Goal: Task Accomplishment & Management: Manage account settings

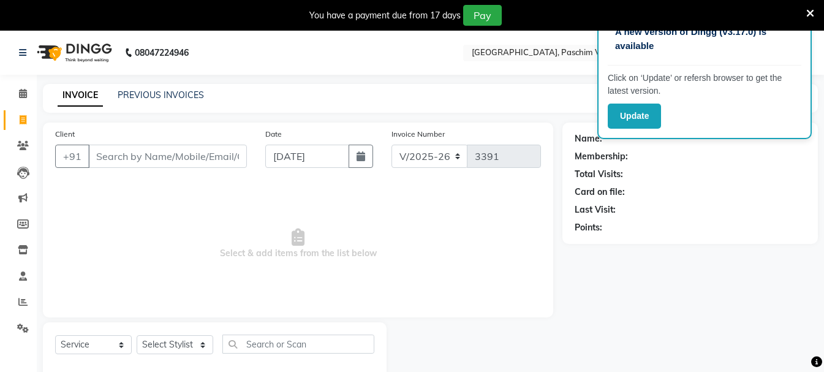
select select "223"
select select "service"
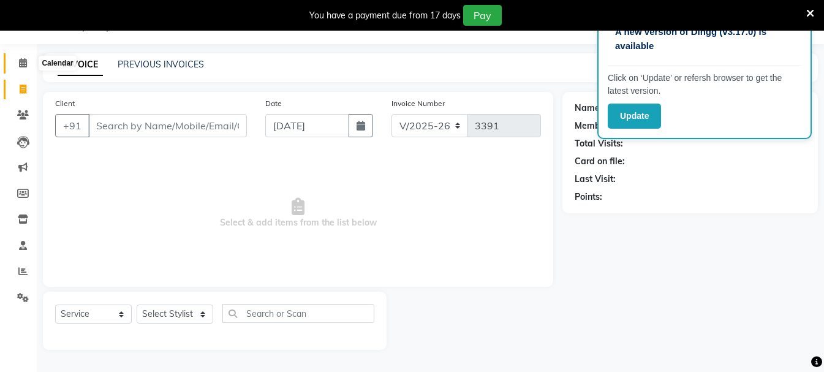
click at [21, 66] on icon at bounding box center [23, 62] width 8 height 9
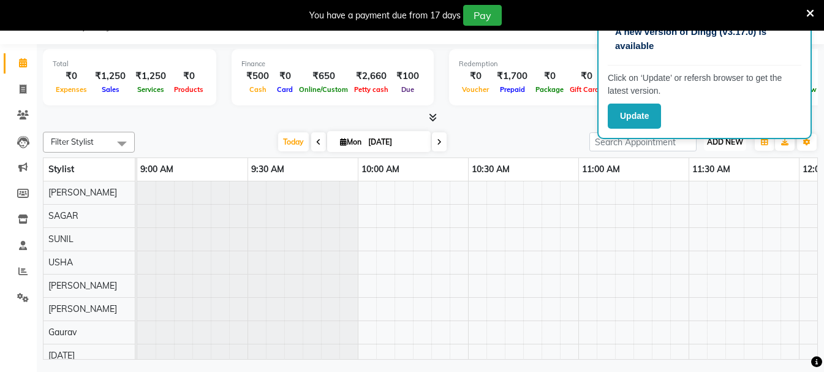
click at [725, 145] on span "ADD NEW" at bounding box center [725, 141] width 36 height 9
click at [698, 195] on link "Add Expense" at bounding box center [697, 197] width 97 height 16
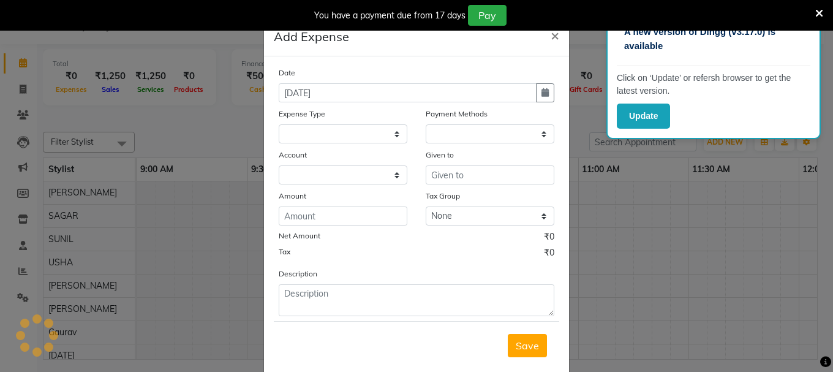
select select
select select "1"
select select "2523"
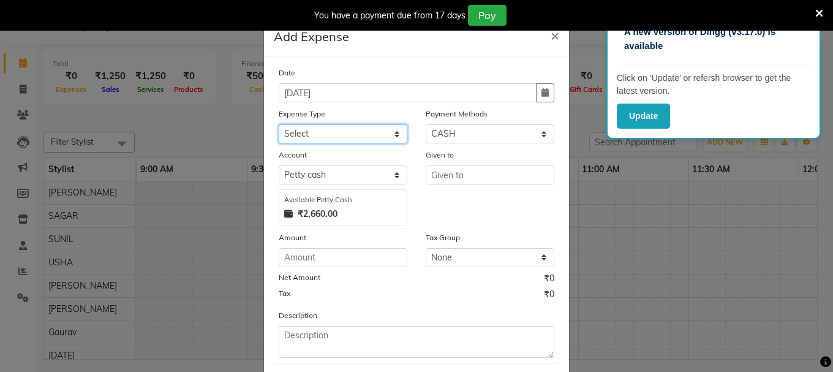
click at [298, 130] on select "Select Advance Salary Bank charges Cash transfer to bank Cash transfer to hub C…" at bounding box center [343, 133] width 129 height 19
select select "100"
click at [279, 124] on select "Select Advance Salary Bank charges Cash transfer to bank Cash transfer to hub C…" at bounding box center [343, 133] width 129 height 19
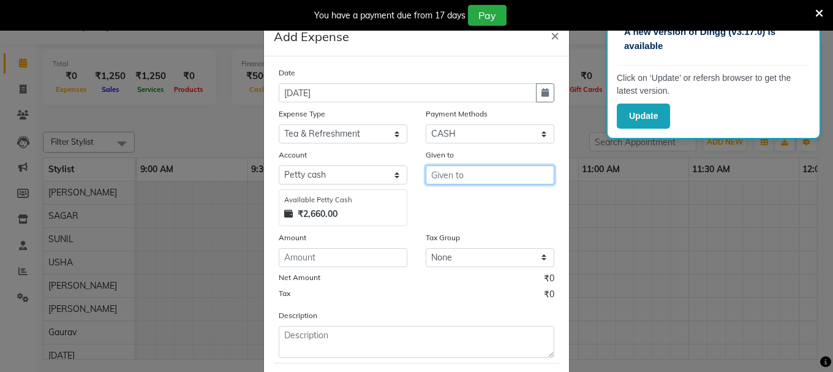
click at [441, 175] on input "text" at bounding box center [490, 174] width 129 height 19
type input "a"
type input "sahil"
click at [364, 267] on div "Date [DATE] Expense Type Select Advance Salary Bank charges Cash transfer to ba…" at bounding box center [417, 212] width 276 height 292
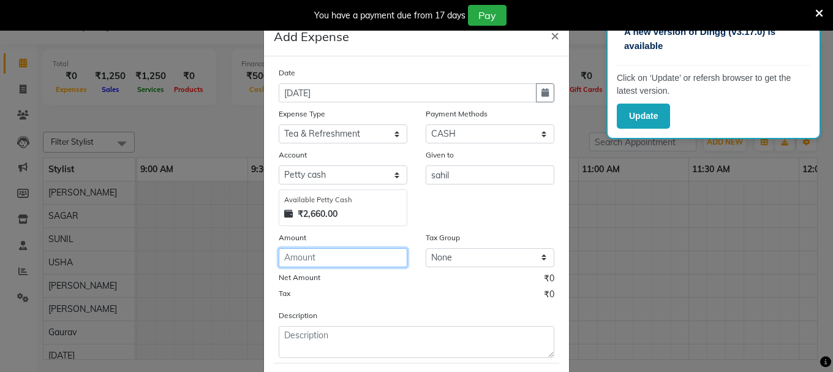
click at [369, 260] on input "number" at bounding box center [343, 257] width 129 height 19
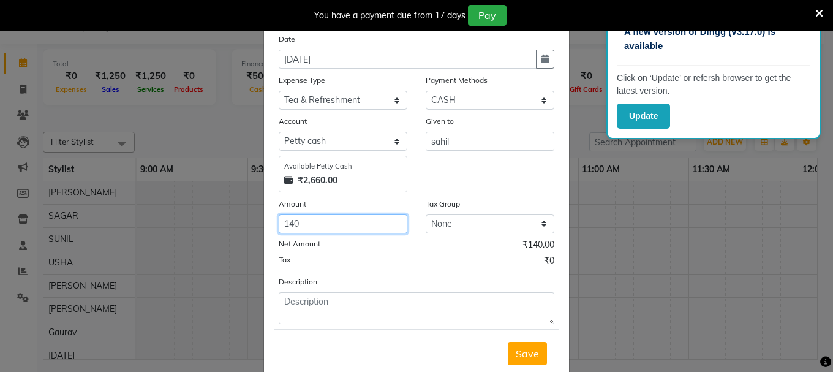
scroll to position [67, 0]
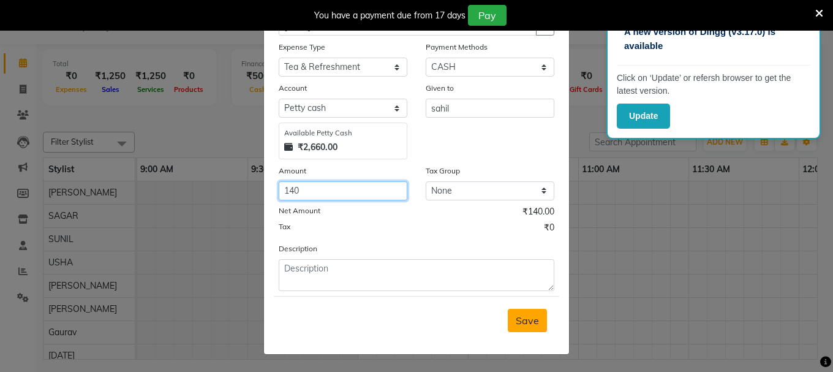
type input "140"
click at [510, 323] on button "Save" at bounding box center [527, 320] width 39 height 23
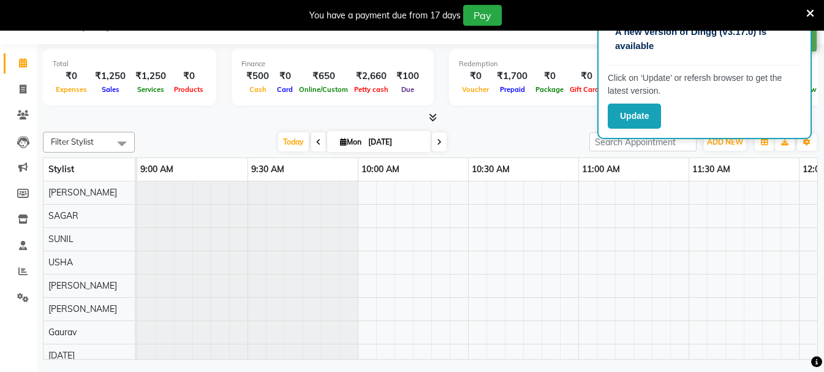
click at [703, 138] on div "A new version of Dingg (v3.17.0) is available Click on ‘Update’ or refersh brow…" at bounding box center [704, 75] width 214 height 127
click at [715, 141] on span "ADD NEW" at bounding box center [725, 141] width 36 height 9
click at [691, 196] on link "Add Expense" at bounding box center [697, 197] width 97 height 16
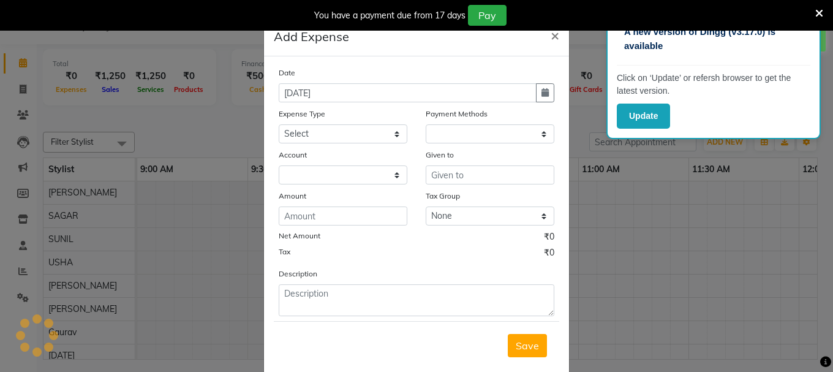
select select
select select "1"
select select "2523"
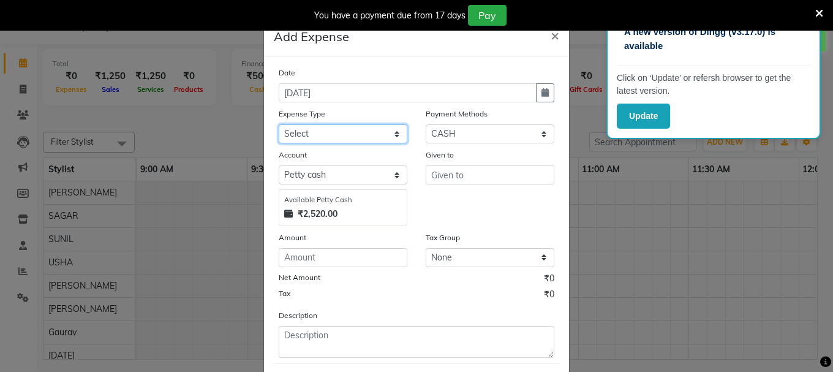
click at [322, 134] on select "Select Advance Salary Bank charges Cash transfer to bank Cash transfer to hub C…" at bounding box center [343, 133] width 129 height 19
select select "91"
click at [279, 124] on select "Select Advance Salary Bank charges Cash transfer to bank Cash transfer to hub C…" at bounding box center [343, 133] width 129 height 19
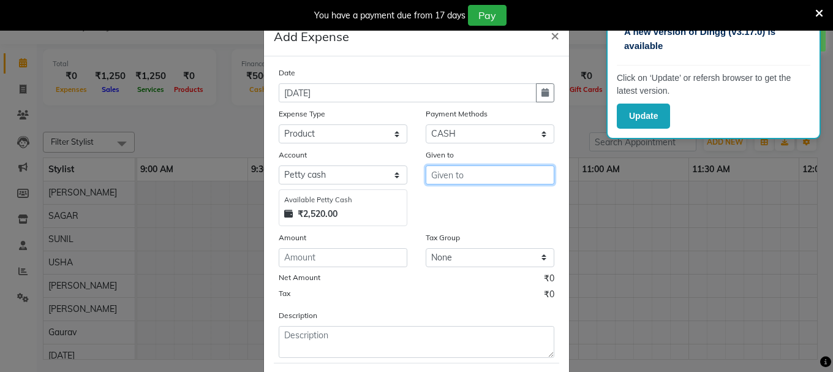
click at [472, 177] on input "text" at bounding box center [490, 174] width 129 height 19
type input "kabir"
click at [382, 267] on div "Date [DATE] Expense Type Select Advance Salary Bank charges Cash transfer to ba…" at bounding box center [417, 212] width 276 height 292
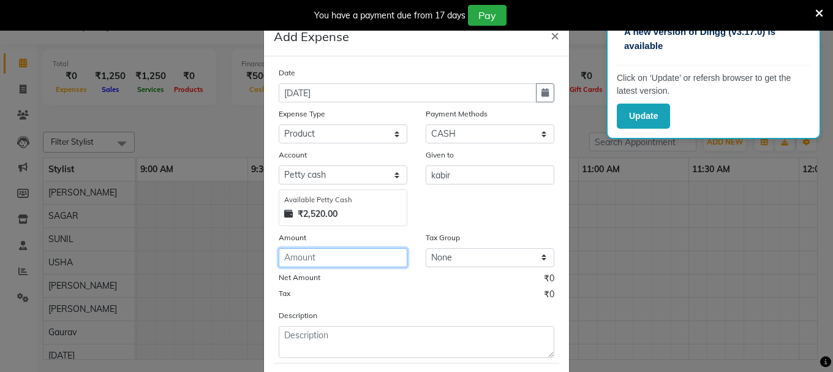
click at [380, 261] on input "number" at bounding box center [343, 257] width 129 height 19
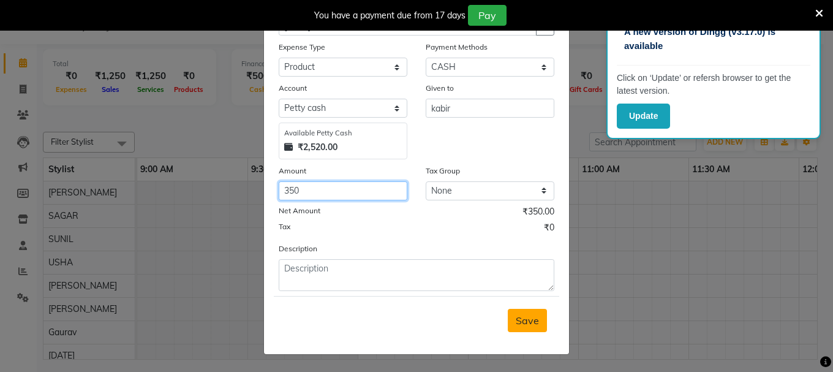
type input "350"
click at [516, 317] on span "Save" at bounding box center [527, 320] width 23 height 12
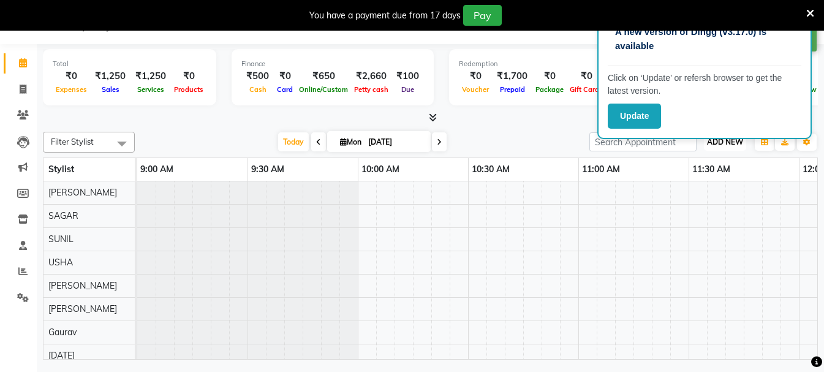
click at [743, 146] on button "ADD NEW Toggle Dropdown" at bounding box center [725, 142] width 42 height 17
click at [705, 198] on link "Add Expense" at bounding box center [697, 197] width 97 height 16
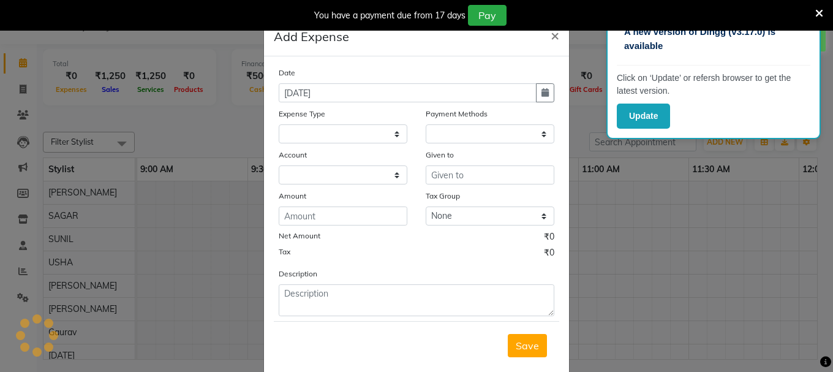
select select
select select "1"
select select "2523"
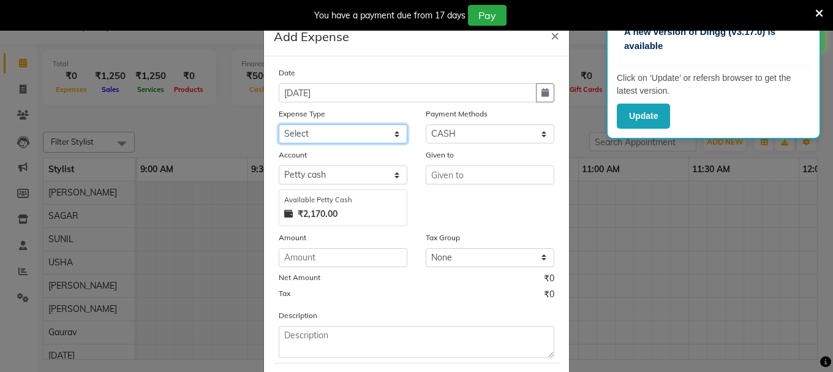
click at [333, 131] on select "Select Advance Salary Bank charges Cash transfer to bank Cash transfer to hub C…" at bounding box center [343, 133] width 129 height 19
select select "93"
click at [279, 124] on select "Select Advance Salary Bank charges Cash transfer to bank Cash transfer to hub C…" at bounding box center [343, 133] width 129 height 19
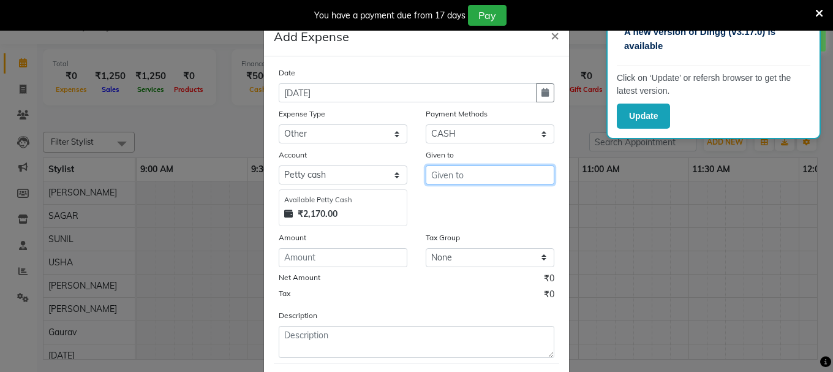
click at [488, 181] on input "text" at bounding box center [490, 174] width 129 height 19
type input "[PERSON_NAME]"
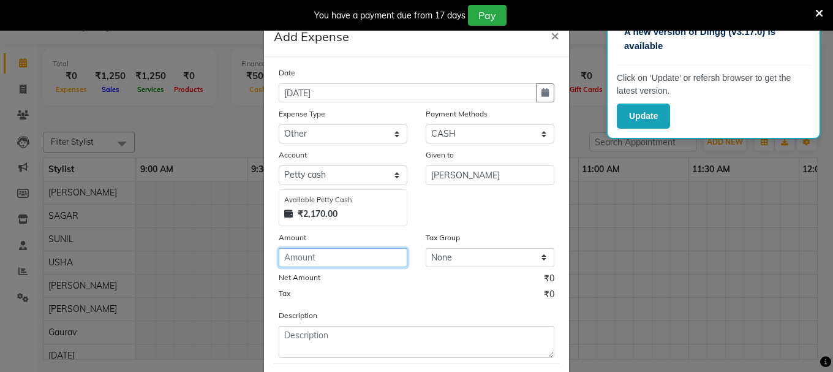
click at [377, 265] on input "number" at bounding box center [343, 257] width 129 height 19
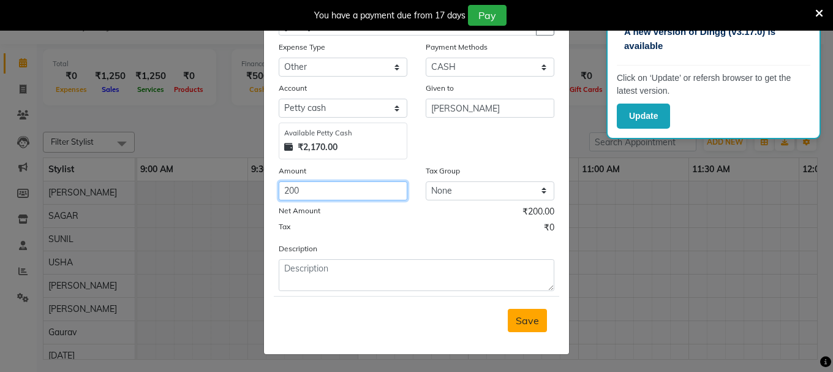
type input "200"
click at [516, 323] on span "Save" at bounding box center [527, 320] width 23 height 12
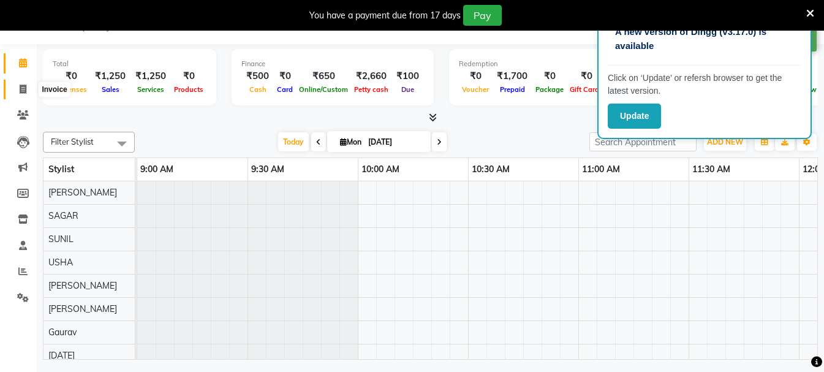
click at [23, 94] on span at bounding box center [22, 90] width 21 height 14
select select "service"
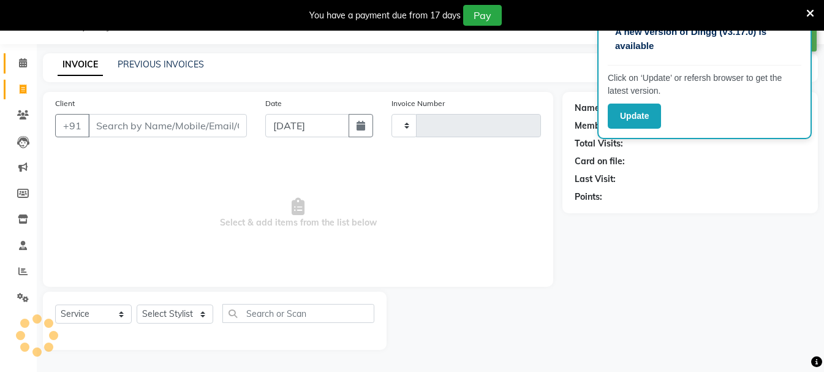
click at [24, 70] on link "Calendar" at bounding box center [18, 63] width 29 height 20
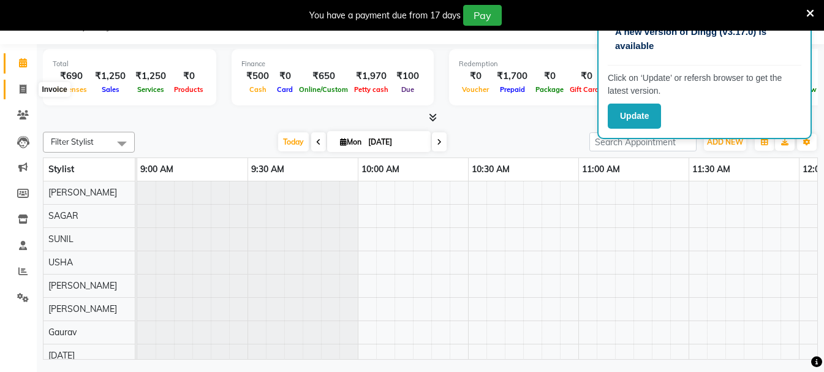
click at [25, 88] on icon at bounding box center [23, 89] width 7 height 9
select select "service"
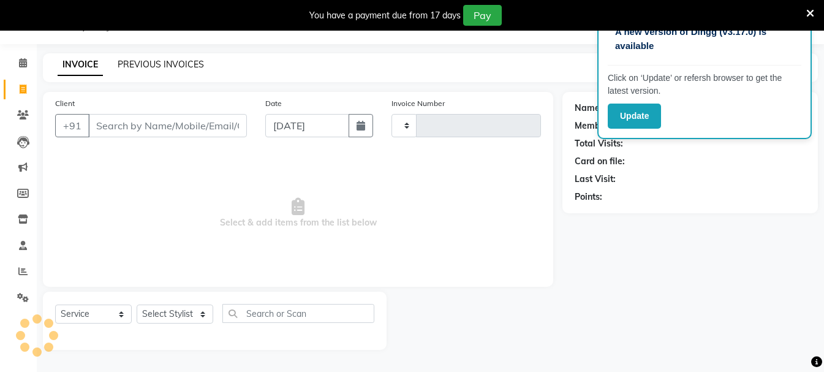
click at [141, 64] on link "PREVIOUS INVOICES" at bounding box center [161, 64] width 86 height 11
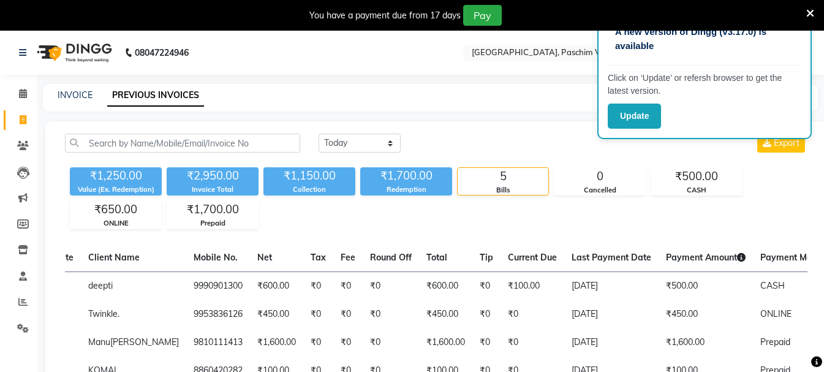
select select "service"
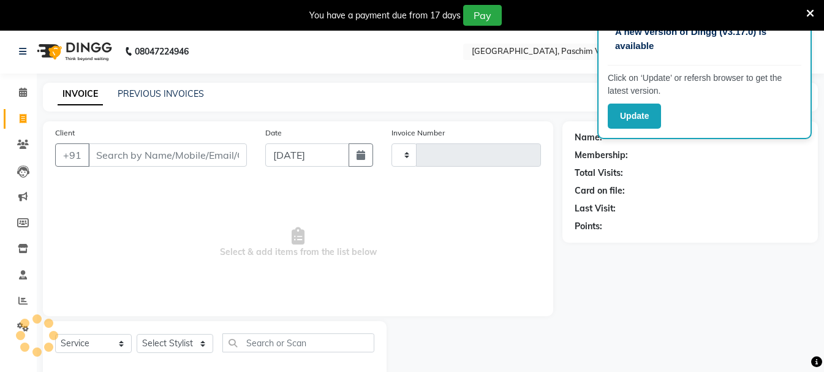
scroll to position [31, 0]
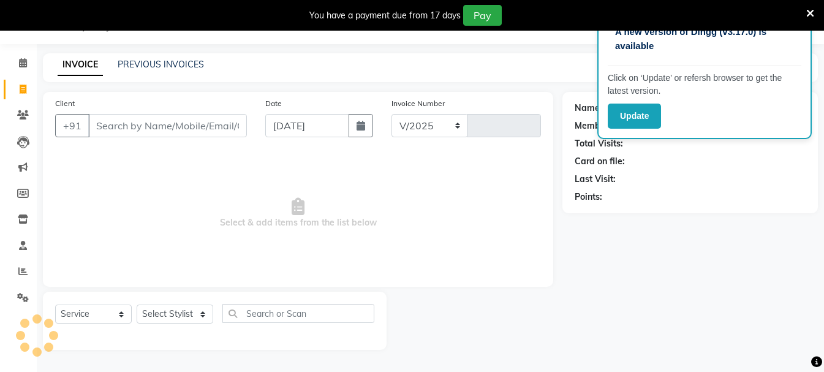
select select "223"
type input "3391"
click at [22, 63] on icon at bounding box center [23, 62] width 8 height 9
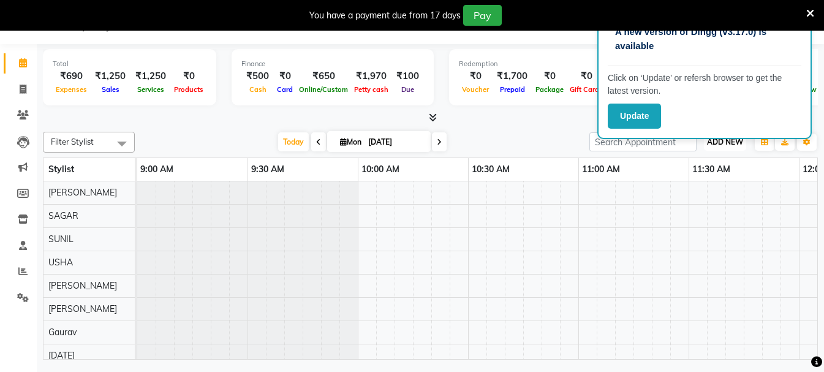
click at [712, 143] on span "ADD NEW" at bounding box center [725, 141] width 36 height 9
click at [691, 181] on link "Add Invoice" at bounding box center [697, 181] width 97 height 16
select select "service"
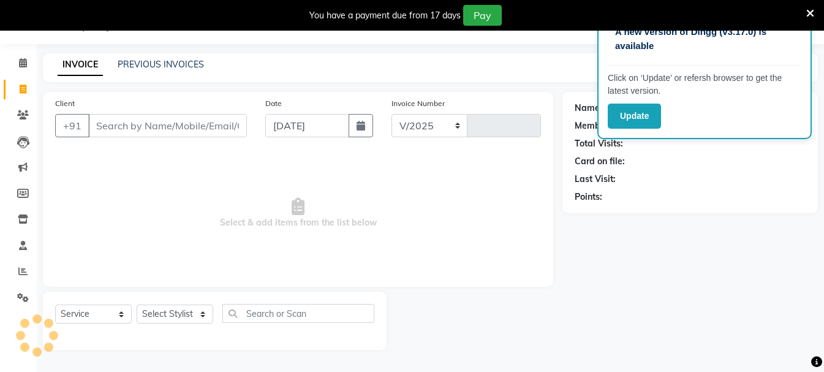
select select "223"
type input "3391"
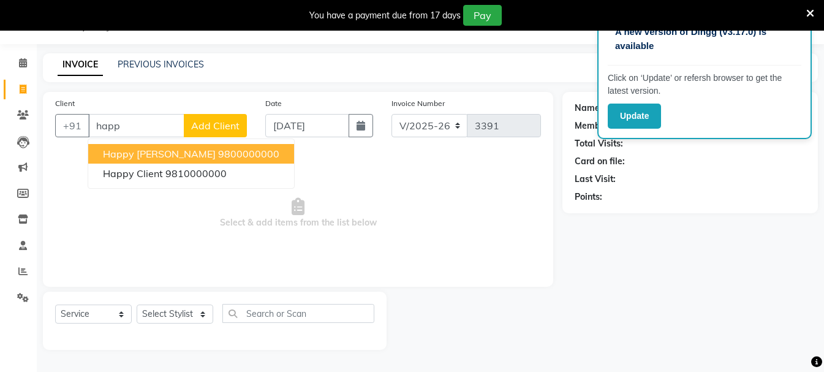
click at [151, 146] on button "happy [PERSON_NAME] 9800000000" at bounding box center [191, 154] width 206 height 20
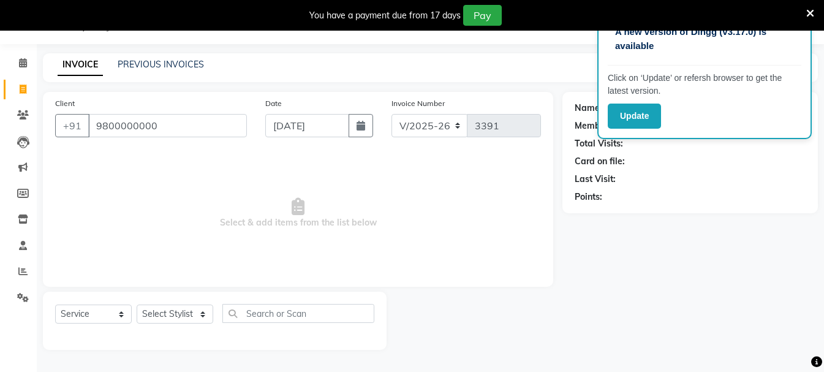
type input "9800000000"
click at [178, 324] on div "Select Service Product Membership Package Voucher Prepaid Gift Card Select Styl…" at bounding box center [214, 318] width 319 height 29
click at [181, 311] on select "Select Stylist Akash Anu Arun Gaurav [PERSON_NAME] [PERSON_NAME] [PERSON_NAME] …" at bounding box center [175, 313] width 77 height 19
click at [182, 309] on select "Select Stylist Akash Anu Arun Gaurav [PERSON_NAME] [PERSON_NAME] [PERSON_NAME] …" at bounding box center [175, 313] width 77 height 19
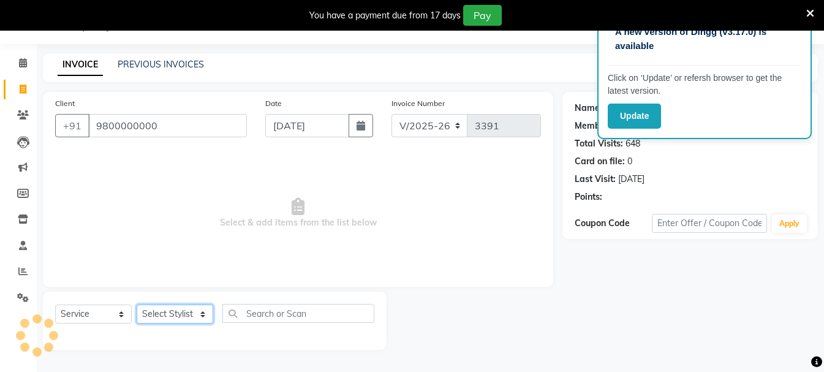
click at [182, 309] on select "Select Stylist Akash Anu Arun Gaurav [PERSON_NAME] [PERSON_NAME] [PERSON_NAME] …" at bounding box center [175, 313] width 77 height 19
select select "6559"
click at [137, 304] on select "Select Stylist Akash Anu Arun Gaurav [PERSON_NAME] [PERSON_NAME] [PERSON_NAME] …" at bounding box center [175, 313] width 77 height 19
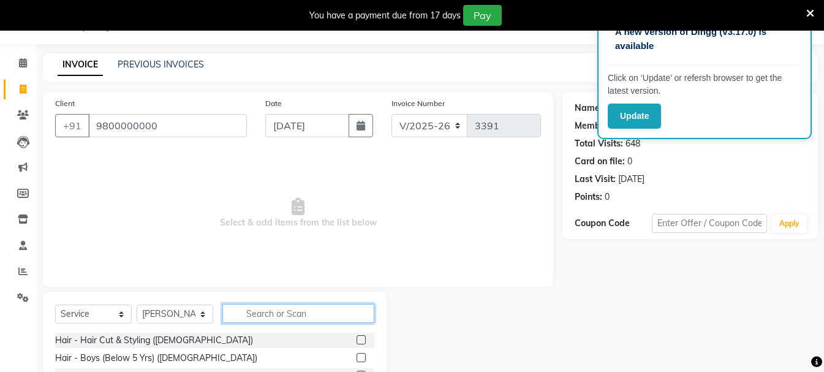
click at [287, 320] on input "text" at bounding box center [298, 313] width 152 height 19
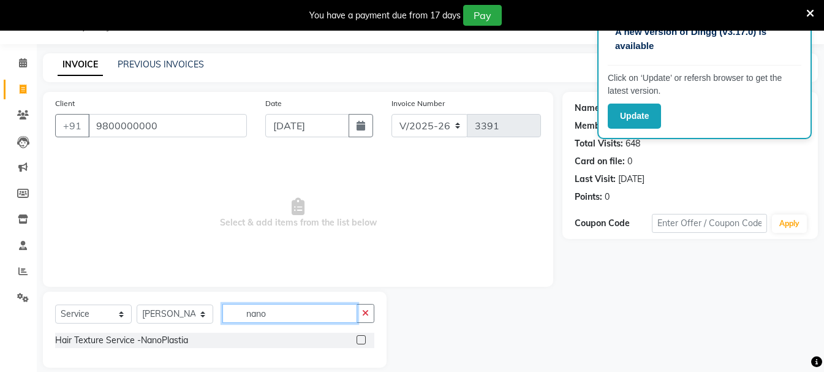
type input "nano"
click at [363, 337] on label at bounding box center [361, 339] width 9 height 9
click at [363, 337] on input "checkbox" at bounding box center [361, 340] width 8 height 8
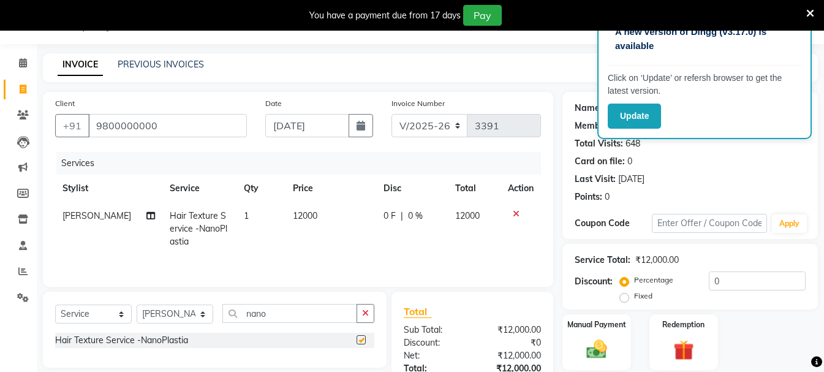
checkbox input "false"
click at [312, 210] on td "12000" at bounding box center [330, 228] width 91 height 53
select select "6559"
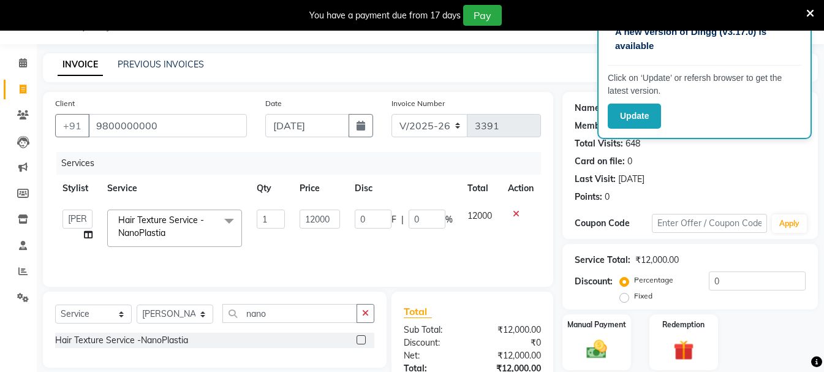
click at [312, 210] on input "12000" at bounding box center [320, 218] width 40 height 19
type input "4800"
click at [344, 255] on div "Services Stylist Service Qty Price Disc Total Action Akash Anu Arun Gaurav [PER…" at bounding box center [298, 213] width 486 height 123
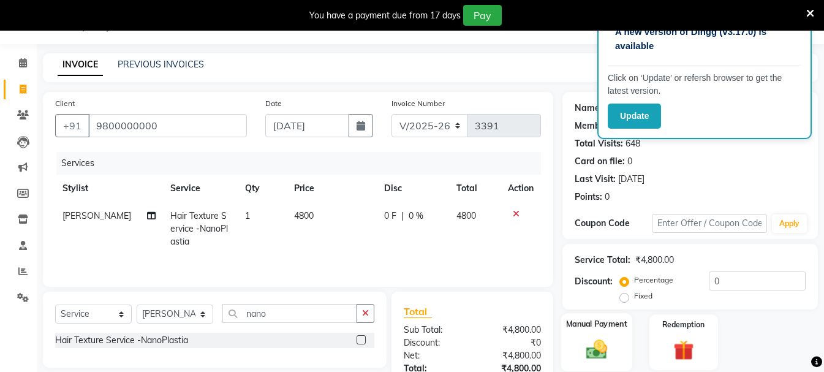
click at [608, 351] on img at bounding box center [596, 349] width 34 height 25
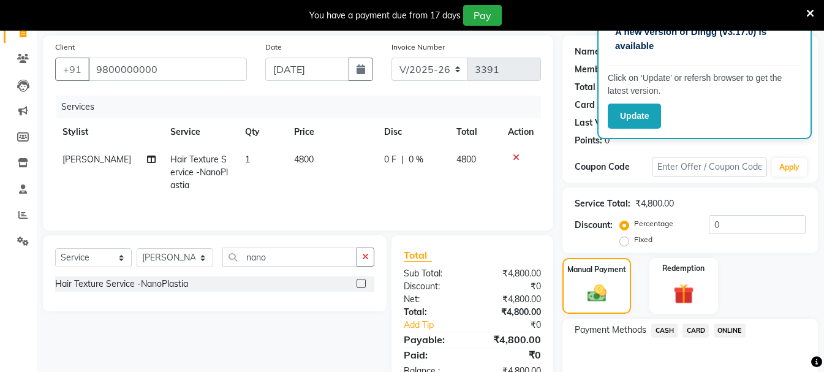
scroll to position [151, 0]
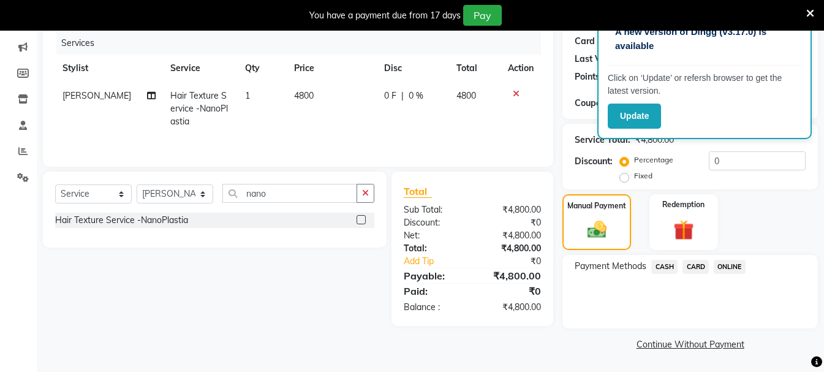
click at [667, 263] on span "CASH" at bounding box center [664, 267] width 26 height 14
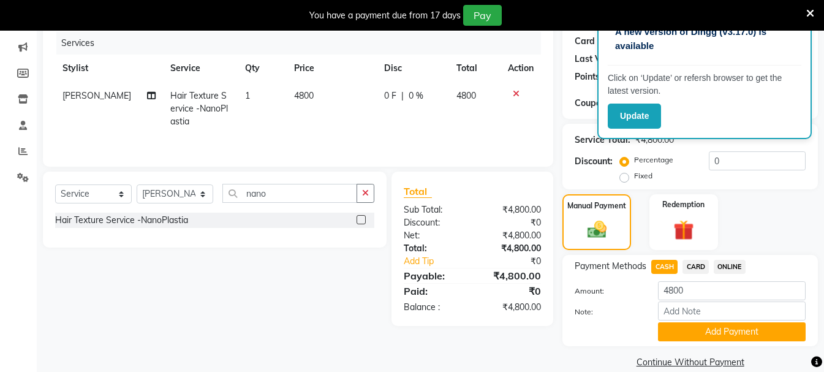
click at [385, 326] on div "Client [PHONE_NUMBER] Date [DATE] Invoice Number V/2025 V/[PHONE_NUMBER] Servic…" at bounding box center [298, 171] width 529 height 399
click at [687, 331] on button "Add Payment" at bounding box center [732, 331] width 148 height 19
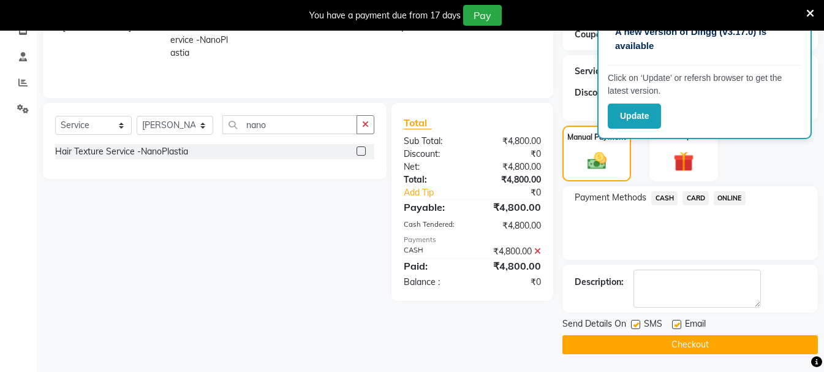
scroll to position [220, 0]
click at [685, 343] on button "Checkout" at bounding box center [689, 343] width 255 height 19
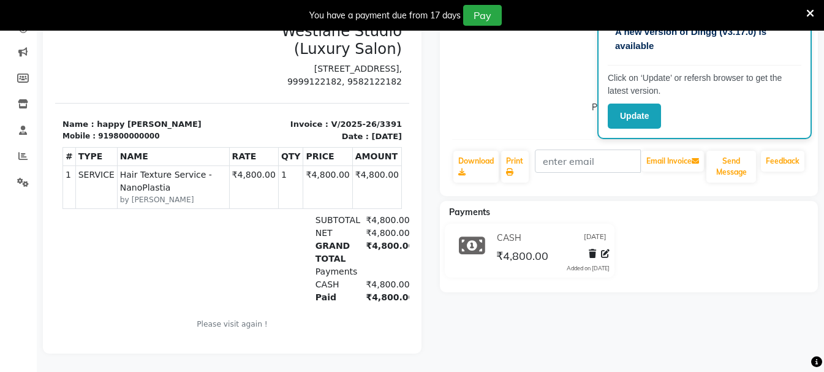
click at [685, 342] on div "happy [PERSON_NAME] Prebook Payment Received Download Print Email Invoice Send …" at bounding box center [629, 169] width 397 height 368
click at [684, 343] on div "happy [PERSON_NAME] Prebook Payment Received Download Print Email Invoice Send …" at bounding box center [629, 169] width 397 height 368
click at [684, 346] on div "happy [PERSON_NAME] Prebook Payment Received Download Print Email Invoice Send …" at bounding box center [629, 169] width 397 height 368
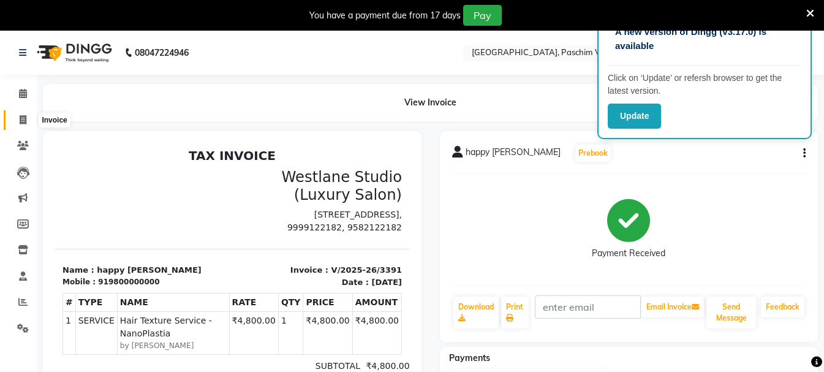
click at [31, 120] on span at bounding box center [22, 120] width 21 height 14
select select "service"
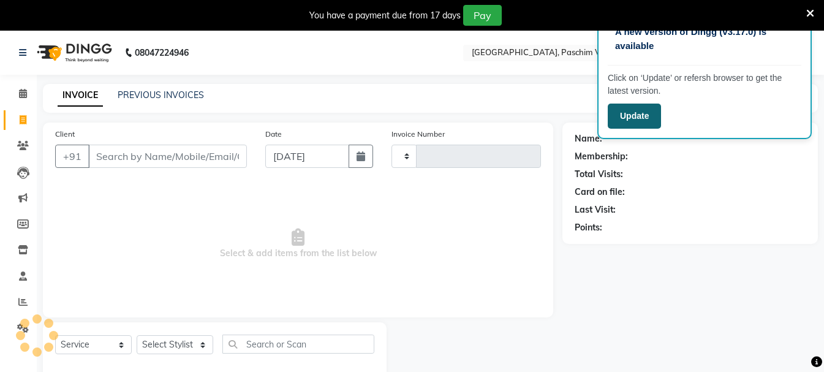
drag, startPoint x: 30, startPoint y: 119, endPoint x: 611, endPoint y: 123, distance: 581.3
click at [30, 119] on span at bounding box center [22, 120] width 21 height 14
select select "service"
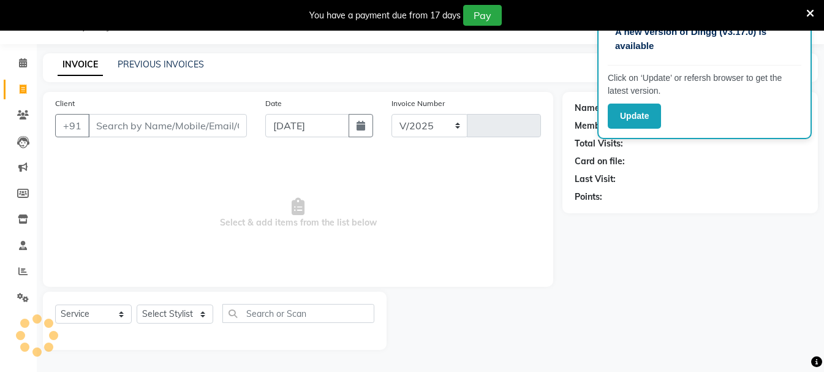
select select "223"
type input "3392"
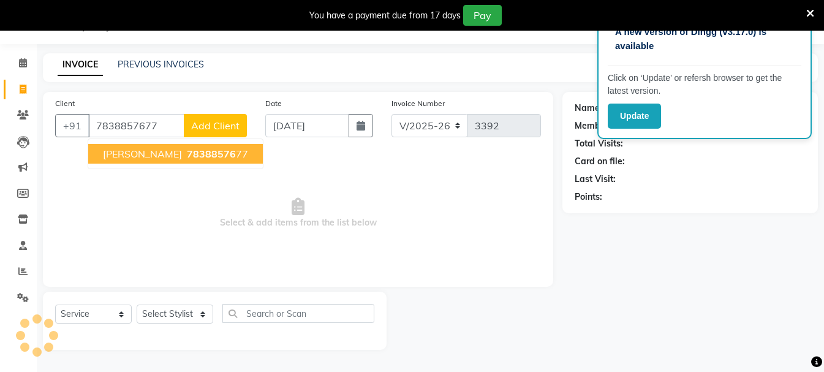
type input "7838857677"
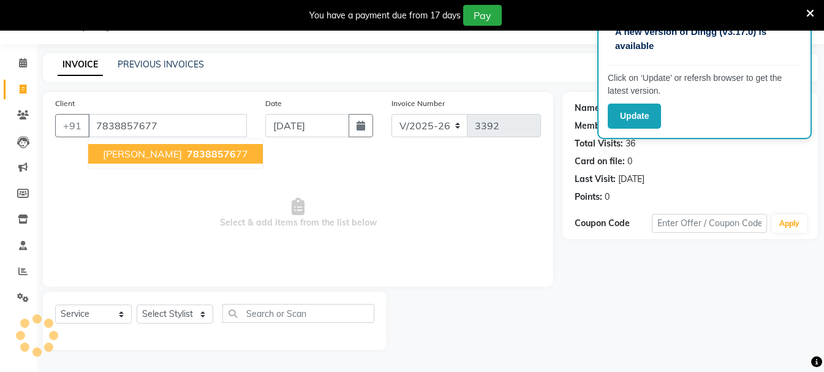
click at [187, 156] on span "78388576" at bounding box center [211, 154] width 49 height 12
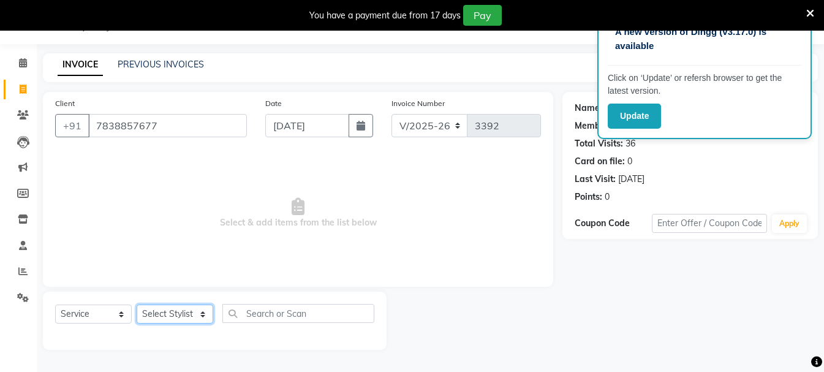
click at [160, 311] on select "Select Stylist Akash Anu Arun Gaurav [PERSON_NAME] [PERSON_NAME] [PERSON_NAME] …" at bounding box center [175, 313] width 77 height 19
select select "15077"
click at [137, 304] on select "Select Stylist Akash Anu Arun Gaurav [PERSON_NAME] [PERSON_NAME] [PERSON_NAME] …" at bounding box center [175, 313] width 77 height 19
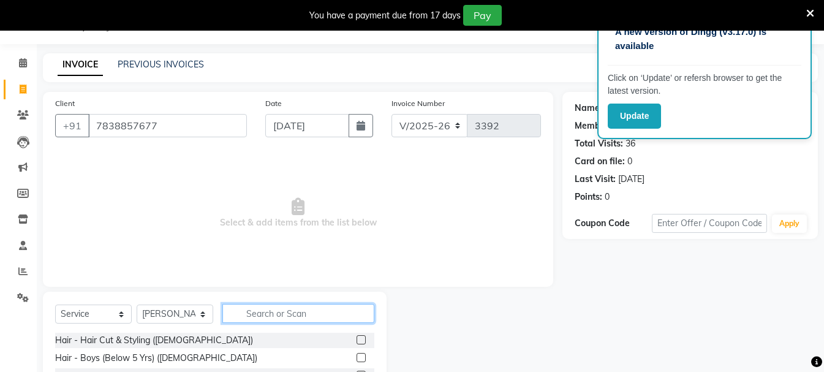
click at [266, 314] on input "text" at bounding box center [298, 313] width 152 height 19
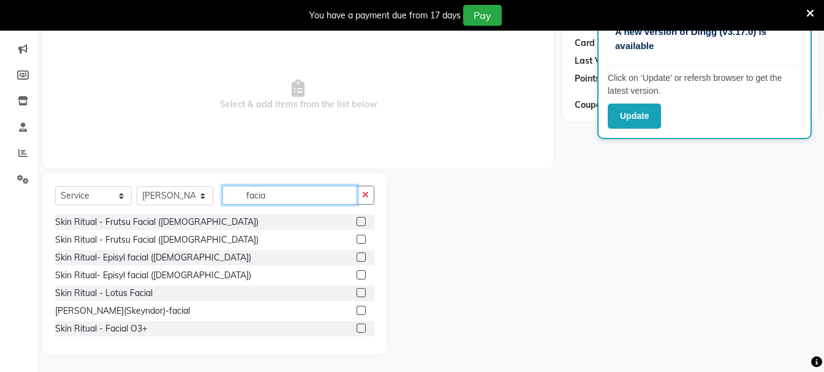
scroll to position [149, 0]
type input "facia"
click at [357, 254] on label at bounding box center [361, 256] width 9 height 9
click at [357, 254] on input "checkbox" at bounding box center [361, 257] width 8 height 8
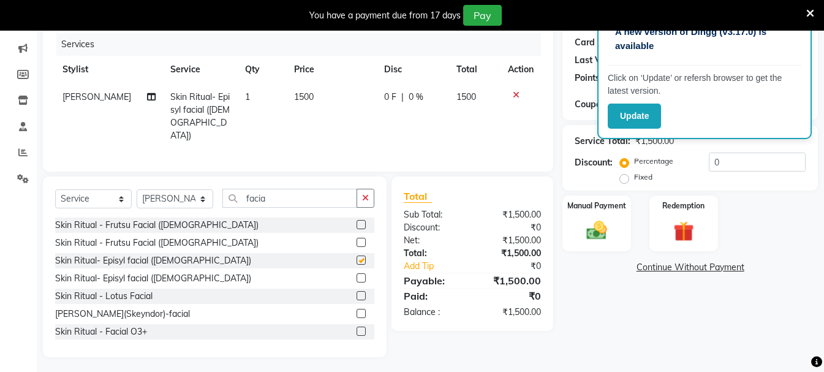
scroll to position [27, 0]
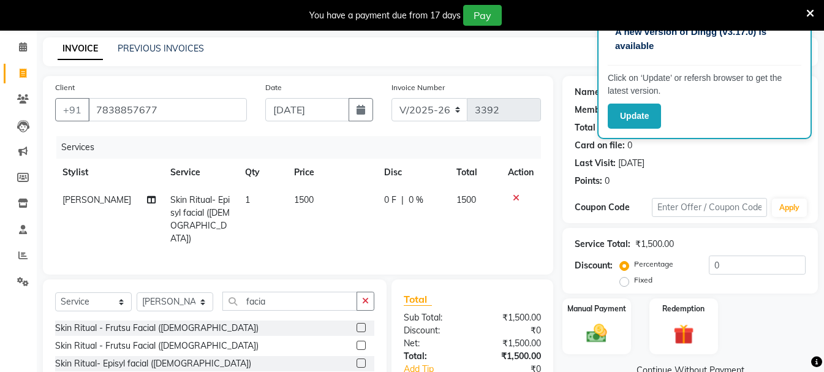
checkbox input "false"
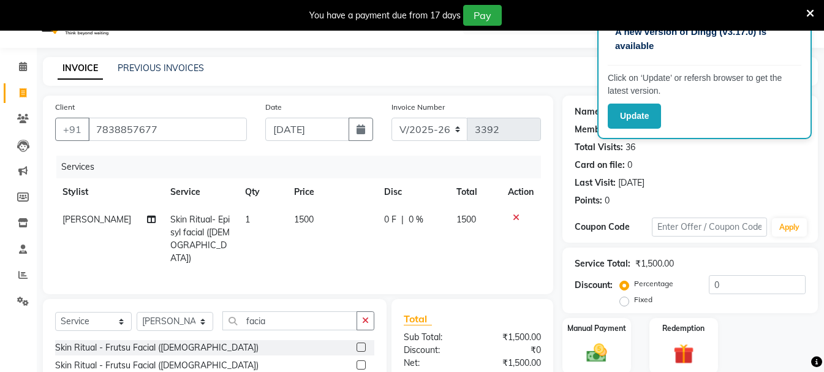
click at [294, 217] on span "1500" at bounding box center [304, 219] width 20 height 11
select select "15077"
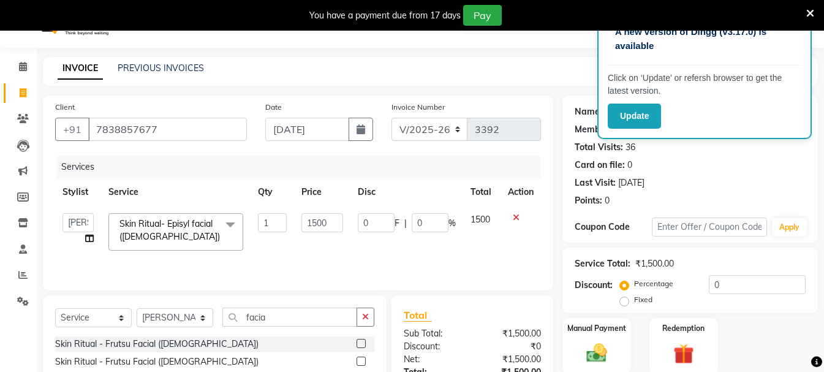
click at [293, 217] on td "1" at bounding box center [272, 232] width 43 height 52
click at [304, 215] on input "1500" at bounding box center [322, 222] width 42 height 19
type input "2000"
click at [288, 249] on tr "Akash Anu Arun Gaurav [PERSON_NAME] [PERSON_NAME] [PERSON_NAME] [PERSON_NAME] […" at bounding box center [298, 232] width 486 height 52
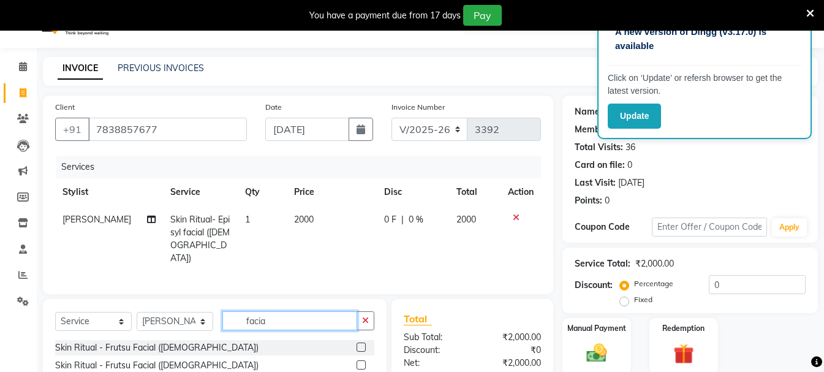
click at [252, 321] on input "facia" at bounding box center [289, 320] width 135 height 19
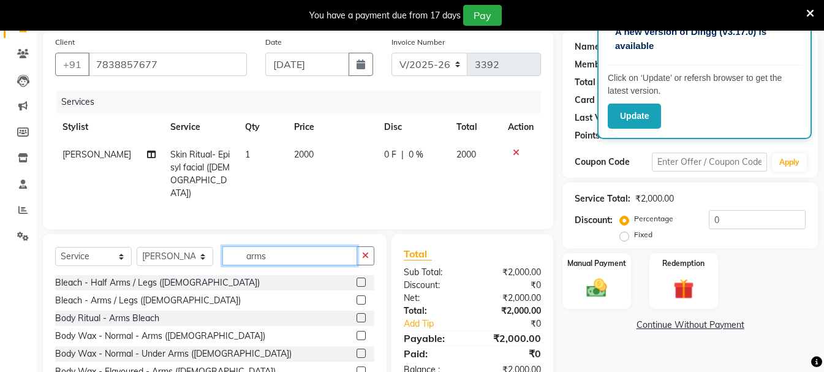
scroll to position [149, 0]
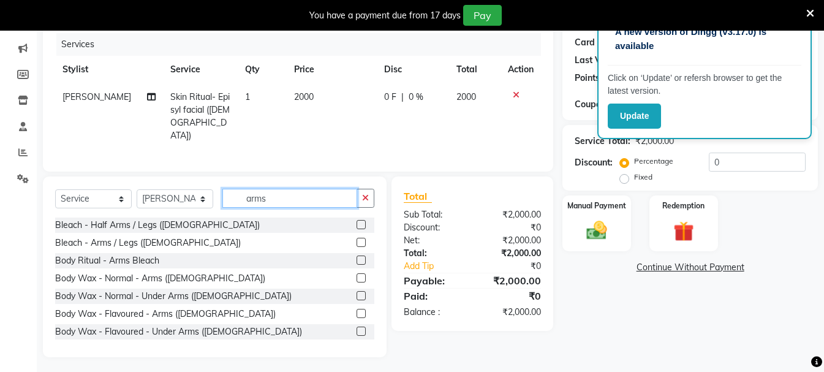
type input "arms"
click at [357, 309] on label at bounding box center [361, 313] width 9 height 9
click at [357, 310] on input "checkbox" at bounding box center [361, 314] width 8 height 8
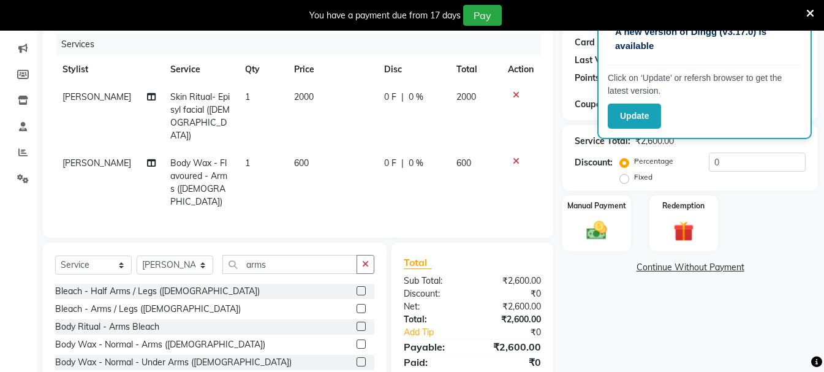
checkbox input "false"
click at [244, 258] on div "Select Service Product Membership Package Voucher Prepaid Gift Card Select Styl…" at bounding box center [214, 269] width 319 height 29
click at [245, 255] on input "arms" at bounding box center [289, 264] width 135 height 19
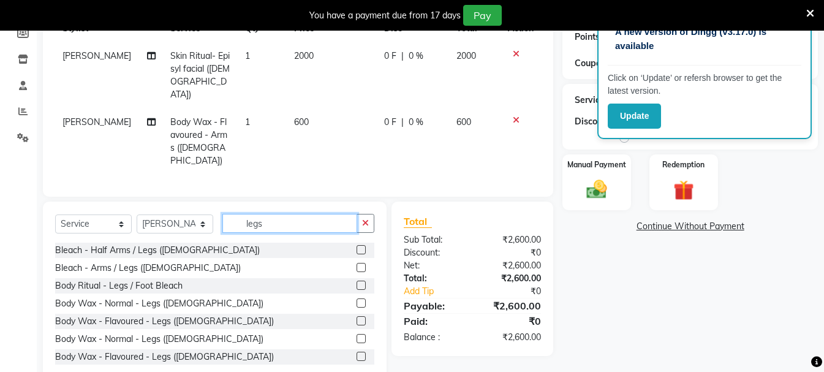
scroll to position [203, 0]
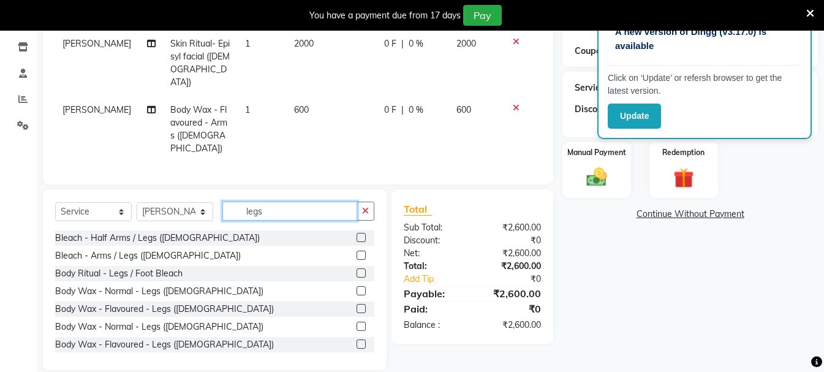
type input "legs"
click at [357, 304] on label at bounding box center [361, 308] width 9 height 9
click at [357, 305] on input "checkbox" at bounding box center [361, 309] width 8 height 8
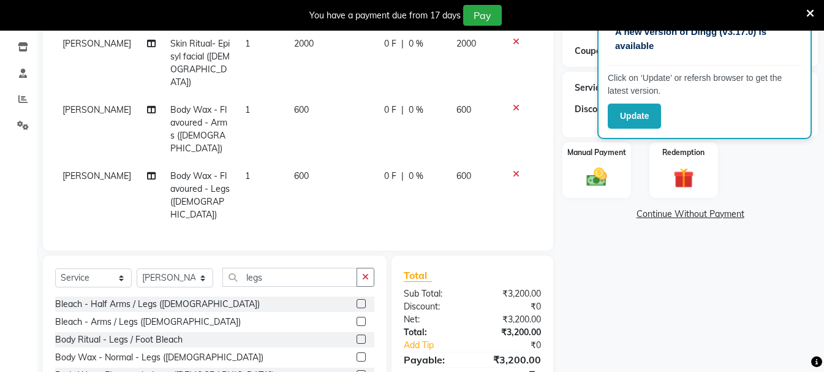
checkbox input "false"
click at [292, 107] on td "600" at bounding box center [332, 129] width 90 height 66
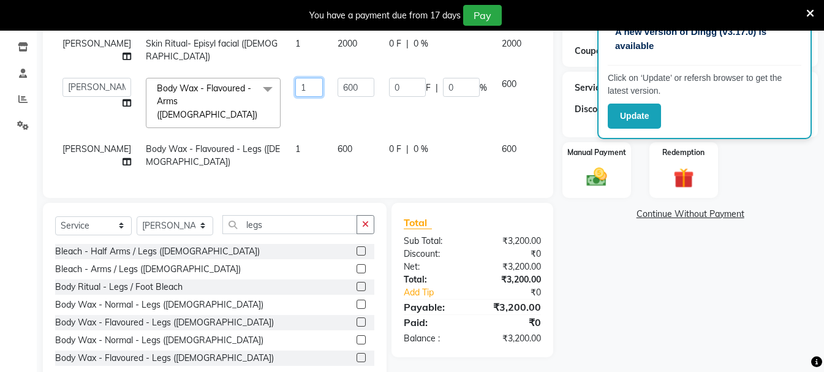
click at [293, 101] on td "1" at bounding box center [309, 102] width 42 height 65
click at [330, 98] on td "600" at bounding box center [355, 102] width 51 height 65
select select "15077"
click at [330, 98] on td "600" at bounding box center [355, 102] width 51 height 65
click at [330, 96] on td "600" at bounding box center [355, 102] width 51 height 65
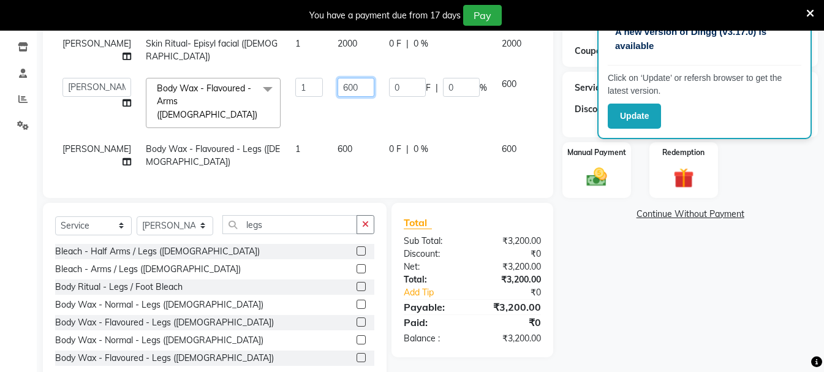
click at [338, 87] on input "600" at bounding box center [356, 87] width 37 height 19
type input "500"
click at [292, 142] on tr "[PERSON_NAME] Body Wax - Flavoured - Legs ([DEMOGRAPHIC_DATA]) 1 600 0 F | 0 % …" at bounding box center [312, 155] width 515 height 40
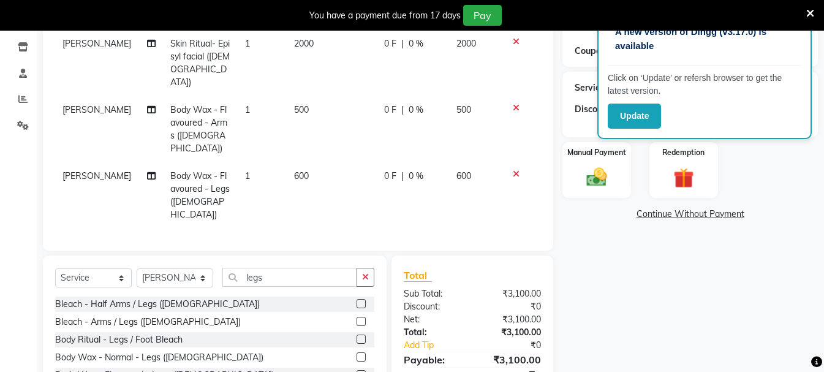
click at [287, 162] on td "600" at bounding box center [332, 195] width 90 height 66
select select "15077"
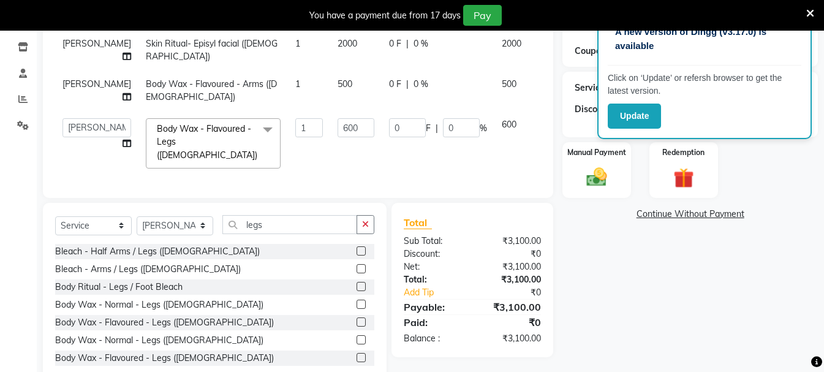
drag, startPoint x: 285, startPoint y: 151, endPoint x: 304, endPoint y: 138, distance: 23.1
click at [291, 146] on td "1" at bounding box center [309, 143] width 42 height 65
drag, startPoint x: 307, startPoint y: 136, endPoint x: 317, endPoint y: 125, distance: 14.4
click at [308, 135] on tbody "[PERSON_NAME] Skin Ritual- Episyl facial ([DEMOGRAPHIC_DATA]) 1 2000 0 F | 0 % …" at bounding box center [312, 103] width 515 height 146
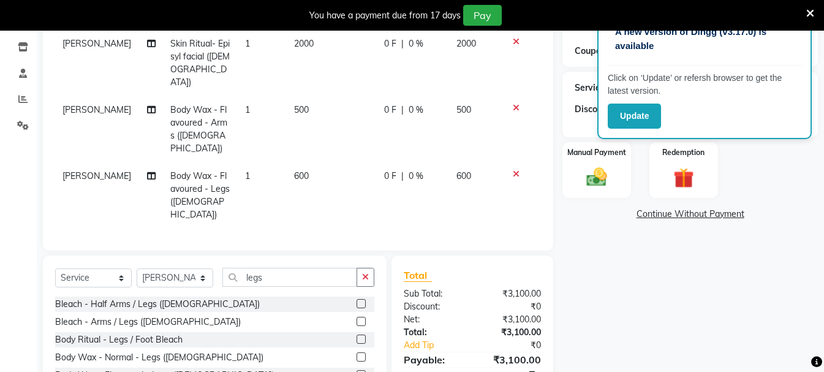
click at [317, 124] on td "500" at bounding box center [332, 129] width 90 height 66
select select "15077"
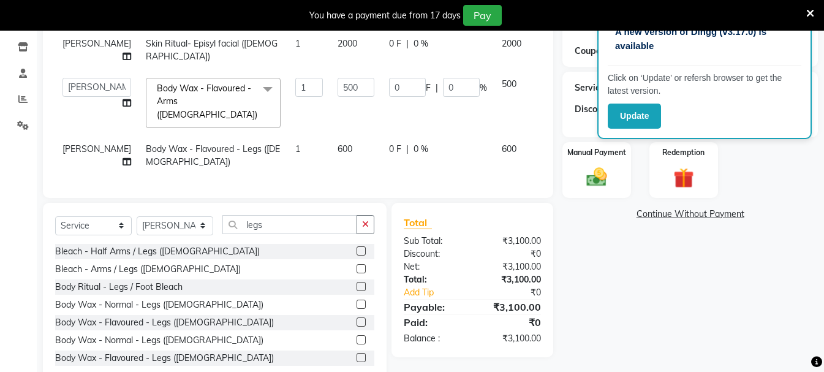
click at [338, 143] on span "600" at bounding box center [345, 148] width 15 height 11
select select "15077"
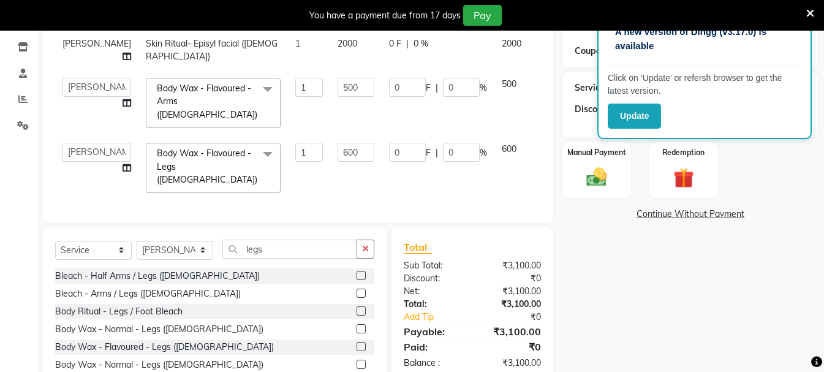
click at [338, 143] on input "600" at bounding box center [356, 152] width 37 height 19
click at [338, 143] on input "400" at bounding box center [356, 152] width 37 height 19
type input "500"
click at [330, 159] on td "500" at bounding box center [355, 167] width 51 height 65
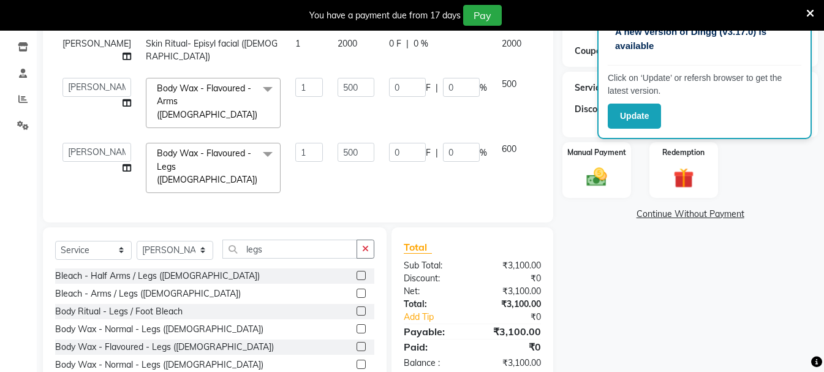
select select "15077"
click at [177, 241] on select "Select Stylist Akash Anu Arun Gaurav [PERSON_NAME] [PERSON_NAME] [PERSON_NAME] …" at bounding box center [175, 250] width 77 height 19
select select "13723"
click at [137, 241] on select "Select Stylist Akash Anu Arun Gaurav [PERSON_NAME] [PERSON_NAME] [PERSON_NAME] …" at bounding box center [175, 250] width 77 height 19
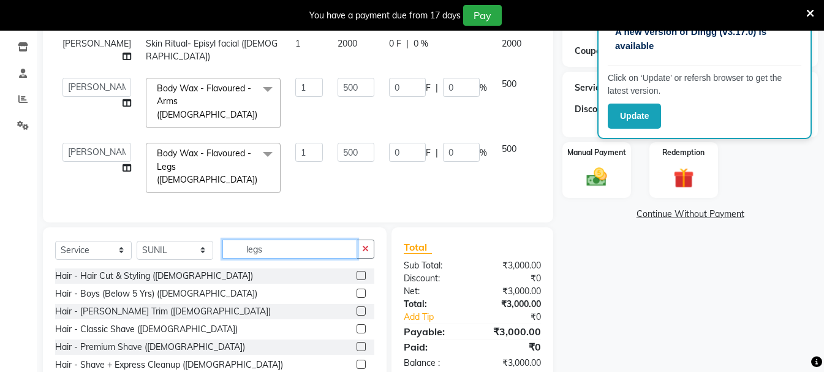
click at [254, 240] on input "legs" at bounding box center [289, 249] width 135 height 19
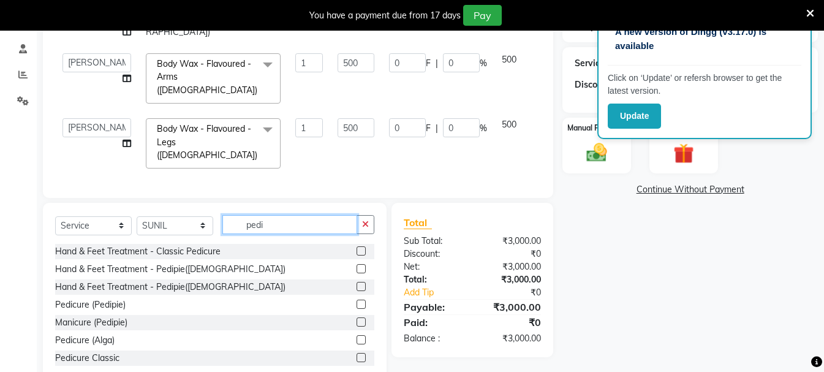
scroll to position [241, 0]
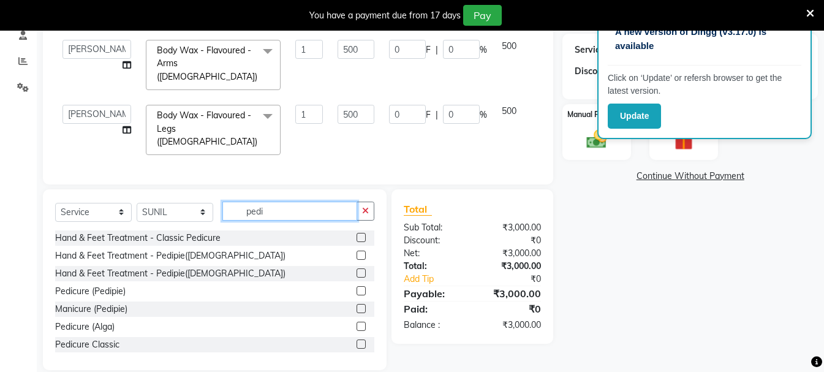
type input "pedi"
click at [357, 304] on label at bounding box center [361, 308] width 9 height 9
click at [357, 305] on input "checkbox" at bounding box center [361, 309] width 8 height 8
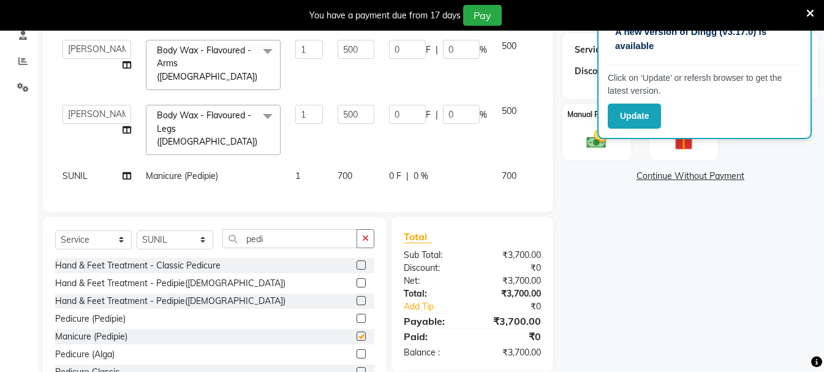
checkbox input "false"
click at [357, 349] on label at bounding box center [361, 353] width 9 height 9
click at [357, 350] on input "checkbox" at bounding box center [361, 354] width 8 height 8
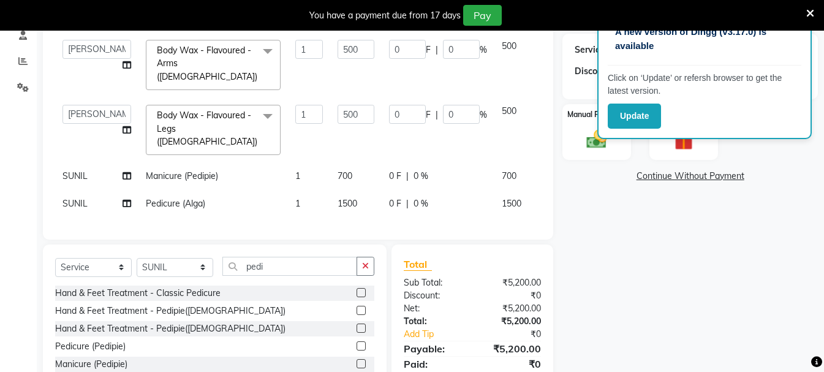
checkbox input "false"
click at [338, 198] on span "1500" at bounding box center [348, 203] width 20 height 11
select select "13723"
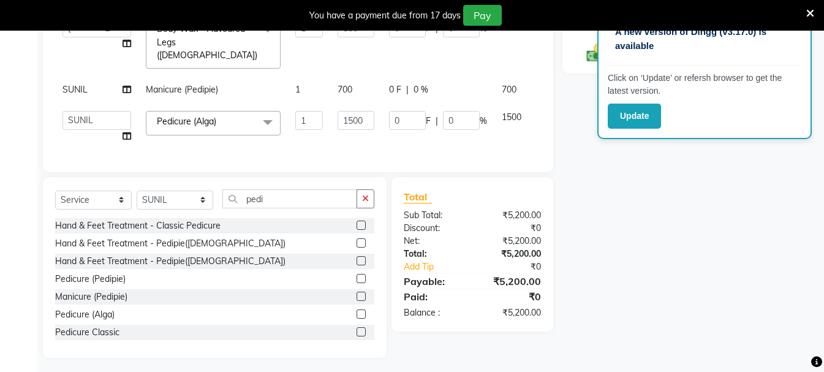
scroll to position [328, 0]
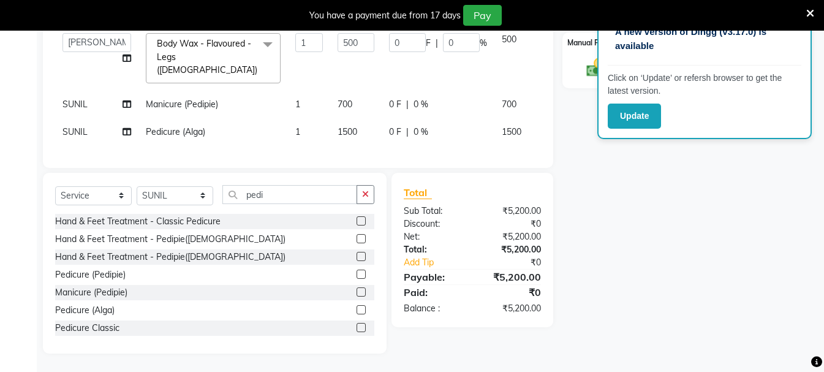
click at [357, 276] on label at bounding box center [361, 274] width 9 height 9
click at [357, 276] on input "checkbox" at bounding box center [361, 275] width 8 height 8
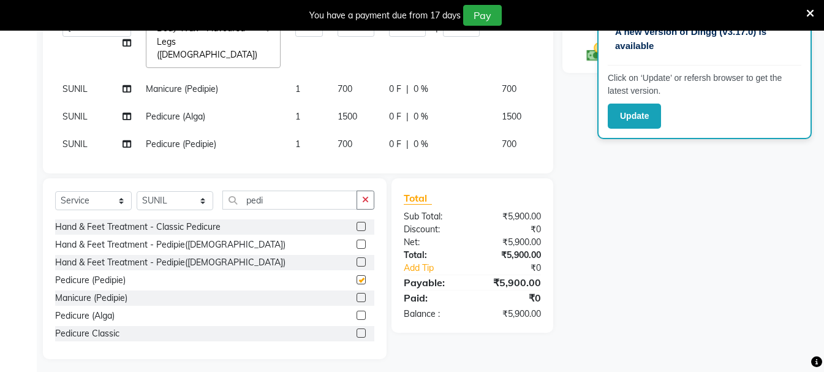
checkbox input "false"
click at [542, 110] on icon at bounding box center [545, 114] width 7 height 9
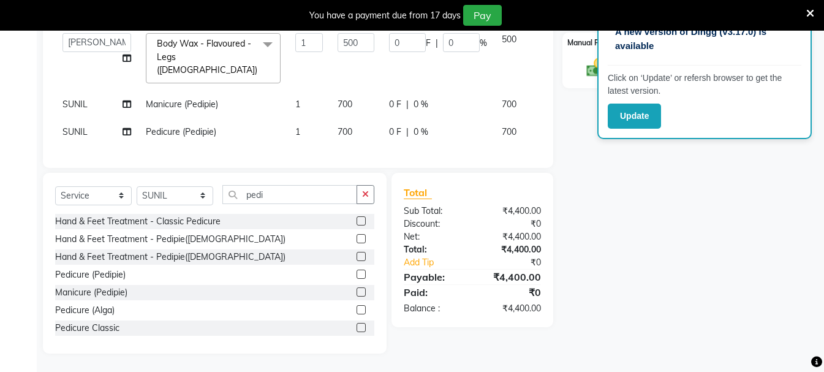
click at [357, 221] on label at bounding box center [361, 220] width 9 height 9
click at [357, 221] on input "checkbox" at bounding box center [361, 221] width 8 height 8
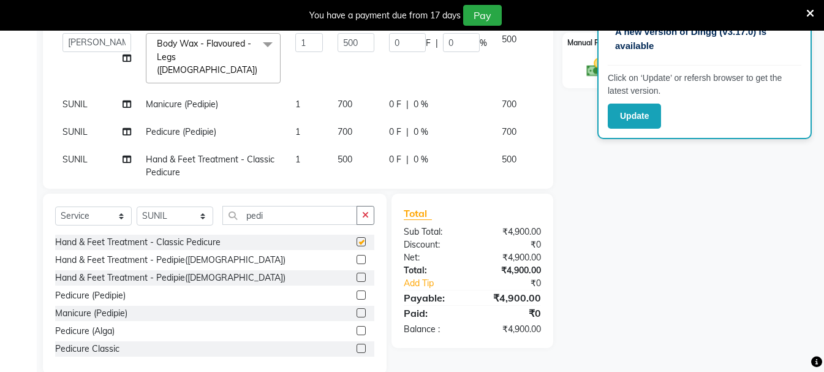
scroll to position [328, 0]
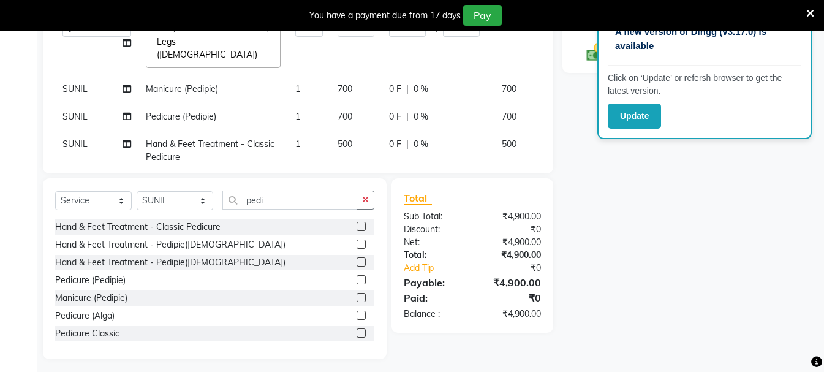
click at [542, 83] on icon at bounding box center [545, 87] width 7 height 9
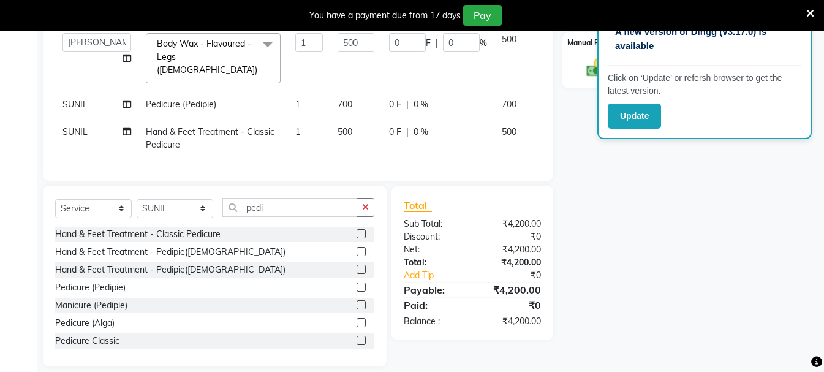
click at [542, 98] on icon at bounding box center [545, 102] width 7 height 9
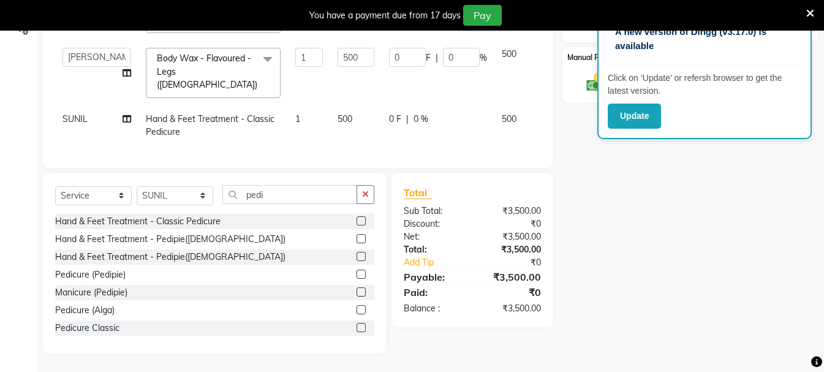
scroll to position [281, 0]
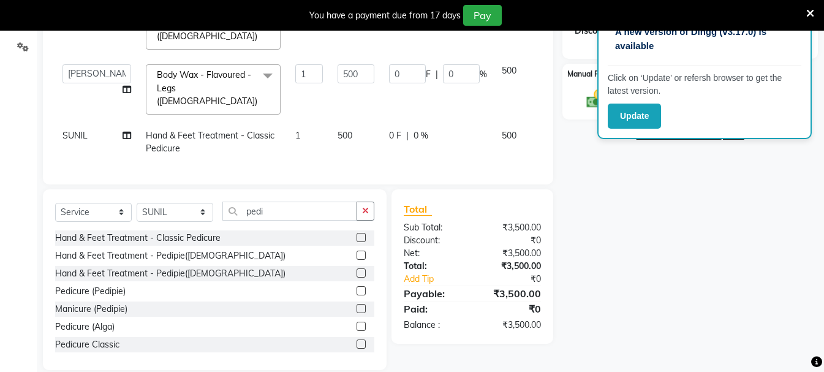
click at [357, 233] on label at bounding box center [361, 237] width 9 height 9
click at [357, 234] on input "checkbox" at bounding box center [361, 238] width 8 height 8
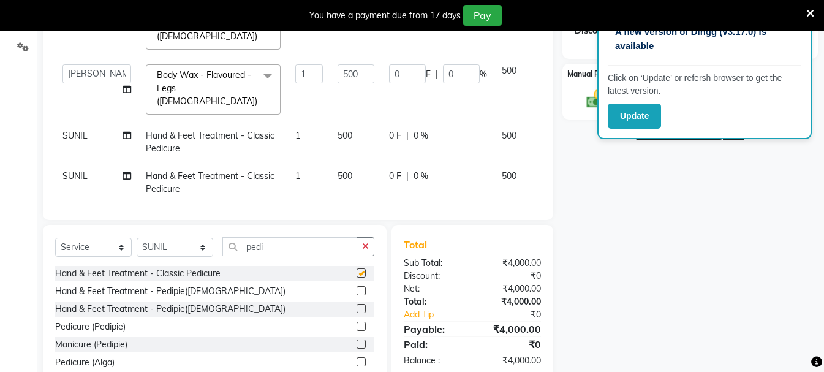
scroll to position [322, 0]
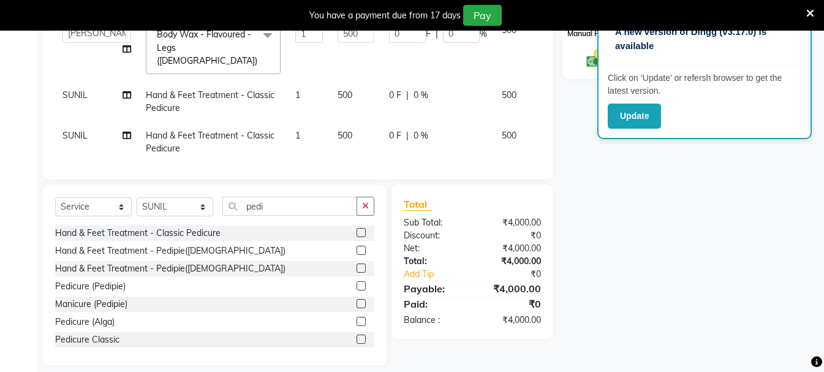
click at [345, 225] on div "Hand & Feet Treatment - Classic Pedicure" at bounding box center [214, 232] width 319 height 15
click at [357, 228] on label at bounding box center [361, 232] width 9 height 9
click at [357, 229] on input "checkbox" at bounding box center [361, 233] width 8 height 8
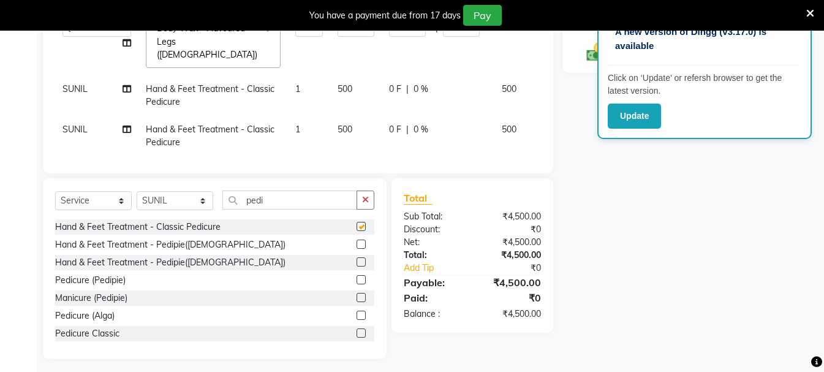
checkbox input "false"
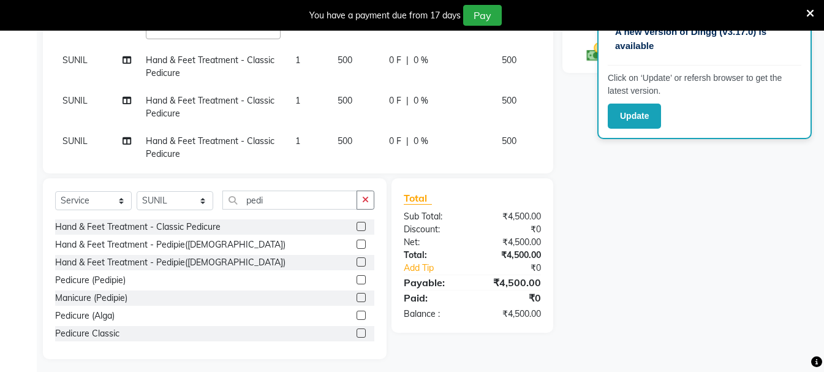
scroll to position [29, 7]
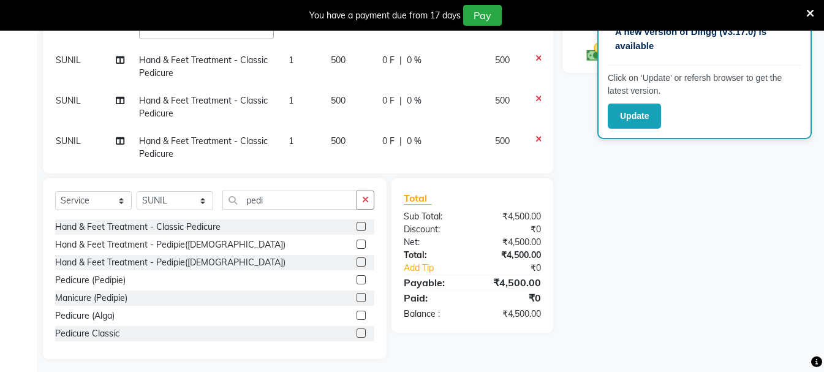
click at [535, 135] on icon at bounding box center [538, 139] width 7 height 9
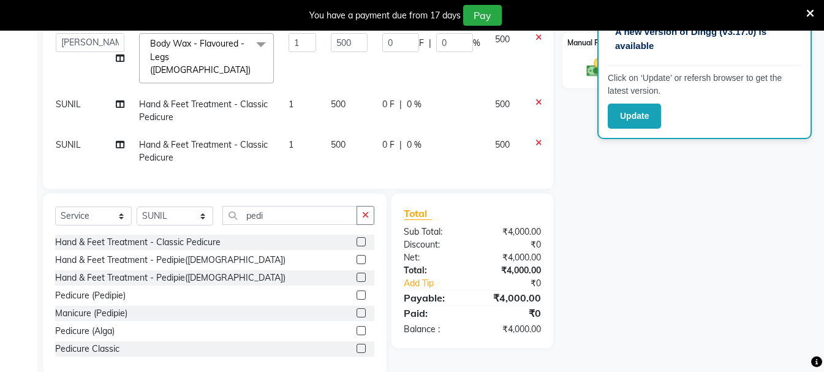
click at [70, 139] on span "SUNIL" at bounding box center [68, 144] width 25 height 11
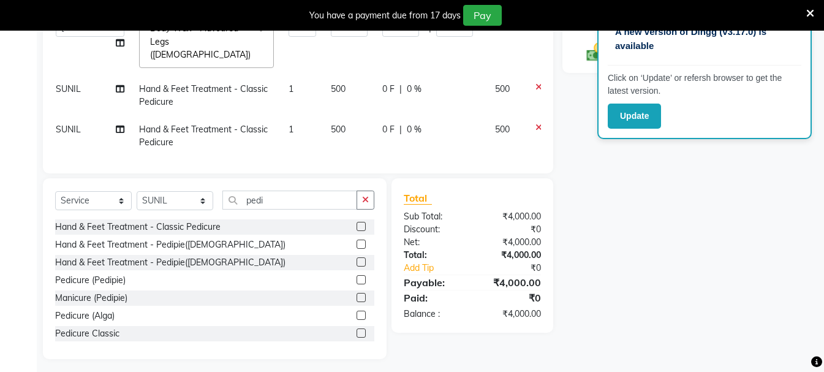
select select "13723"
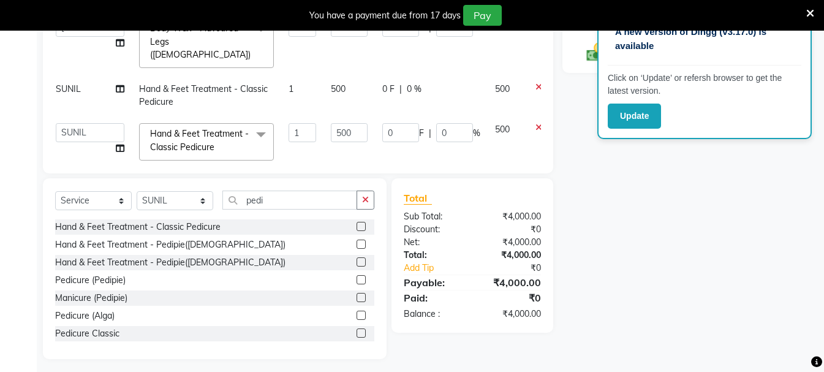
click at [69, 118] on td "Akash [PERSON_NAME] [PERSON_NAME] Gaurav [PERSON_NAME] [PERSON_NAME] [PERSON_NA…" at bounding box center [89, 142] width 83 height 52
click at [70, 123] on select "Akash [PERSON_NAME] [PERSON_NAME] Gaurav [PERSON_NAME] [PERSON_NAME] [PERSON_NA…" at bounding box center [90, 132] width 69 height 19
select select "45089"
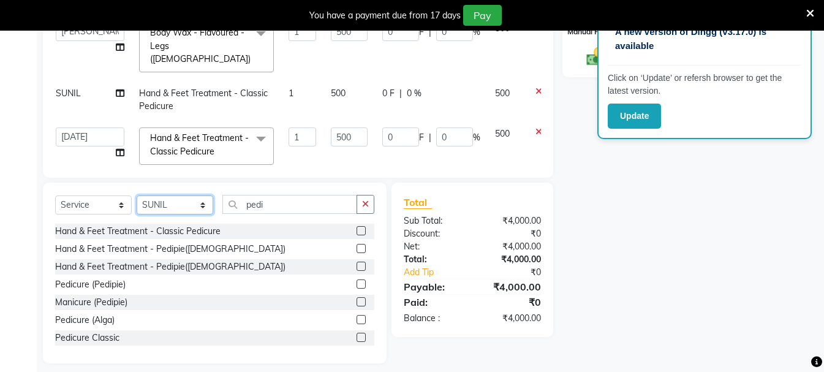
click at [145, 198] on select "Select Stylist Akash Anu Arun Gaurav [PERSON_NAME] [PERSON_NAME] [PERSON_NAME] …" at bounding box center [175, 204] width 77 height 19
select select "6559"
click at [137, 195] on select "Select Stylist Akash Anu Arun Gaurav [PERSON_NAME] [PERSON_NAME] [PERSON_NAME] …" at bounding box center [175, 204] width 77 height 19
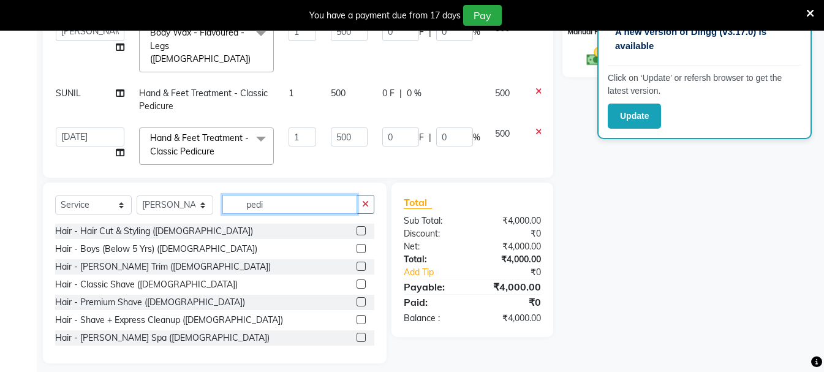
click at [250, 195] on input "pedi" at bounding box center [289, 204] width 135 height 19
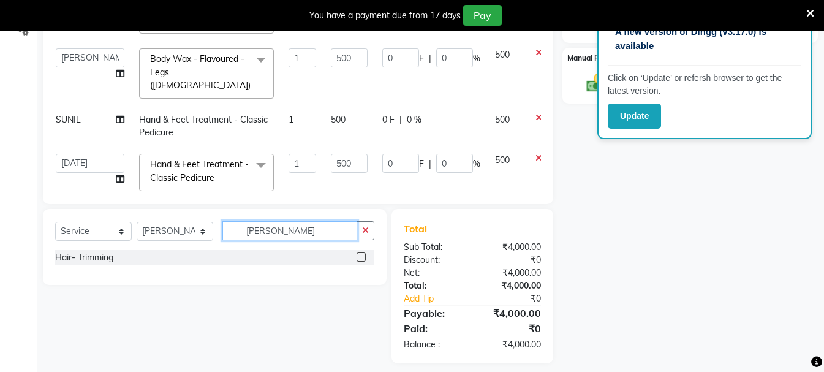
scroll to position [306, 0]
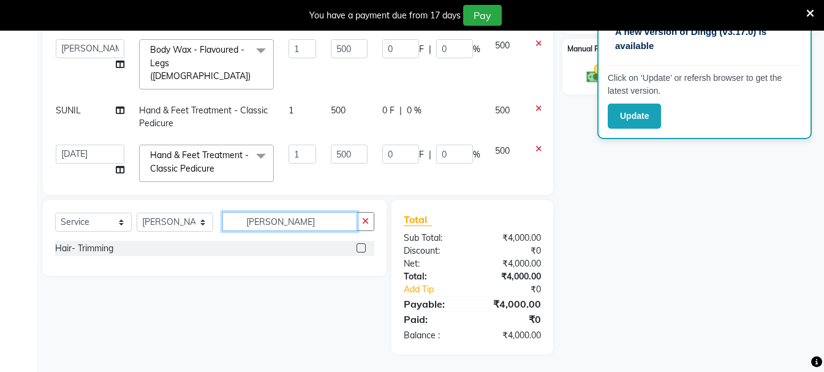
type input "[PERSON_NAME]"
click at [357, 246] on label at bounding box center [361, 247] width 9 height 9
click at [357, 246] on input "checkbox" at bounding box center [361, 248] width 8 height 8
checkbox input "false"
click at [331, 197] on span "300" at bounding box center [338, 202] width 15 height 11
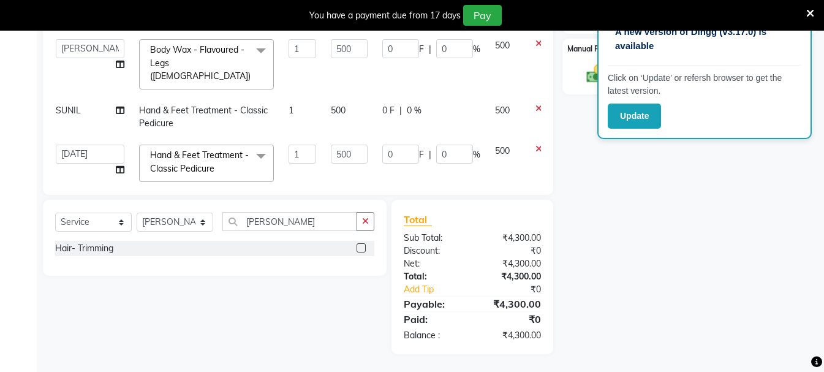
select select "6559"
click at [323, 189] on td "300" at bounding box center [348, 212] width 51 height 47
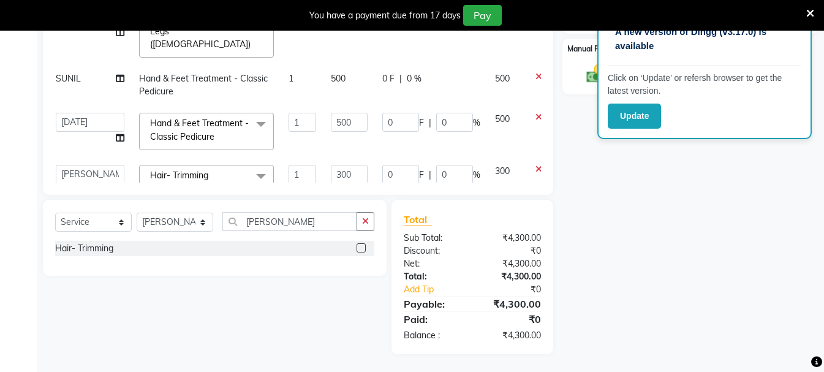
scroll to position [46, 7]
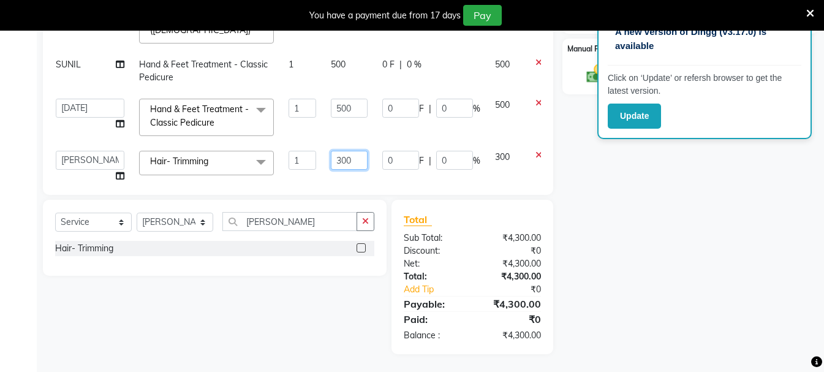
click at [331, 151] on input "300" at bounding box center [349, 160] width 37 height 19
drag, startPoint x: 178, startPoint y: 227, endPoint x: 178, endPoint y: 218, distance: 8.6
click at [178, 227] on select "Select Stylist Akash Anu Arun Gaurav [PERSON_NAME] [PERSON_NAME] [PERSON_NAME] …" at bounding box center [175, 222] width 77 height 19
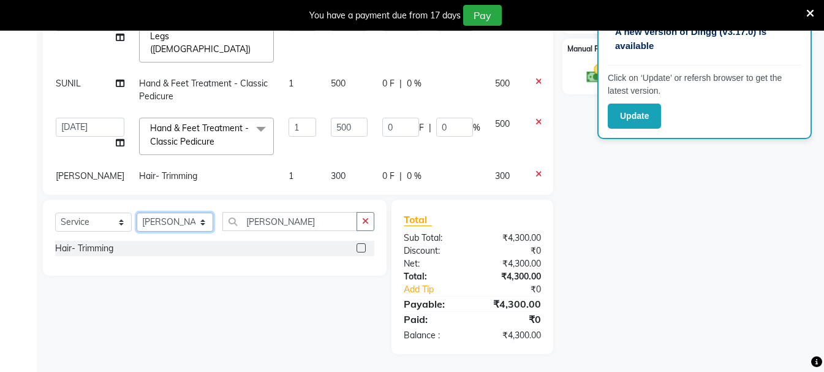
select select "13723"
click at [137, 213] on select "Select Stylist Akash Anu Arun Gaurav [PERSON_NAME] [PERSON_NAME] [PERSON_NAME] …" at bounding box center [175, 222] width 77 height 19
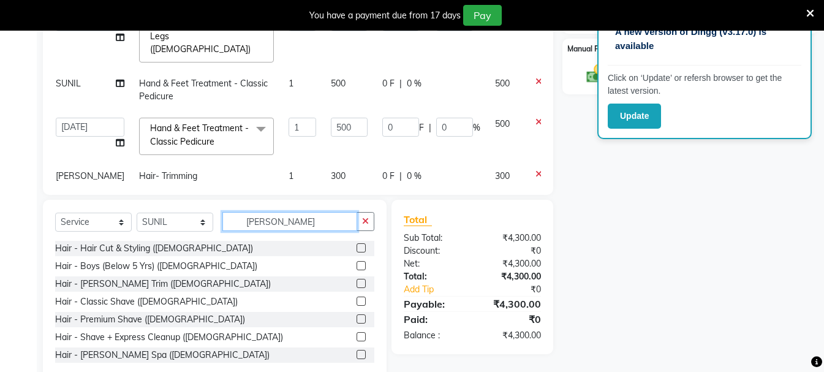
click at [265, 224] on input "[PERSON_NAME]" at bounding box center [289, 221] width 135 height 19
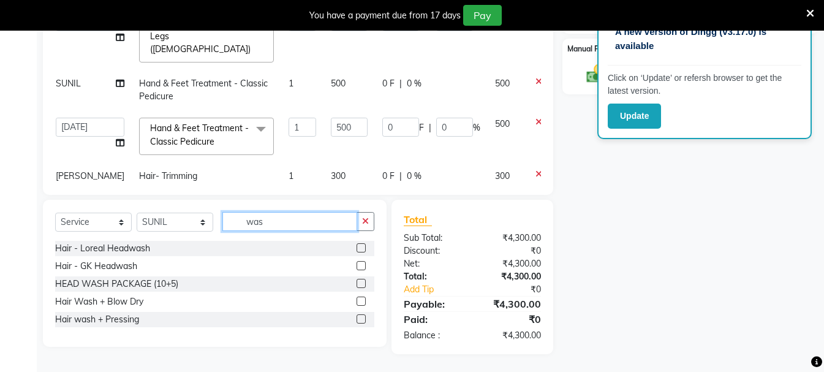
type input "was"
click at [360, 248] on label at bounding box center [361, 247] width 9 height 9
click at [360, 248] on input "checkbox" at bounding box center [361, 248] width 8 height 8
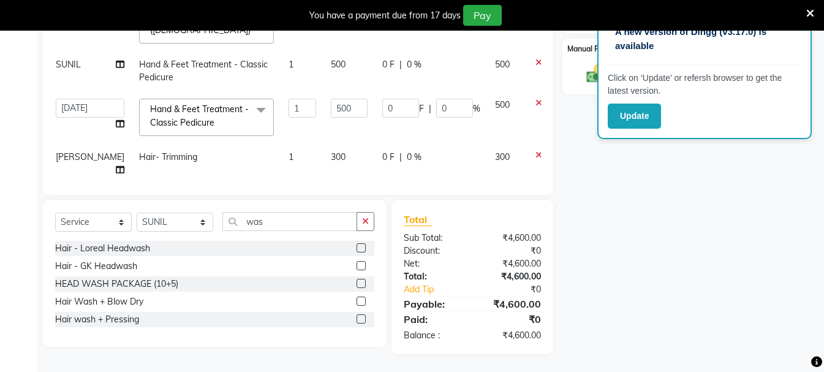
checkbox input "false"
click at [331, 192] on span "300" at bounding box center [338, 197] width 15 height 11
select select "13723"
type input "200"
click at [277, 307] on div "Hair Wash + Blow Dry" at bounding box center [214, 301] width 319 height 15
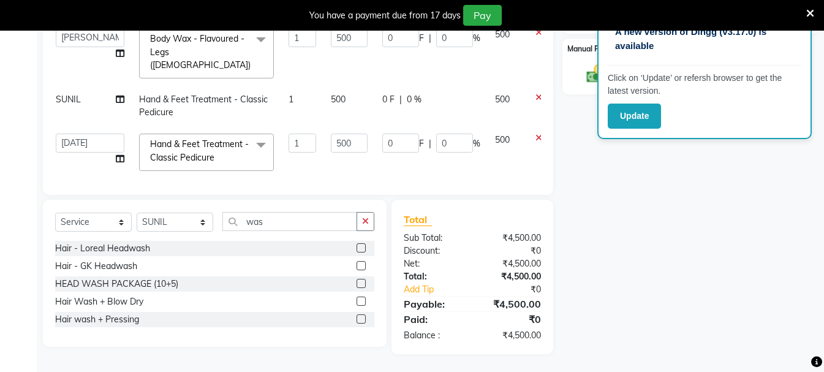
scroll to position [0, 7]
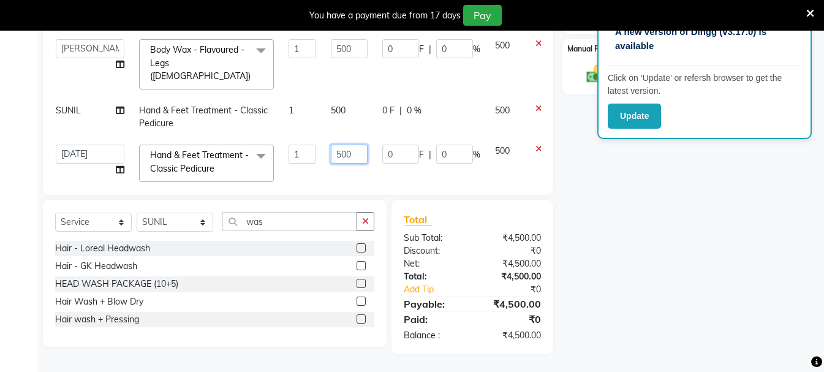
click at [331, 145] on input "500" at bounding box center [349, 154] width 37 height 19
type input "400"
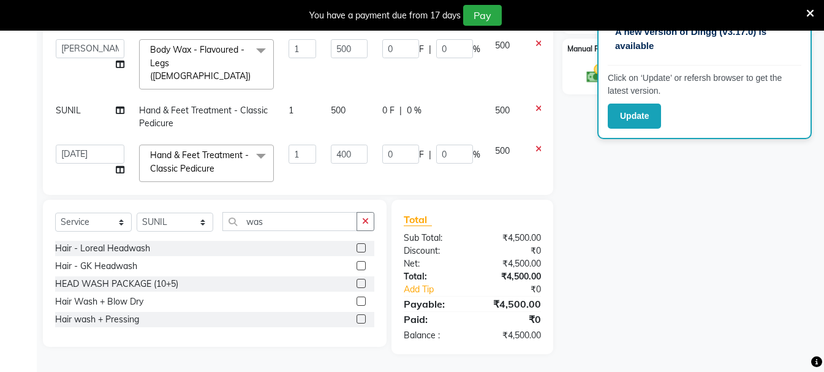
click at [293, 145] on tbody "[PERSON_NAME] Skin Ritual- Episyl facial ([DEMOGRAPHIC_DATA]) 1 2000 0 F | 0 % …" at bounding box center [305, 91] width 515 height 331
click at [331, 105] on span "500" at bounding box center [338, 110] width 15 height 11
select select "13723"
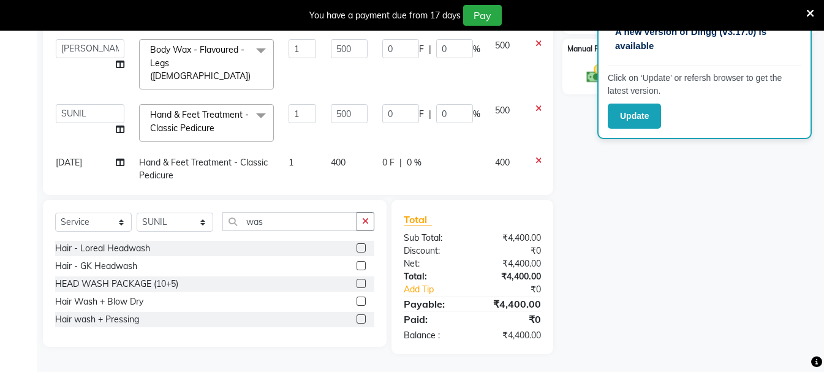
click at [331, 104] on input "500" at bounding box center [349, 113] width 37 height 19
type input "400"
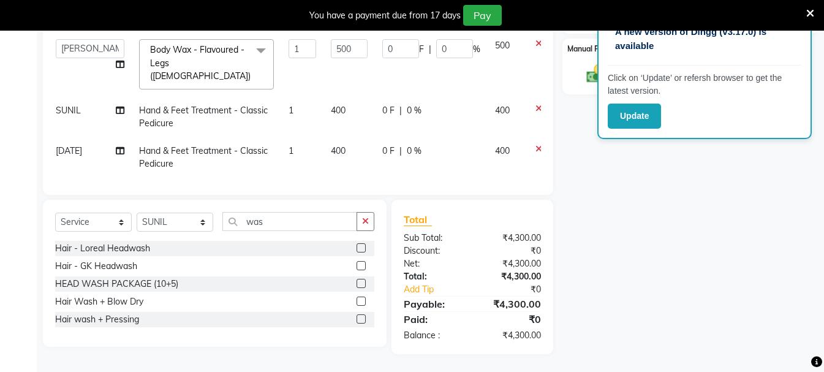
click at [304, 103] on tbody "[PERSON_NAME] Skin Ritual- Episyl facial ([DEMOGRAPHIC_DATA]) 1 2000 0 F | 0 % …" at bounding box center [305, 85] width 515 height 319
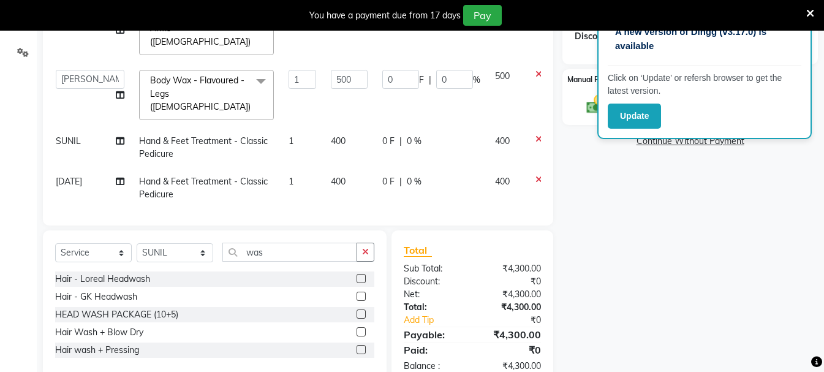
scroll to position [184, 0]
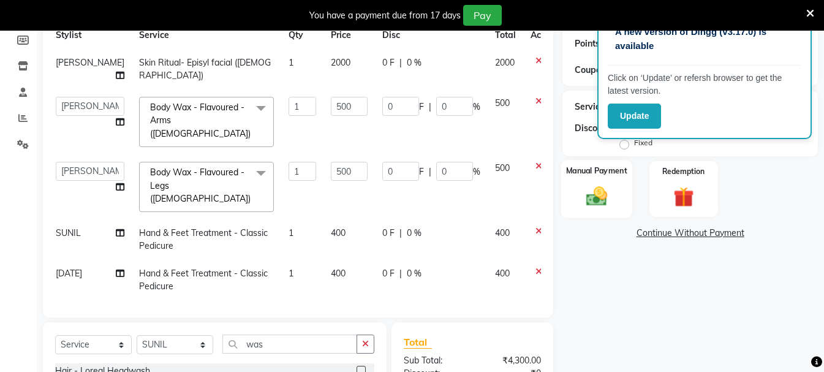
click at [603, 187] on img at bounding box center [596, 196] width 34 height 25
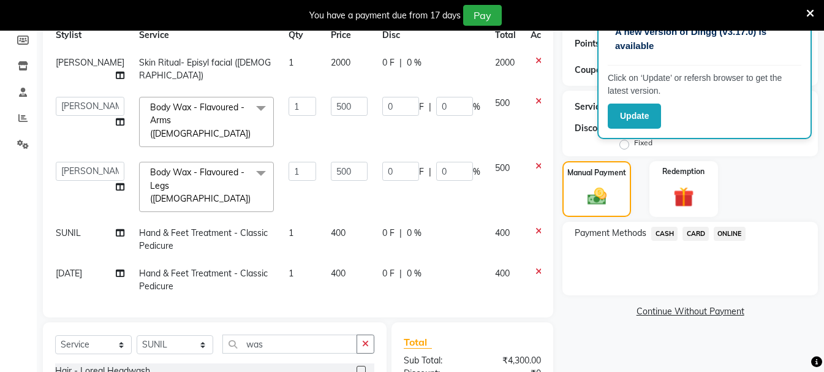
click at [666, 233] on span "CASH" at bounding box center [664, 234] width 26 height 14
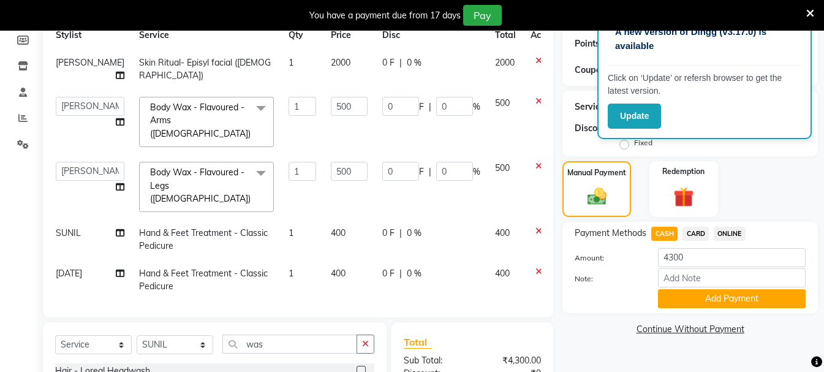
scroll to position [306, 0]
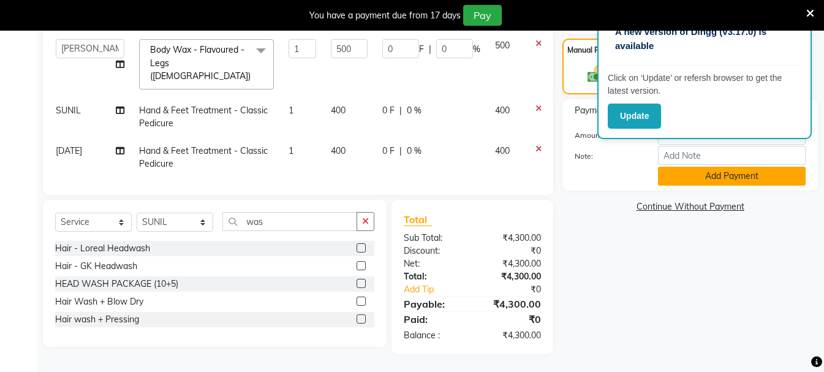
click at [674, 176] on button "Add Payment" at bounding box center [732, 176] width 148 height 19
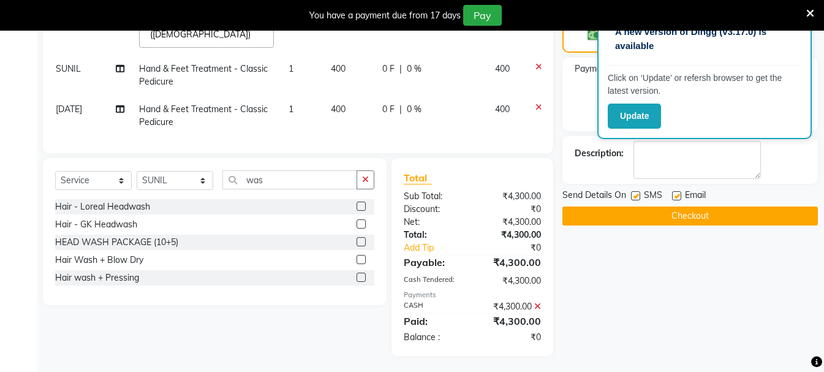
scroll to position [350, 0]
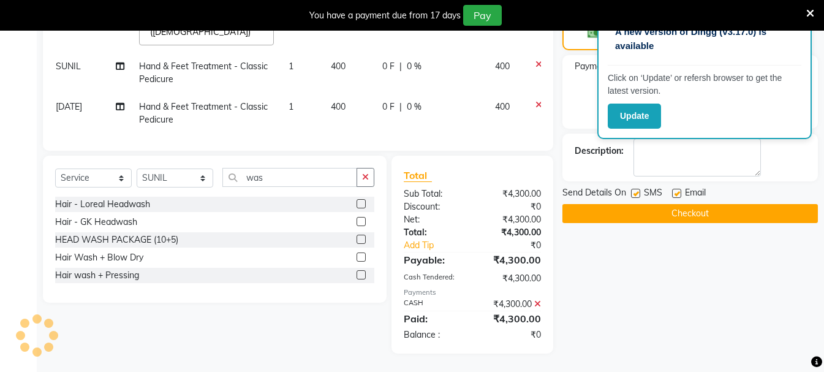
click at [679, 214] on button "Checkout" at bounding box center [689, 213] width 255 height 19
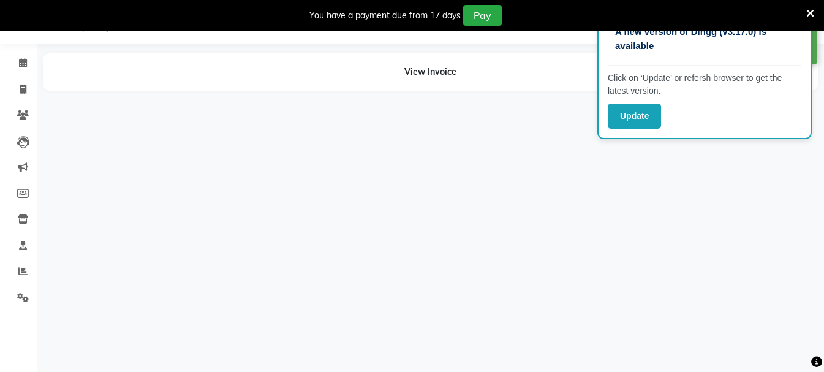
scroll to position [31, 0]
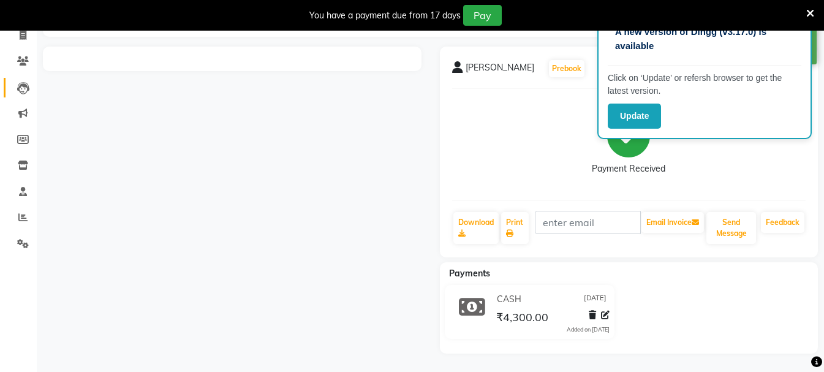
click at [24, 83] on icon at bounding box center [23, 88] width 12 height 12
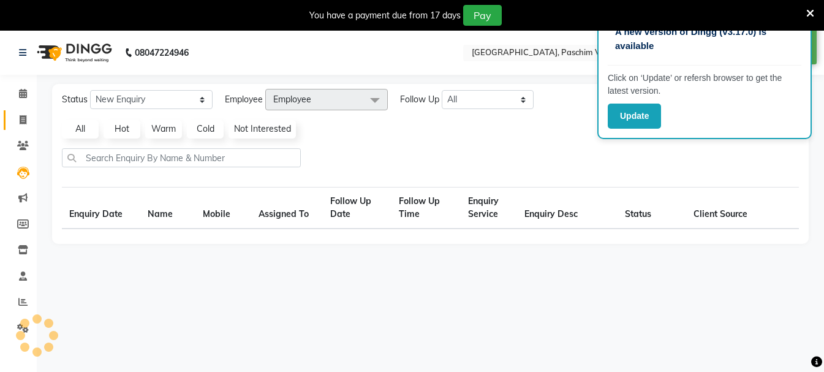
click at [23, 119] on icon at bounding box center [23, 119] width 7 height 9
select select "service"
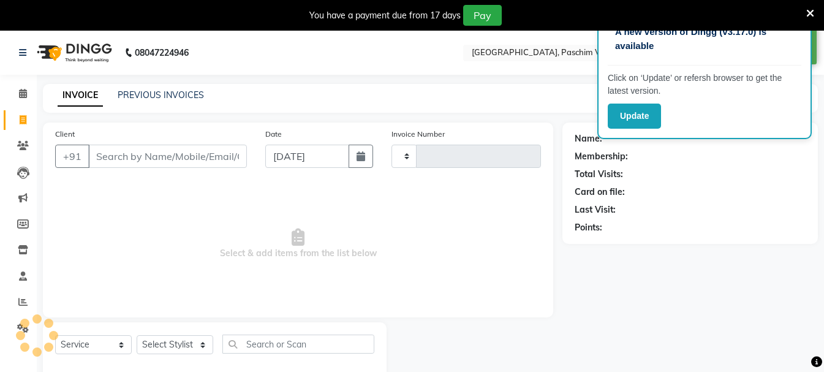
click at [170, 86] on div "INVOICE PREVIOUS INVOICES Create New Save" at bounding box center [430, 98] width 775 height 29
click at [169, 96] on link "PREVIOUS INVOICES" at bounding box center [161, 94] width 86 height 11
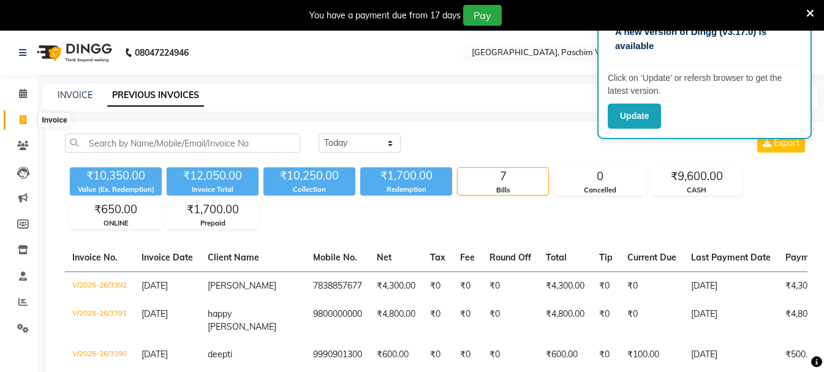
click at [17, 120] on span at bounding box center [22, 120] width 21 height 14
select select "service"
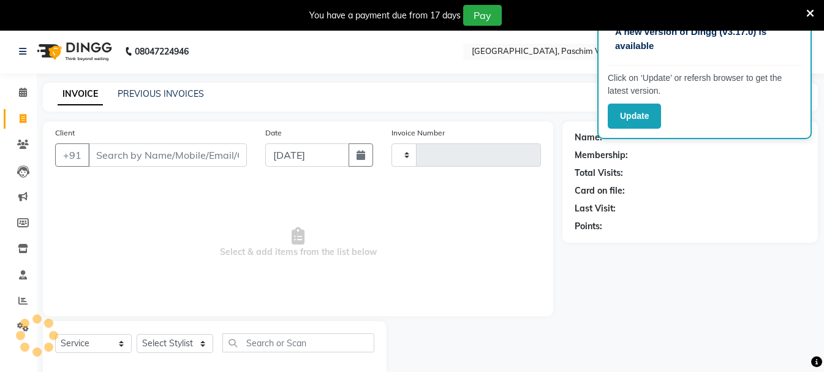
scroll to position [31, 0]
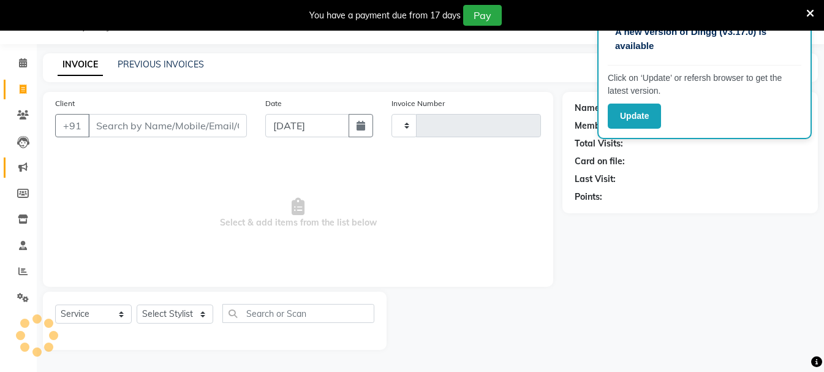
type input "3393"
select select "223"
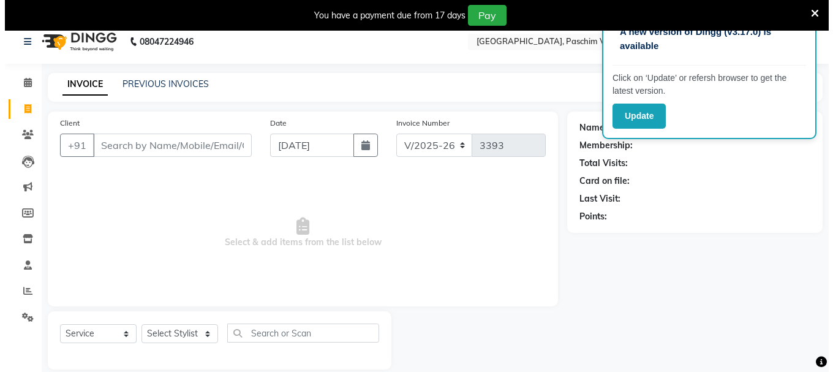
scroll to position [0, 0]
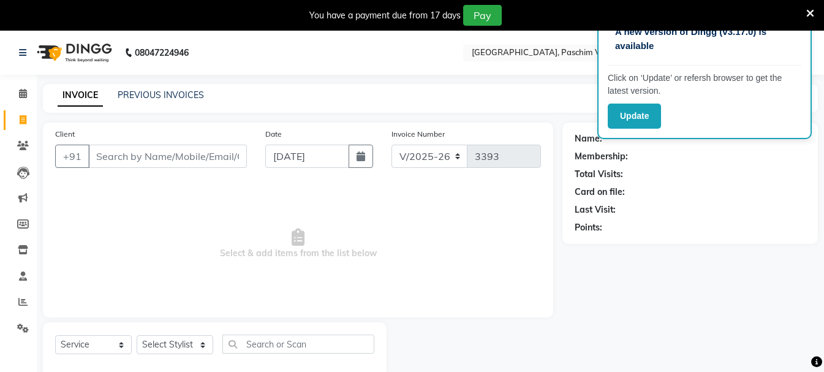
click at [810, 15] on icon at bounding box center [810, 13] width 8 height 11
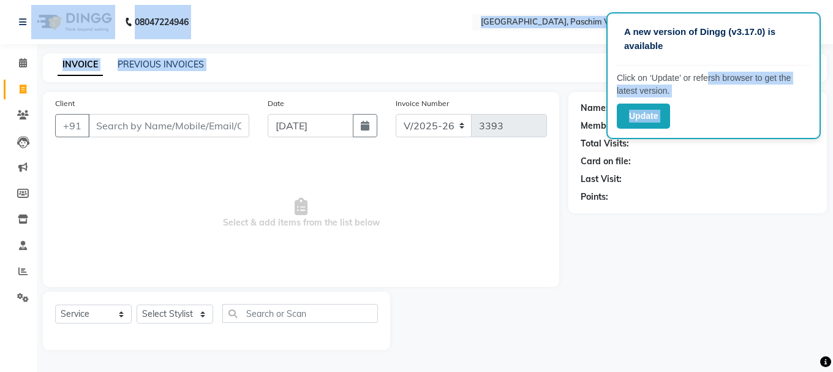
drag, startPoint x: 703, startPoint y: 77, endPoint x: 560, endPoint y: 81, distance: 142.8
click at [560, 81] on app-root "A new version of Dingg (v3.17.0) is available Click on ‘Update’ or refersh brow…" at bounding box center [416, 184] width 833 height 368
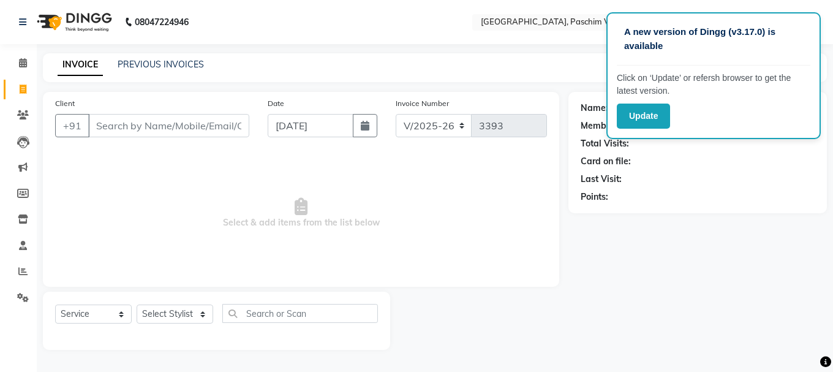
click at [362, 296] on div "Select Service Product Membership Package Voucher Prepaid Gift Card Select Styl…" at bounding box center [216, 321] width 347 height 58
click at [22, 66] on icon at bounding box center [23, 62] width 8 height 9
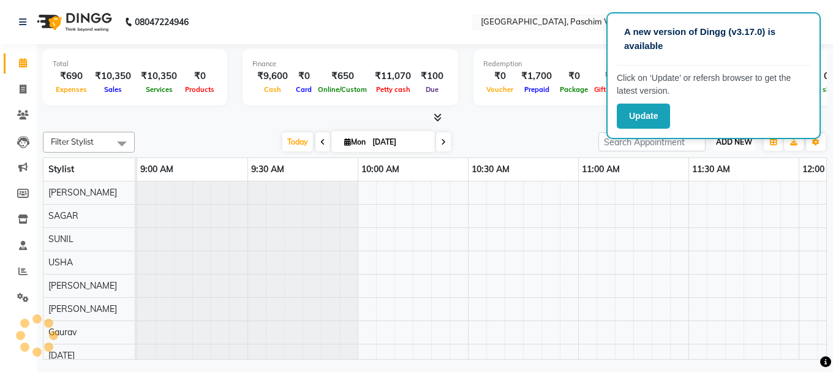
click at [741, 139] on span "ADD NEW" at bounding box center [734, 141] width 36 height 9
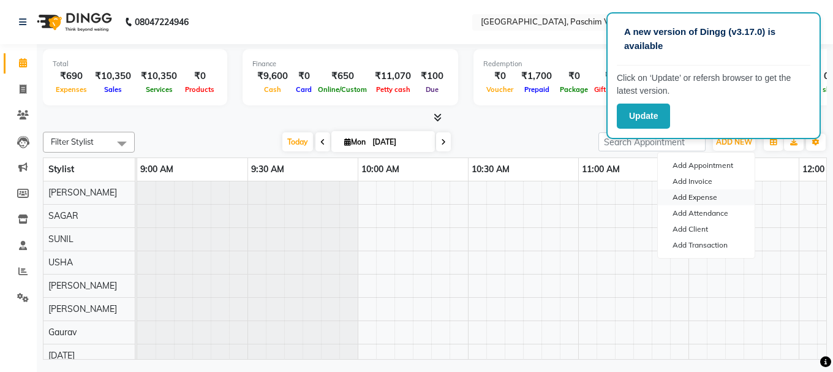
click at [704, 195] on link "Add Expense" at bounding box center [706, 197] width 97 height 16
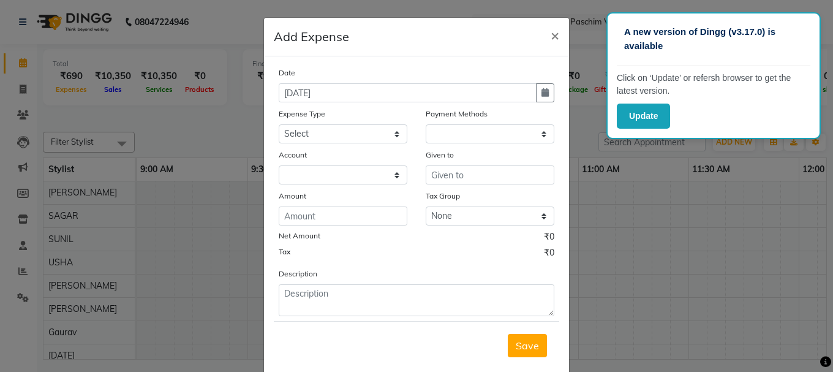
select select "1"
select select "2523"
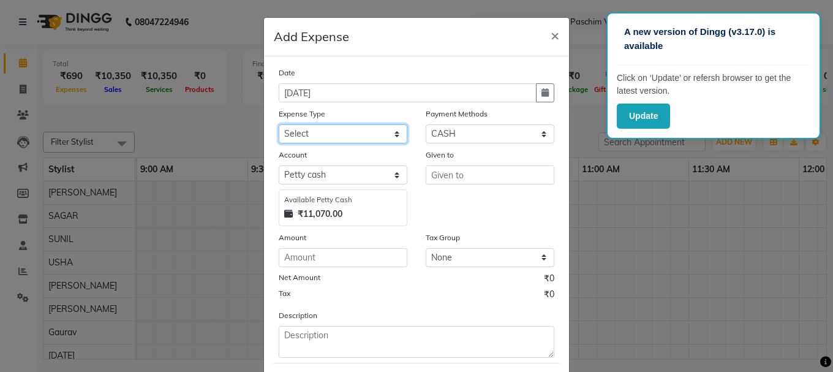
click at [371, 137] on select "Select Advance Salary Bank charges Cash transfer to bank Cash transfer to hub C…" at bounding box center [343, 133] width 129 height 19
select select "98"
click at [279, 124] on select "Select Advance Salary Bank charges Cash transfer to bank Cash transfer to hub C…" at bounding box center [343, 133] width 129 height 19
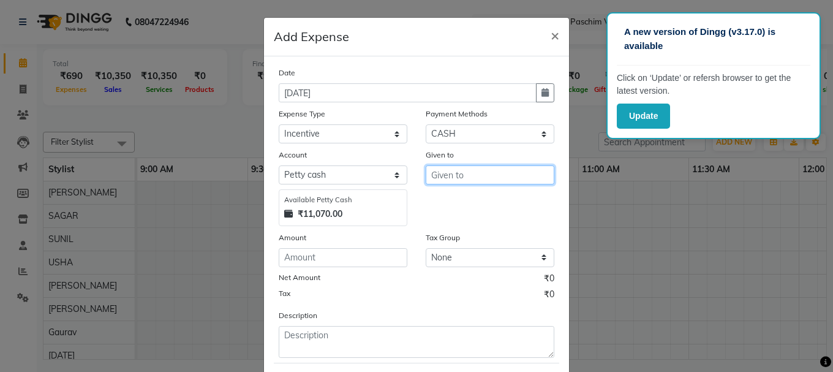
click at [450, 170] on input "text" at bounding box center [490, 174] width 129 height 19
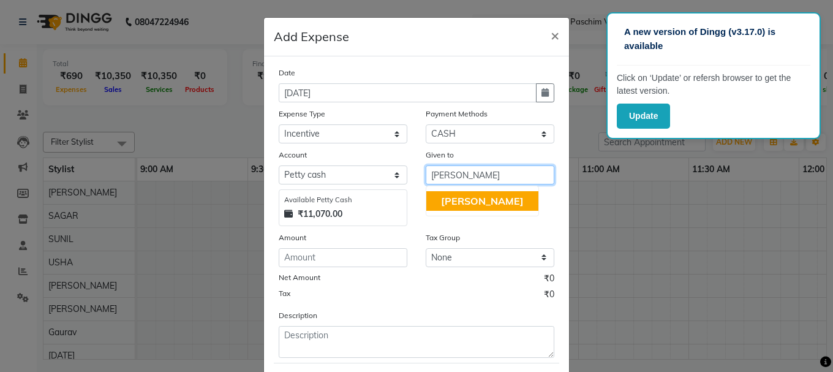
click at [442, 205] on span "[PERSON_NAME]" at bounding box center [482, 201] width 83 height 12
type input "[PERSON_NAME]"
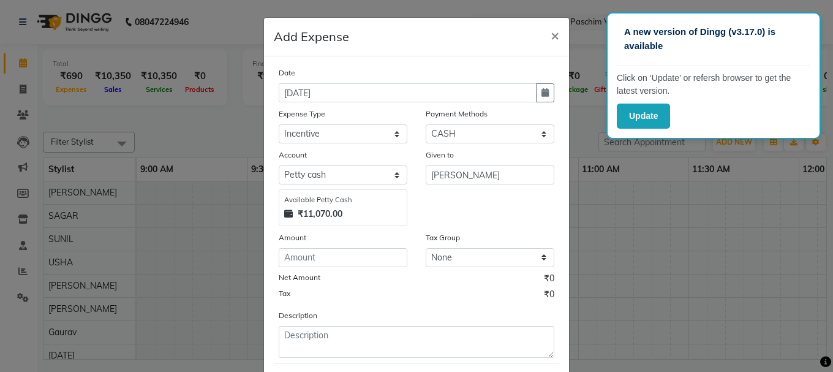
drag, startPoint x: 382, startPoint y: 241, endPoint x: 380, endPoint y: 251, distance: 10.1
click at [382, 243] on div "Amount" at bounding box center [343, 239] width 129 height 17
click at [380, 251] on input "number" at bounding box center [343, 257] width 129 height 19
type input "100"
click at [524, 286] on span "₹100.00" at bounding box center [539, 280] width 32 height 16
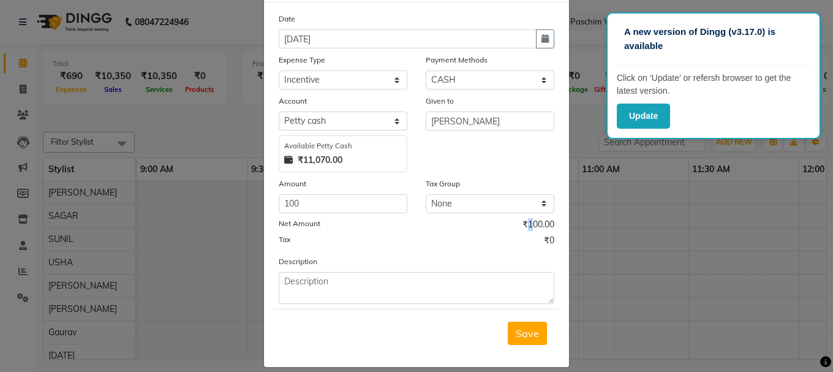
scroll to position [67, 0]
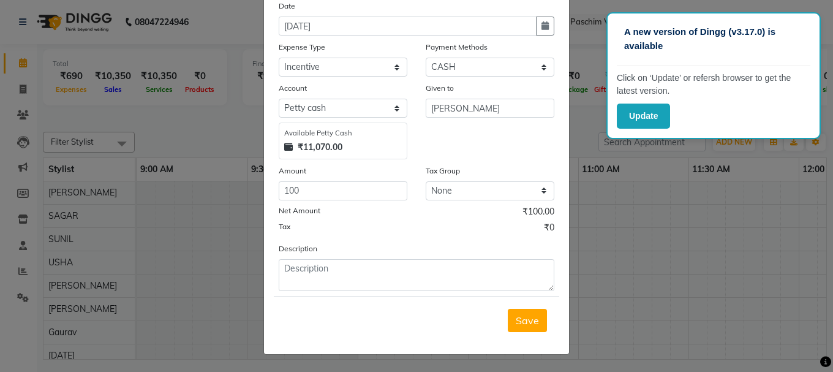
click at [647, 275] on ngb-modal-window "Add Expense × Date [DATE] Expense Type Select Advance Salary Bank charges Cash …" at bounding box center [416, 186] width 833 height 372
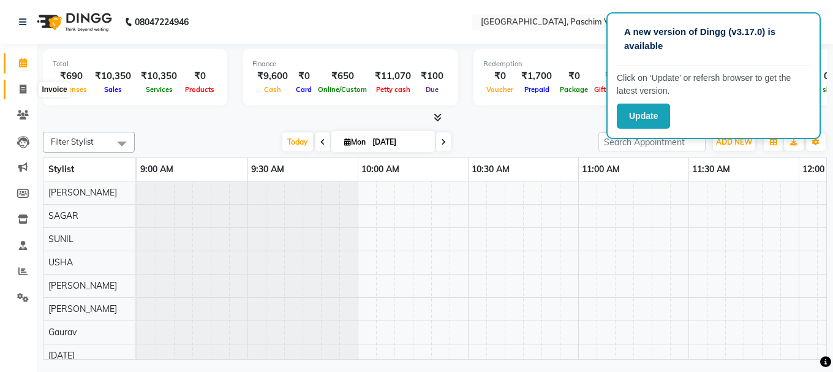
click at [24, 91] on icon at bounding box center [23, 89] width 7 height 9
select select "service"
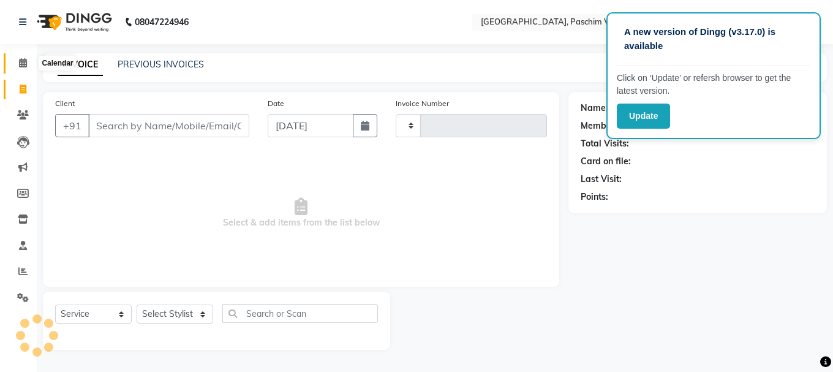
click at [28, 66] on span at bounding box center [22, 63] width 21 height 14
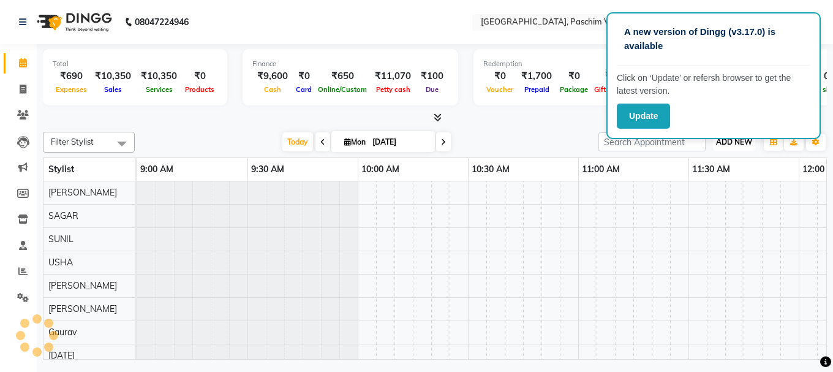
click at [739, 143] on span "ADD NEW" at bounding box center [734, 141] width 36 height 9
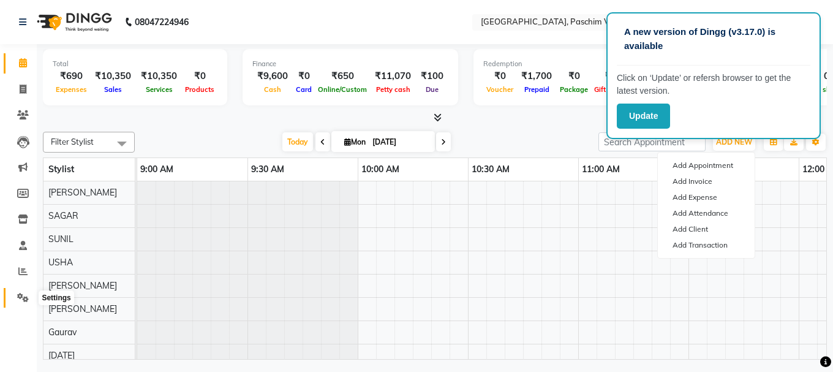
click at [21, 295] on icon at bounding box center [23, 297] width 12 height 9
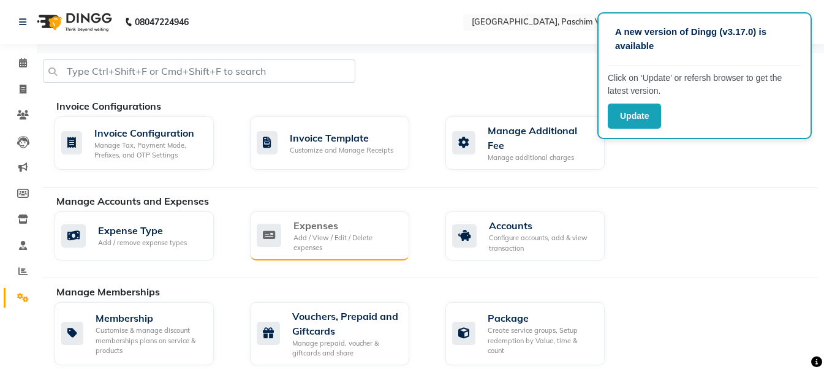
click at [285, 240] on div "Expenses Add / View / Edit / Delete expenses" at bounding box center [328, 235] width 143 height 35
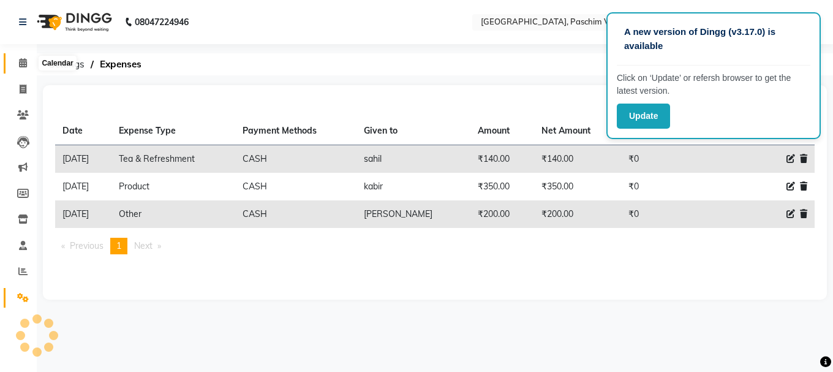
click at [18, 62] on span at bounding box center [22, 63] width 21 height 14
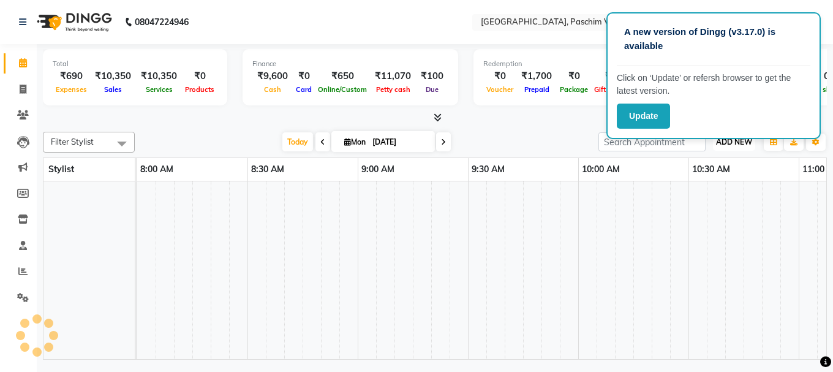
click at [725, 148] on button "ADD NEW Toggle Dropdown" at bounding box center [734, 142] width 42 height 17
click at [713, 202] on link "Add Expense" at bounding box center [706, 197] width 97 height 16
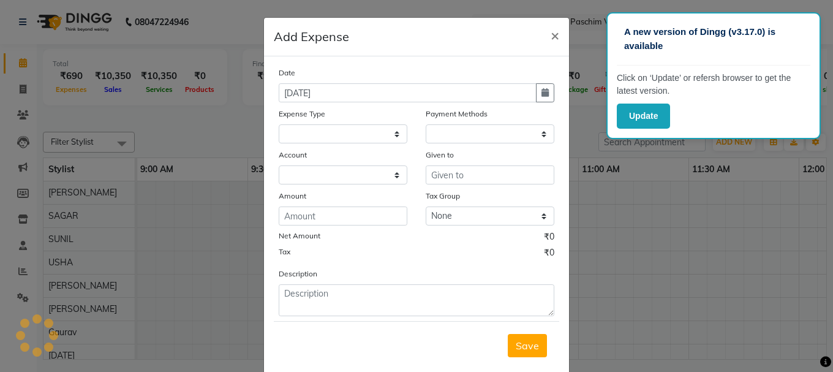
click at [329, 148] on div "Account" at bounding box center [343, 156] width 129 height 17
select select
click at [345, 135] on select "Select Advance Salary Bank charges Cash transfer to bank Cash transfer to hub C…" at bounding box center [343, 133] width 129 height 19
select select "1"
select select "2523"
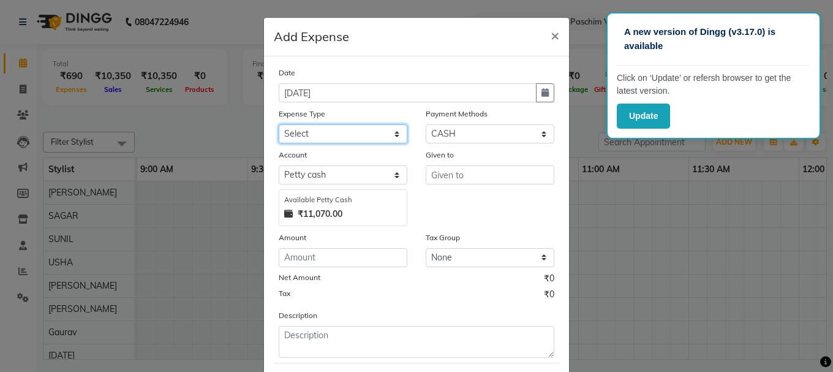
select select "98"
click at [279, 124] on select "Select Advance Salary Bank charges Cash transfer to bank Cash transfer to hub C…" at bounding box center [343, 133] width 129 height 19
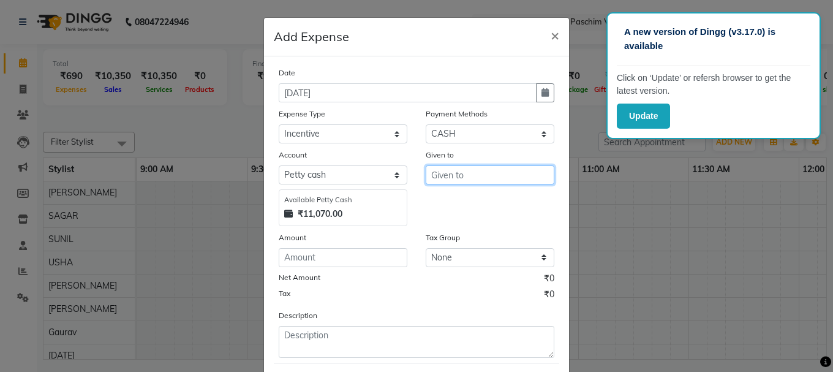
click at [453, 183] on input "text" at bounding box center [490, 174] width 129 height 19
click at [450, 199] on ngb-highlight "RE NU" at bounding box center [455, 201] width 28 height 12
type input "[PERSON_NAME]"
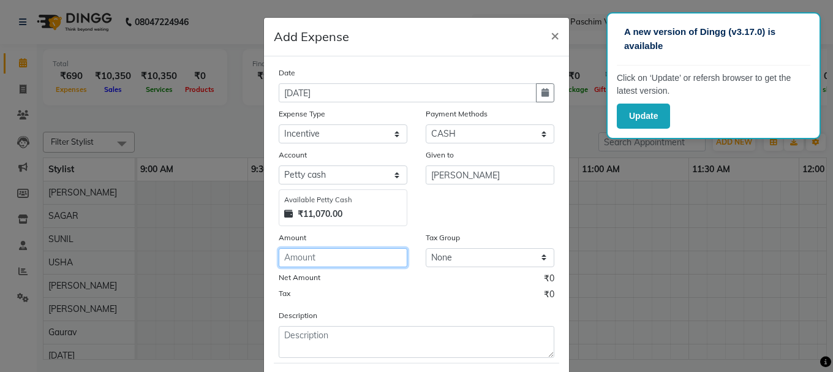
click at [325, 265] on input "number" at bounding box center [343, 257] width 129 height 19
type input "100"
click at [686, 241] on ngb-modal-window "Add Expense × Date [DATE] Expense Type Select Advance Salary Bank charges Cash …" at bounding box center [416, 186] width 833 height 372
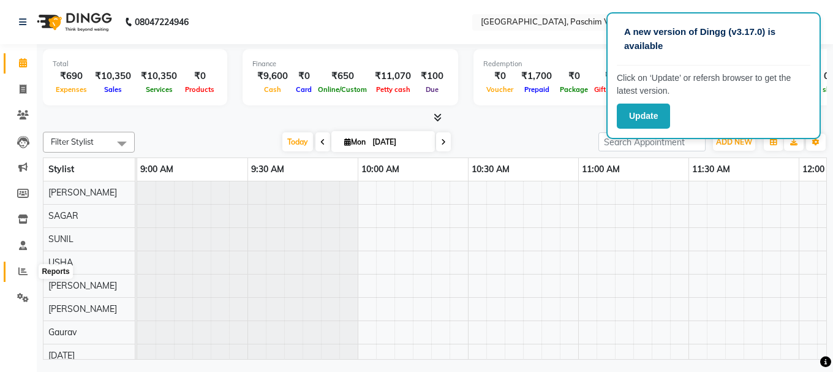
click at [28, 274] on span at bounding box center [22, 272] width 21 height 14
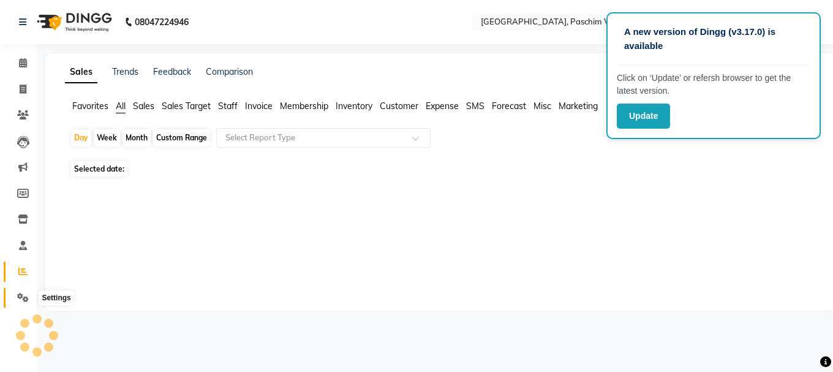
click at [21, 299] on icon at bounding box center [23, 297] width 12 height 9
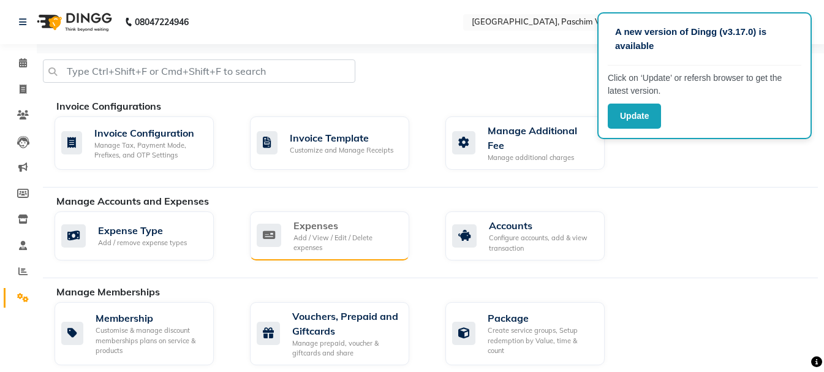
click at [343, 232] on div "Expenses" at bounding box center [346, 225] width 106 height 15
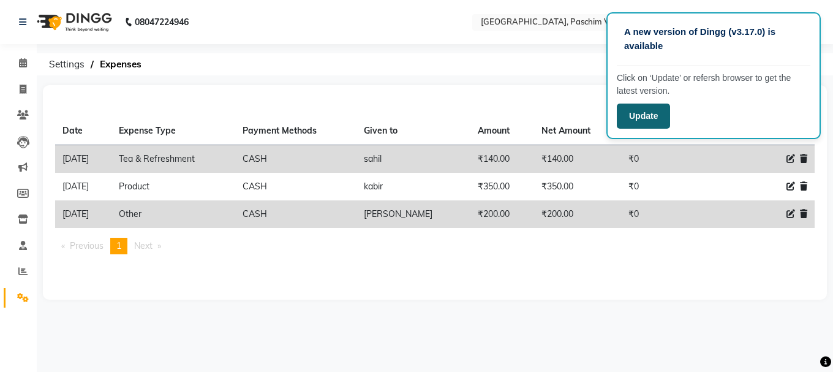
drag, startPoint x: 763, startPoint y: 85, endPoint x: 617, endPoint y: 110, distance: 148.5
click at [617, 110] on div "A new version of Dingg (v3.17.0) is available Click on ‘Update’ or refersh brow…" at bounding box center [713, 75] width 214 height 127
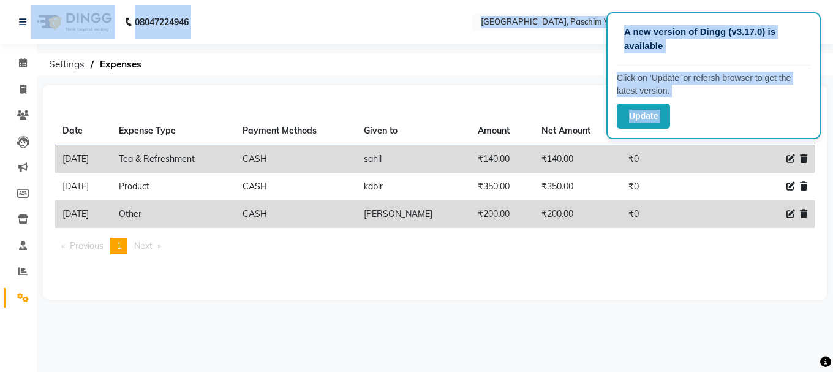
drag, startPoint x: 611, startPoint y: 39, endPoint x: 601, endPoint y: -10, distance: 49.4
click at [601, 0] on html "A new version of Dingg (v3.17.0) is available Click on ‘Update’ or refersh brow…" at bounding box center [416, 186] width 833 height 372
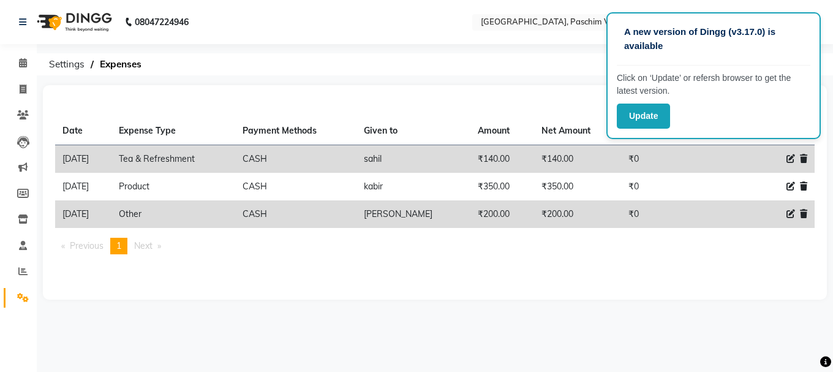
click at [485, 67] on ol "Settings Expenses" at bounding box center [433, 64] width 780 height 22
click at [492, 39] on nav "08047224946 Select Location × [GEOGRAPHIC_DATA], Paschim Vihar English ENGLISH …" at bounding box center [416, 22] width 833 height 44
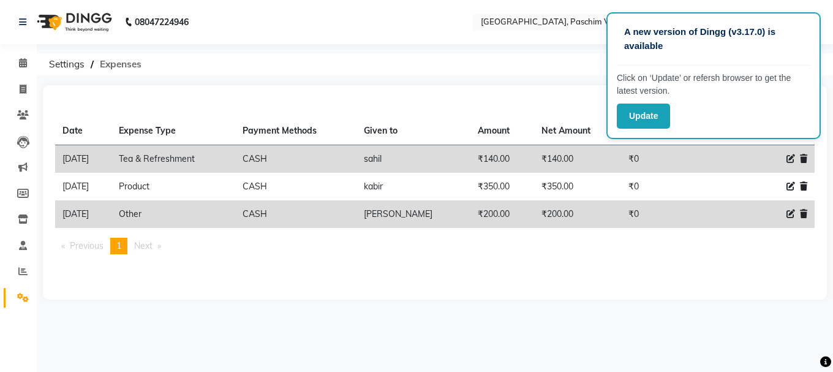
click at [115, 62] on span "Expenses" at bounding box center [121, 64] width 54 height 22
click at [808, 13] on div "A new version of Dingg (v3.17.0) is available Click on ‘Update’ or refersh brow…" at bounding box center [713, 75] width 214 height 127
click at [23, 60] on icon at bounding box center [23, 62] width 8 height 9
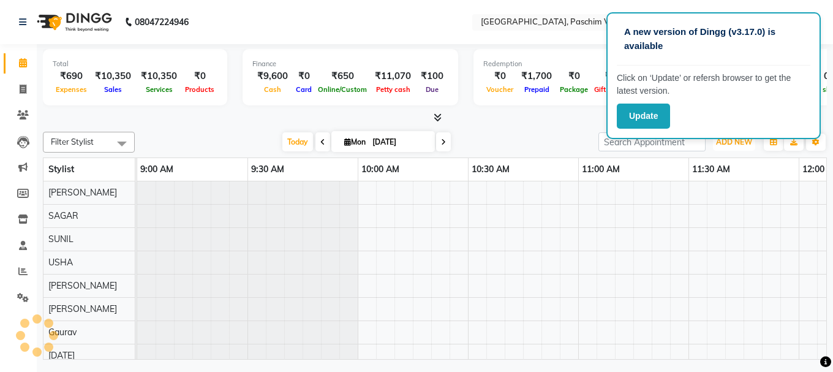
click at [744, 146] on span "ADD NEW" at bounding box center [734, 141] width 36 height 9
click at [708, 196] on link "Add Expense" at bounding box center [706, 197] width 97 height 16
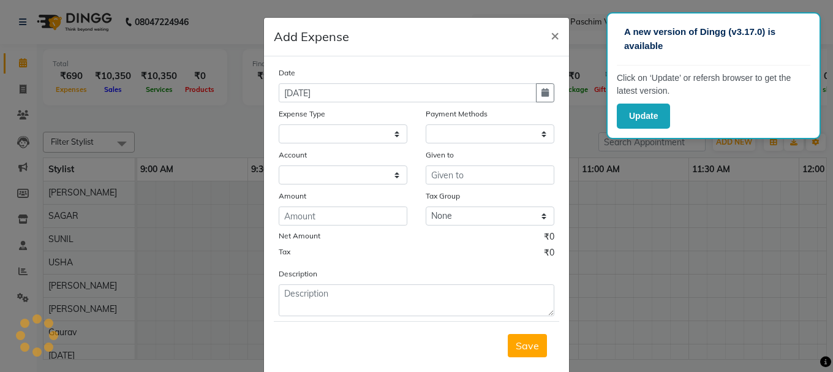
select select
select select "1"
select select "2523"
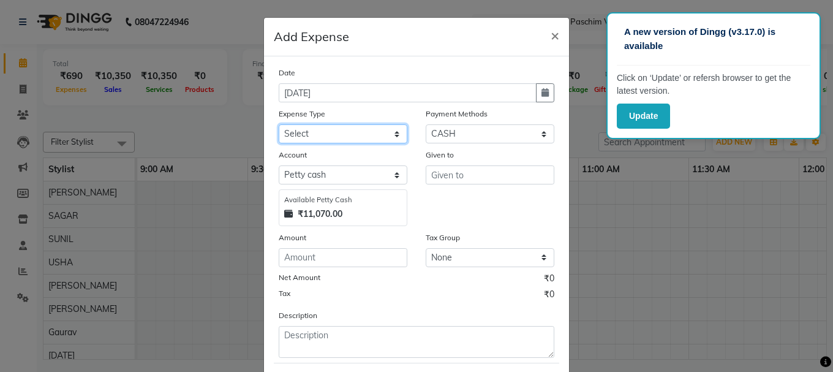
click at [322, 134] on select "Select Advance Salary Bank charges Cash transfer to bank Cash transfer to hub C…" at bounding box center [343, 133] width 129 height 19
click at [279, 124] on select "Select Advance Salary Bank charges Cash transfer to bank Cash transfer to hub C…" at bounding box center [343, 133] width 129 height 19
click at [333, 134] on select "Select Advance Salary Bank charges Cash transfer to bank Cash transfer to hub C…" at bounding box center [343, 133] width 129 height 19
select select "98"
click at [279, 124] on select "Select Advance Salary Bank charges Cash transfer to bank Cash transfer to hub C…" at bounding box center [343, 133] width 129 height 19
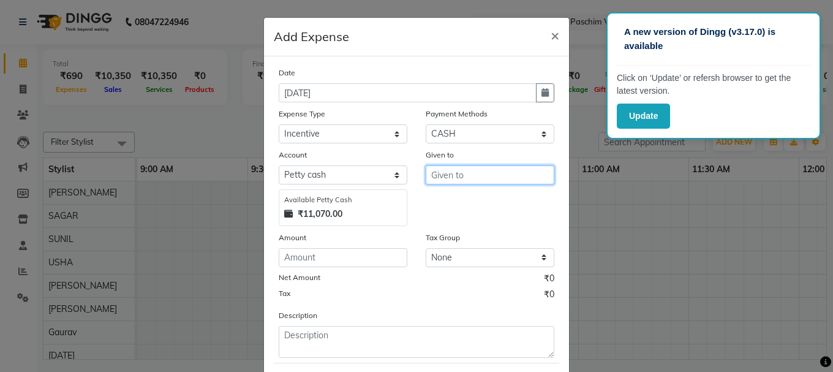
click at [442, 182] on input "text" at bounding box center [490, 174] width 129 height 19
click at [440, 194] on button "RE NU" at bounding box center [474, 201] width 97 height 20
type input "[PERSON_NAME]"
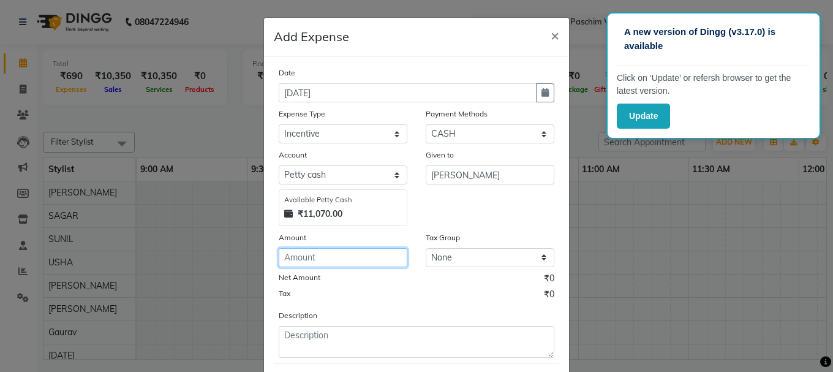
click at [382, 251] on input "number" at bounding box center [343, 257] width 129 height 19
type input "100"
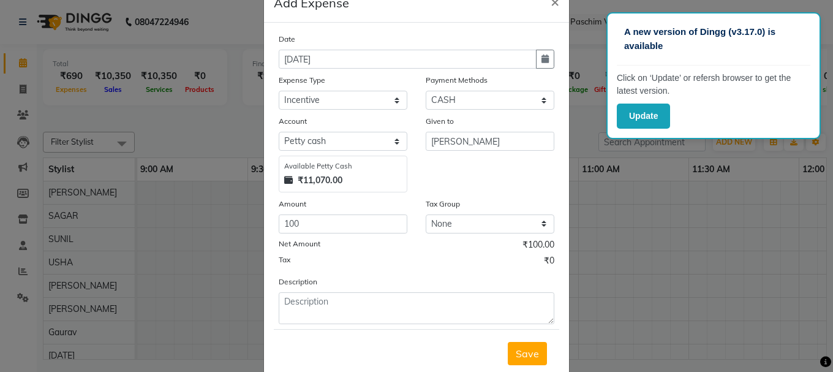
scroll to position [67, 0]
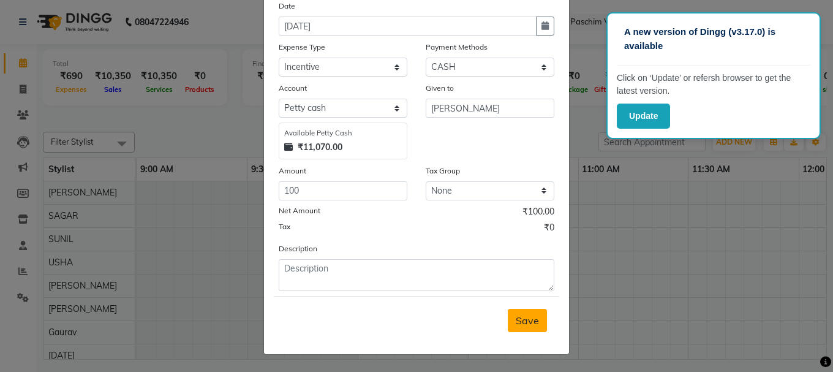
click at [534, 317] on span "Save" at bounding box center [527, 320] width 23 height 12
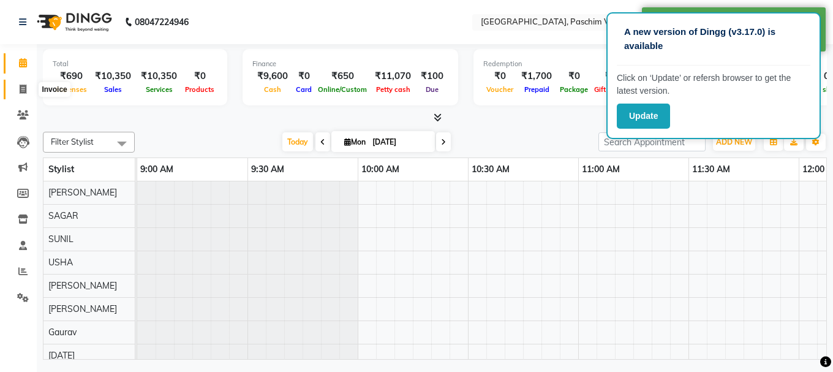
click at [17, 93] on span at bounding box center [22, 90] width 21 height 14
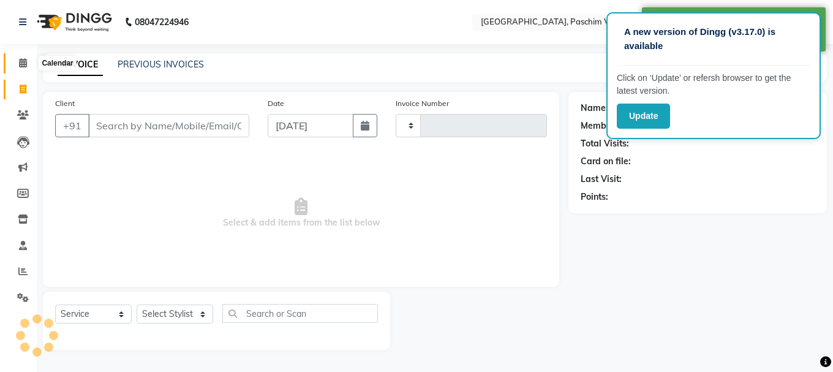
click at [20, 64] on icon at bounding box center [23, 62] width 8 height 9
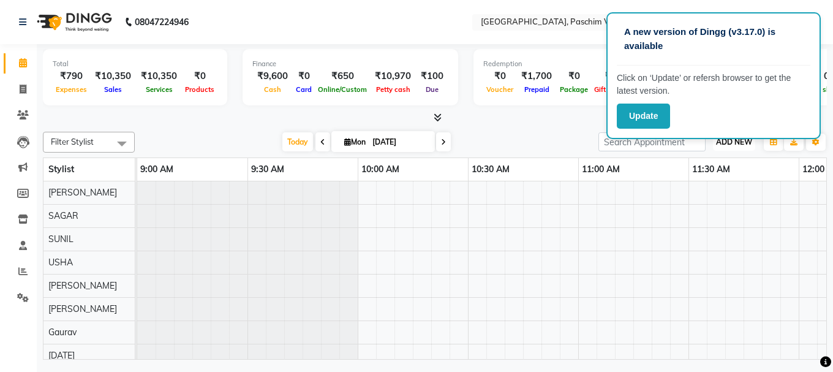
click at [722, 144] on span "ADD NEW" at bounding box center [734, 141] width 36 height 9
click at [714, 193] on link "Add Expense" at bounding box center [706, 197] width 97 height 16
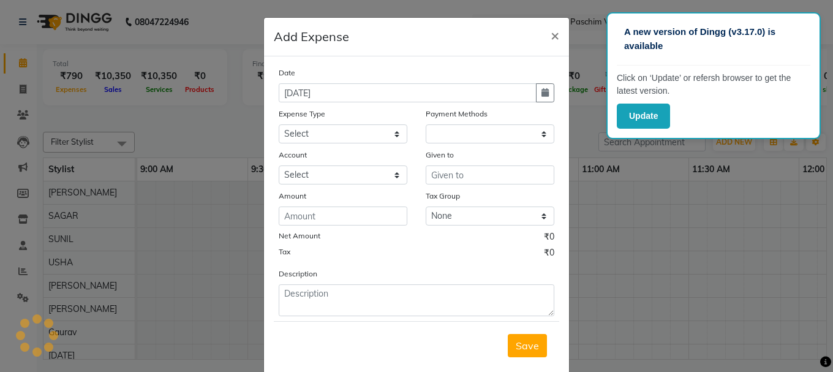
select select "250"
select select "1"
select select "2523"
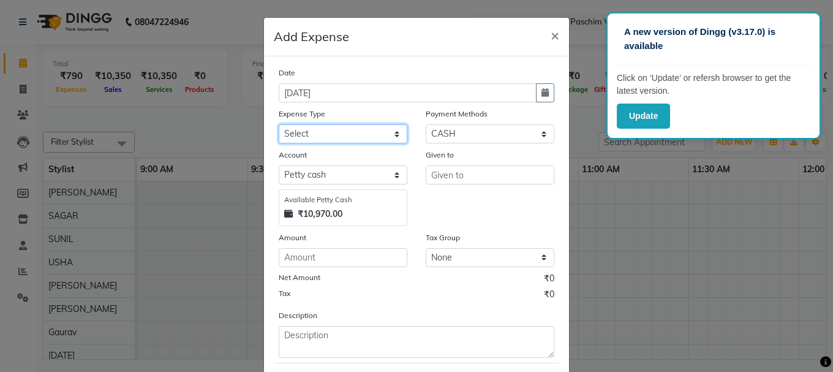
click at [322, 137] on select "Select Advance Salary Bank charges Cash transfer to bank Cash transfer to hub C…" at bounding box center [343, 133] width 129 height 19
select select "98"
click at [279, 124] on select "Select Advance Salary Bank charges Cash transfer to bank Cash transfer to hub C…" at bounding box center [343, 133] width 129 height 19
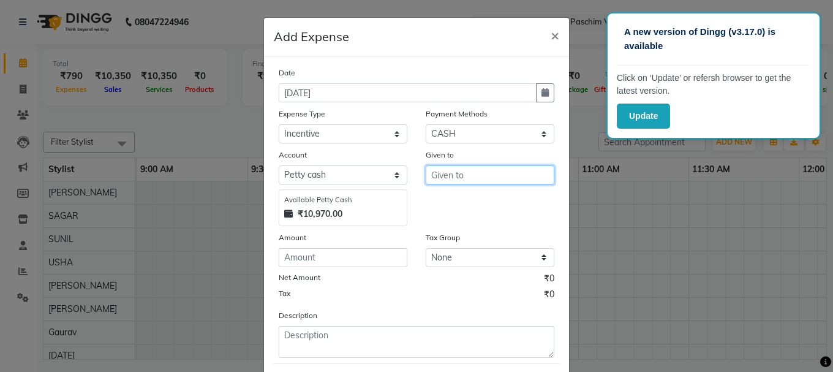
click at [455, 181] on input "text" at bounding box center [490, 174] width 129 height 19
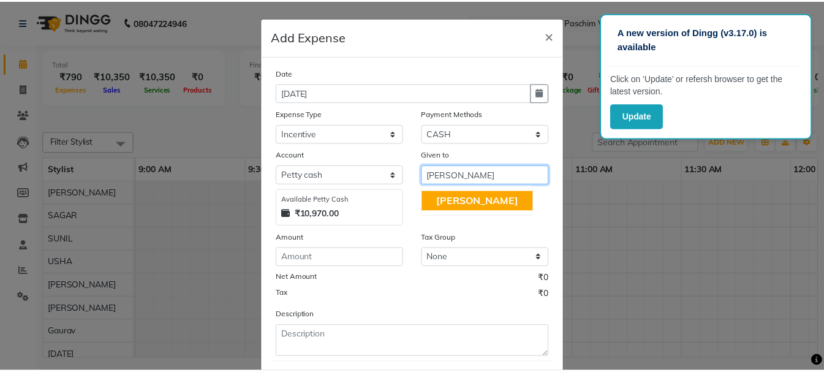
scroll to position [61, 0]
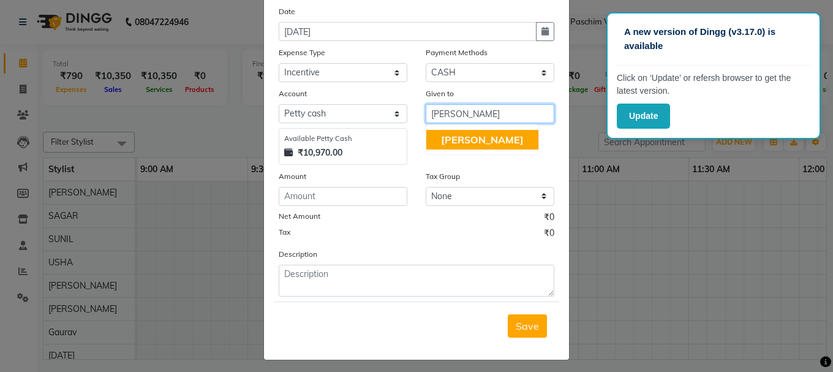
click at [455, 138] on span "[PERSON_NAME]" at bounding box center [482, 140] width 83 height 12
type input "[PERSON_NAME]"
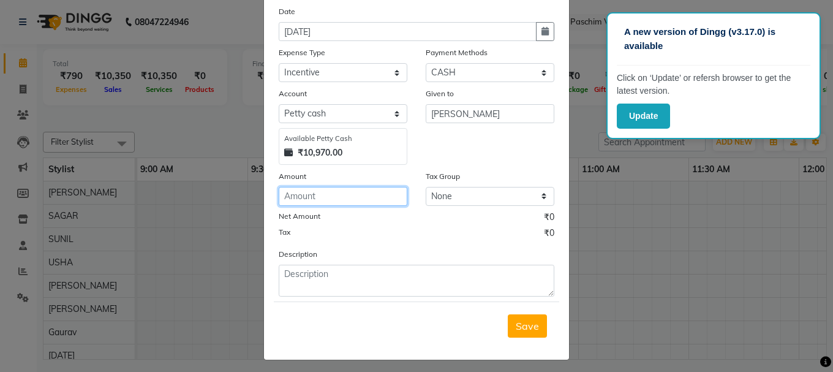
click at [384, 192] on input "number" at bounding box center [343, 196] width 129 height 19
type input "50"
click at [508, 326] on button "Save" at bounding box center [527, 325] width 39 height 23
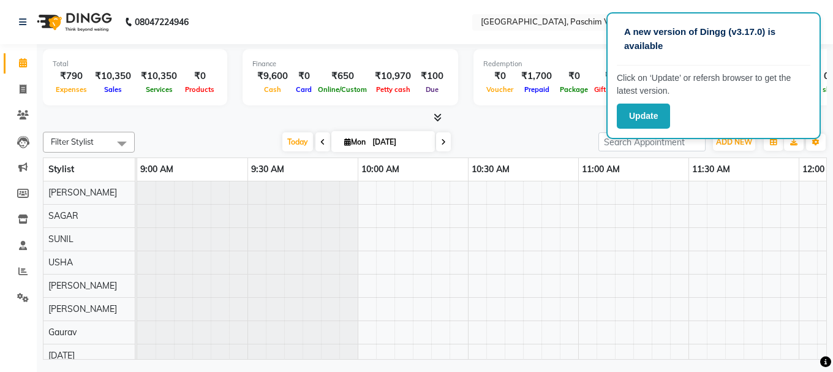
click at [764, 191] on table "Stylist 9:00 AM 9:30 AM 10:00 AM 10:30 AM 11:00 AM 11:30 AM 12:00 PM 12:30 PM 1…" at bounding box center [435, 258] width 784 height 202
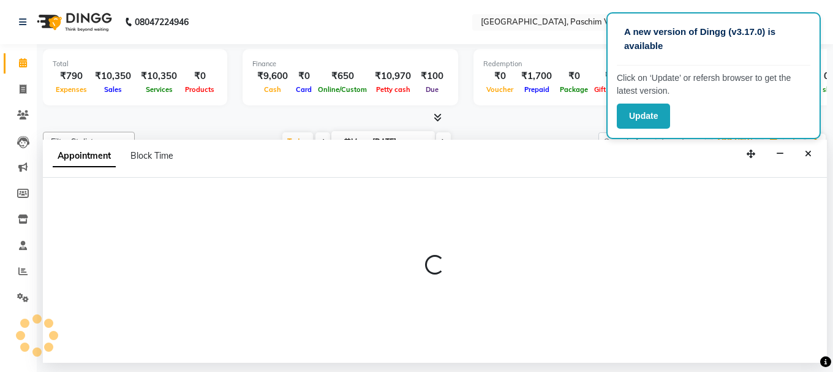
drag, startPoint x: 764, startPoint y: 195, endPoint x: 753, endPoint y: 219, distance: 26.6
click at [753, 219] on div at bounding box center [435, 270] width 784 height 185
click at [753, 220] on div at bounding box center [435, 270] width 784 height 185
click at [752, 224] on div at bounding box center [435, 270] width 784 height 185
click at [751, 227] on div at bounding box center [435, 270] width 784 height 185
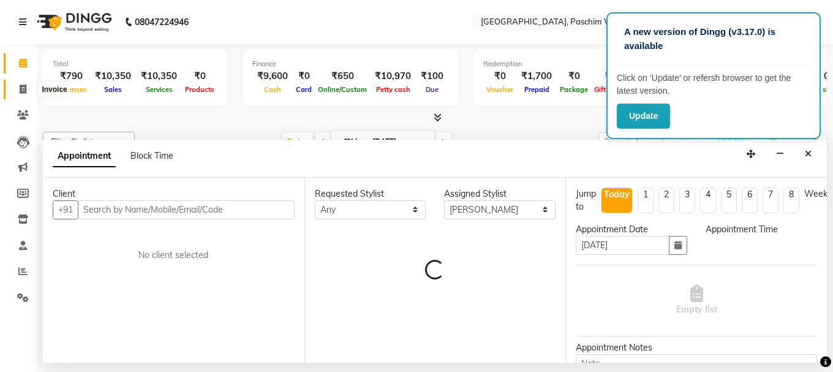
click at [29, 91] on span at bounding box center [22, 90] width 21 height 14
select select "service"
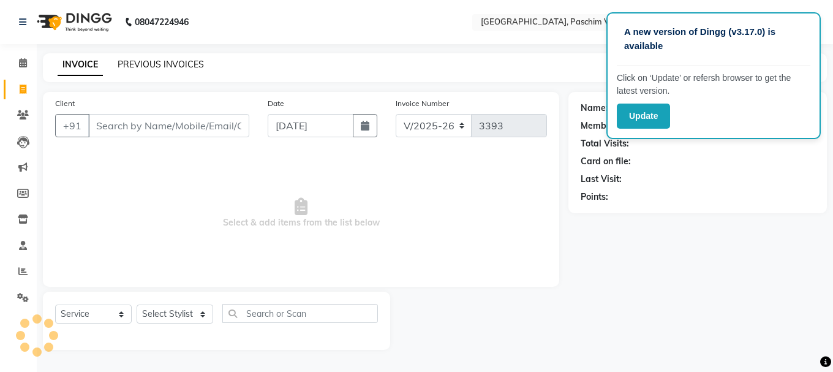
click at [140, 66] on link "PREVIOUS INVOICES" at bounding box center [161, 64] width 86 height 11
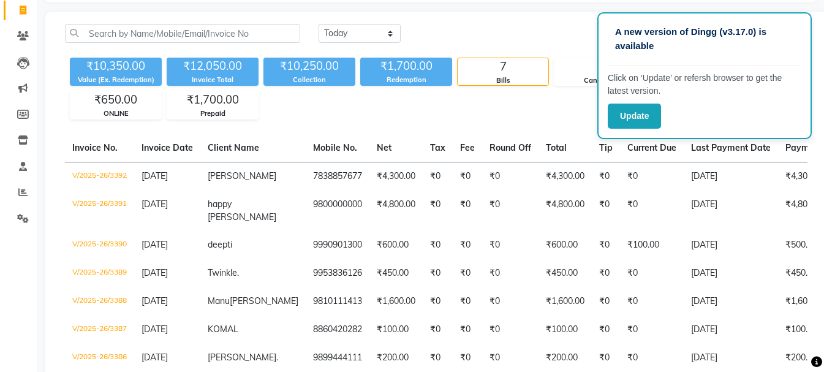
scroll to position [61, 0]
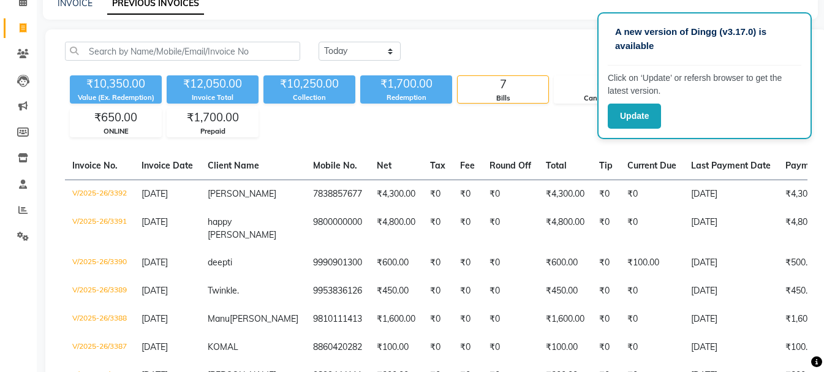
click at [56, 2] on div "INVOICE PREVIOUS INVOICES" at bounding box center [423, 3] width 760 height 13
click at [69, 9] on div "INVOICE" at bounding box center [75, 3] width 35 height 13
click at [70, 4] on link "INVOICE" at bounding box center [75, 3] width 35 height 11
select select "service"
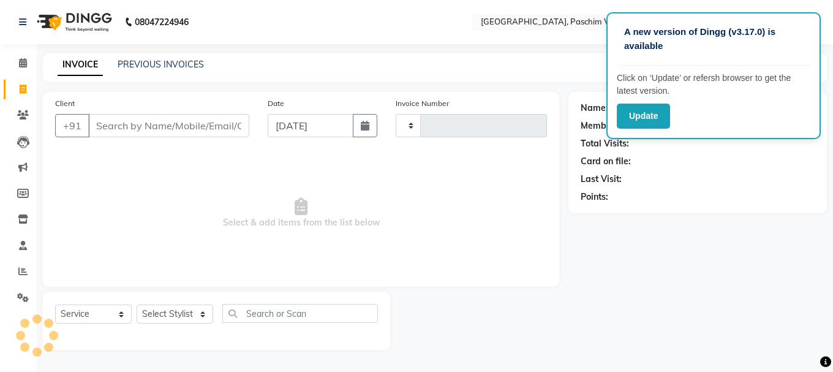
type input "3393"
select select "223"
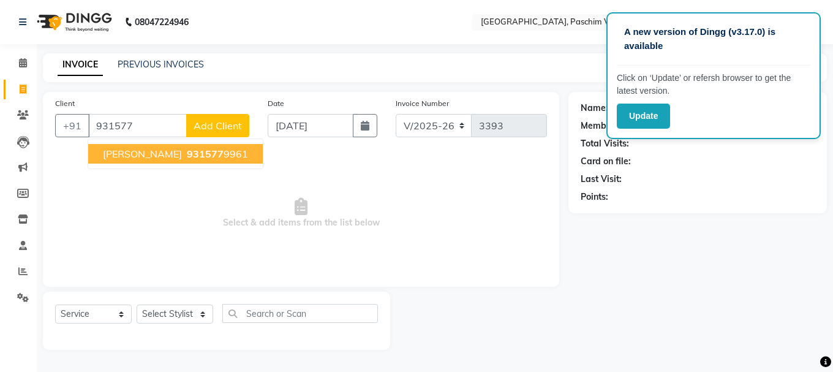
click at [123, 158] on span "[PERSON_NAME]" at bounding box center [142, 154] width 79 height 12
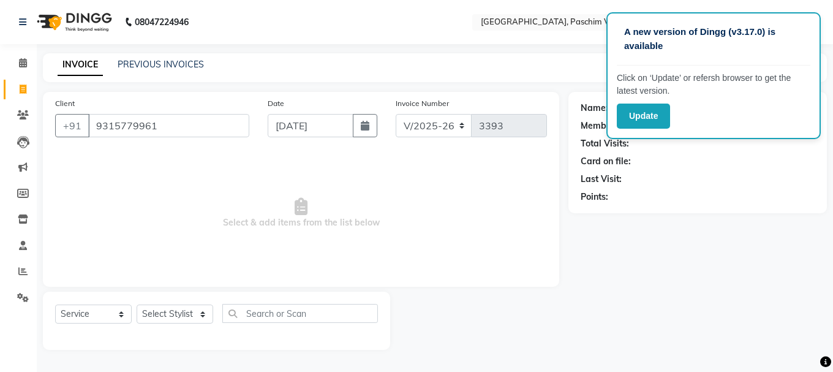
type input "9315779961"
click at [159, 312] on select "Select Stylist Akash Anu Arun Gaurav [PERSON_NAME] [PERSON_NAME] [PERSON_NAME] …" at bounding box center [175, 313] width 77 height 19
select select "59104"
click at [137, 304] on select "Select Stylist Akash Anu Arun Gaurav [PERSON_NAME] [PERSON_NAME] [PERSON_NAME] …" at bounding box center [175, 313] width 77 height 19
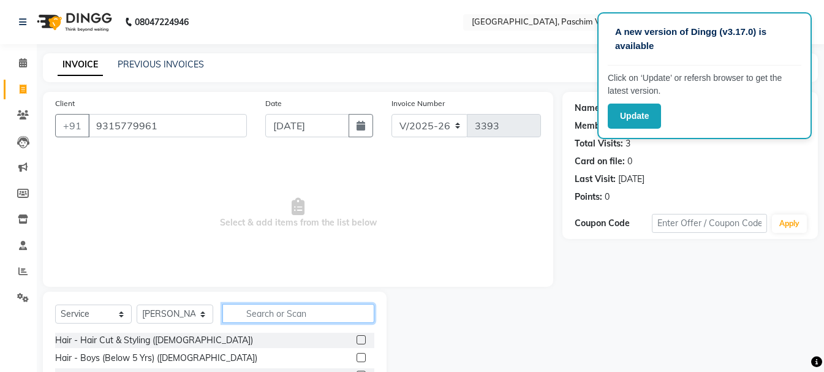
click at [244, 313] on input "text" at bounding box center [298, 313] width 152 height 19
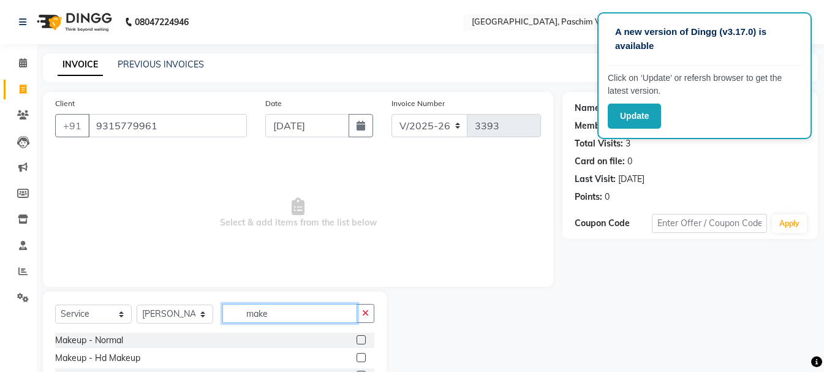
type input "make"
click at [357, 338] on label at bounding box center [361, 339] width 9 height 9
click at [357, 338] on input "checkbox" at bounding box center [361, 340] width 8 height 8
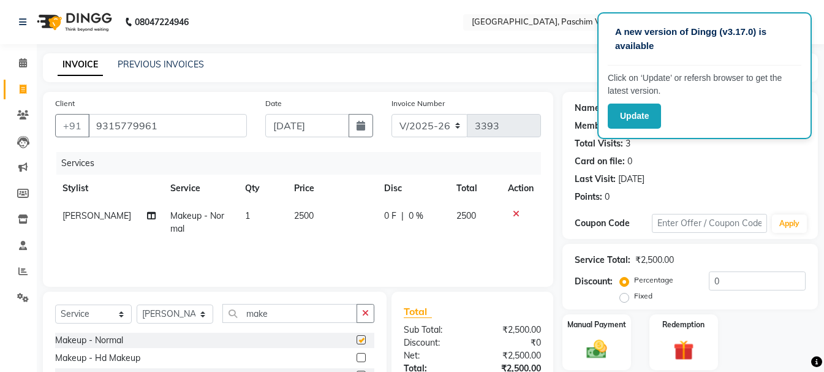
checkbox input "false"
click at [287, 215] on td "2500" at bounding box center [332, 222] width 90 height 40
select select "59104"
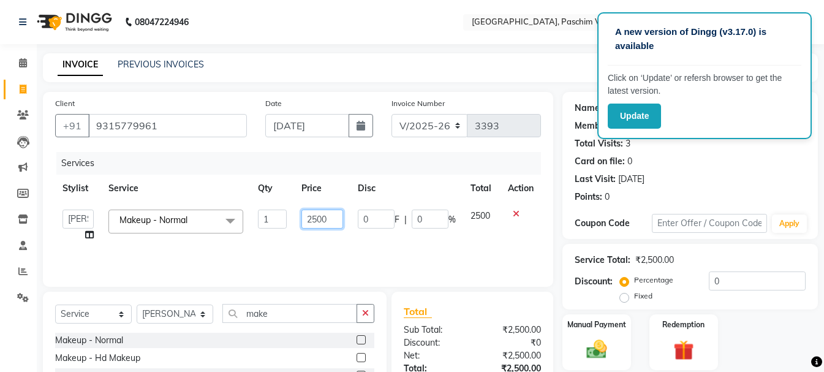
click at [302, 215] on input "2500" at bounding box center [322, 218] width 42 height 19
click at [304, 211] on input "2500" at bounding box center [322, 218] width 42 height 19
type input "1500"
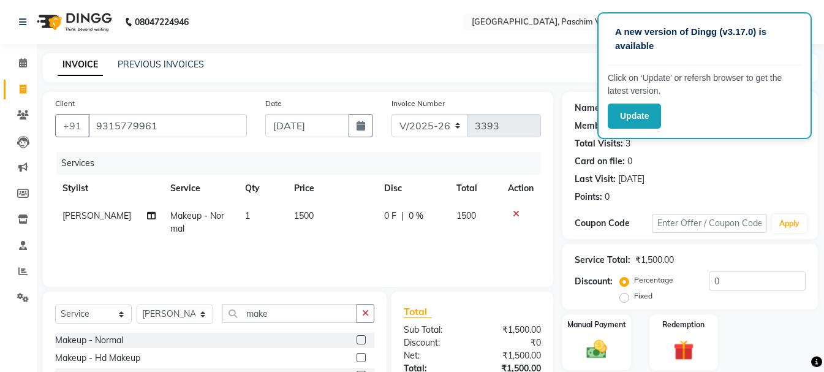
click at [303, 254] on div "Services Stylist Service Qty Price Disc Total Action [PERSON_NAME] Makeup - Nor…" at bounding box center [298, 213] width 486 height 123
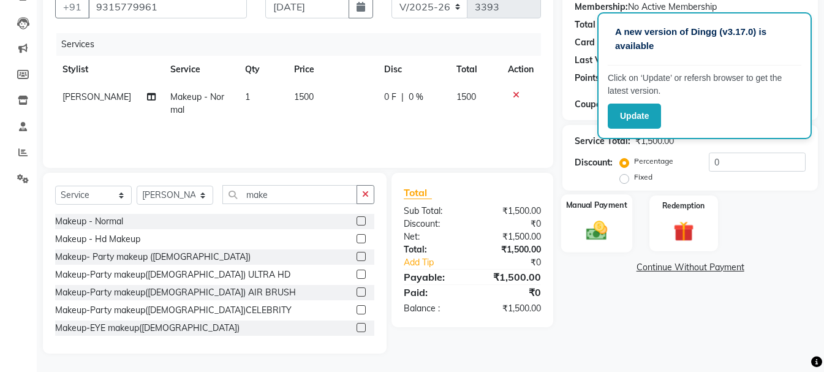
click at [609, 224] on img at bounding box center [596, 230] width 34 height 25
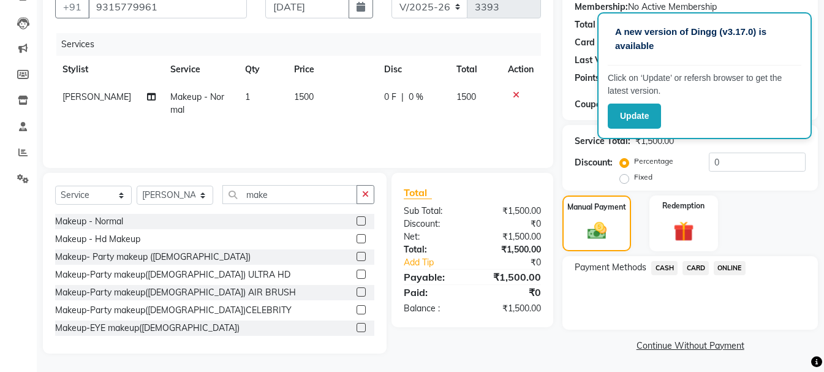
click at [721, 268] on span "ONLINE" at bounding box center [730, 268] width 32 height 14
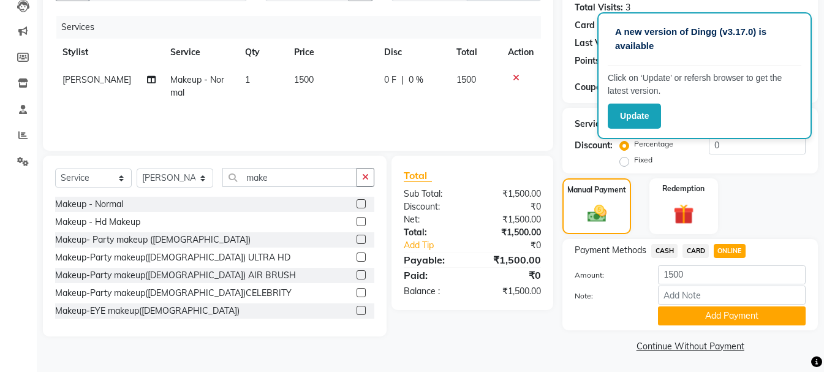
scroll to position [138, 0]
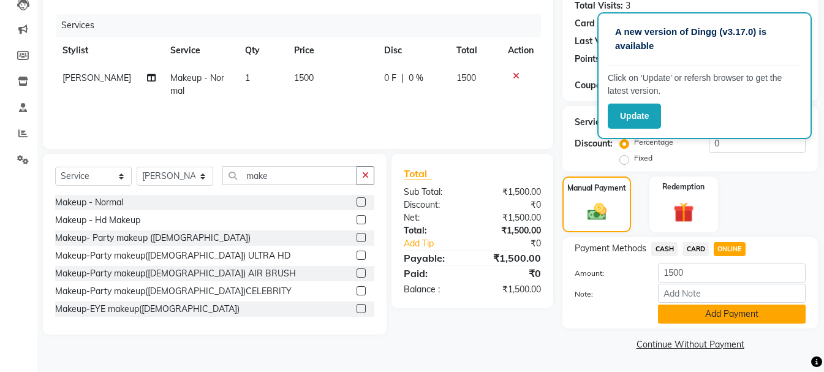
click at [722, 315] on button "Add Payment" at bounding box center [732, 313] width 148 height 19
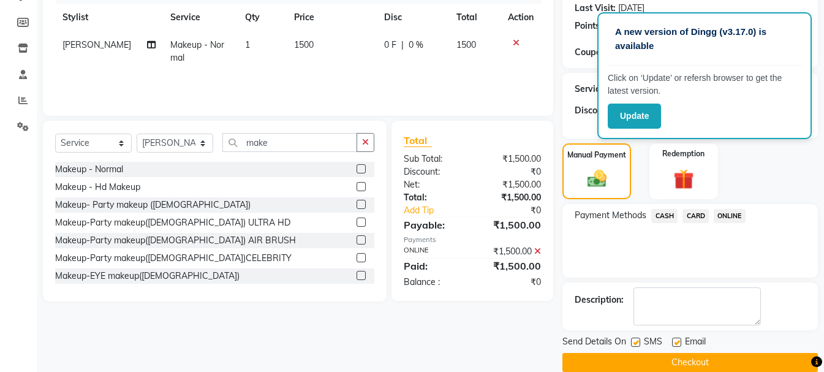
scroll to position [189, 0]
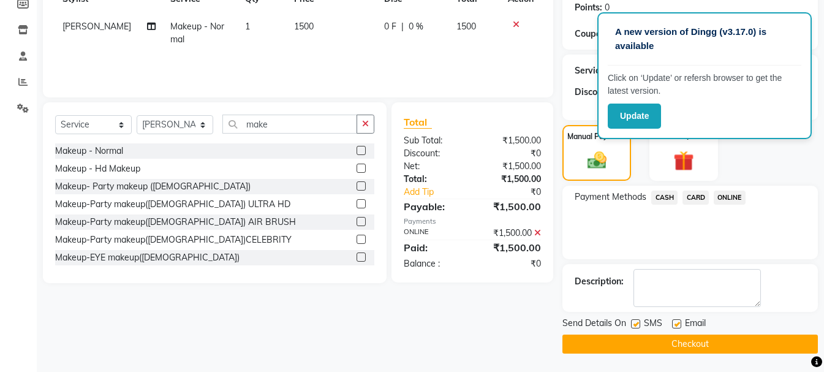
click at [692, 342] on button "Checkout" at bounding box center [689, 343] width 255 height 19
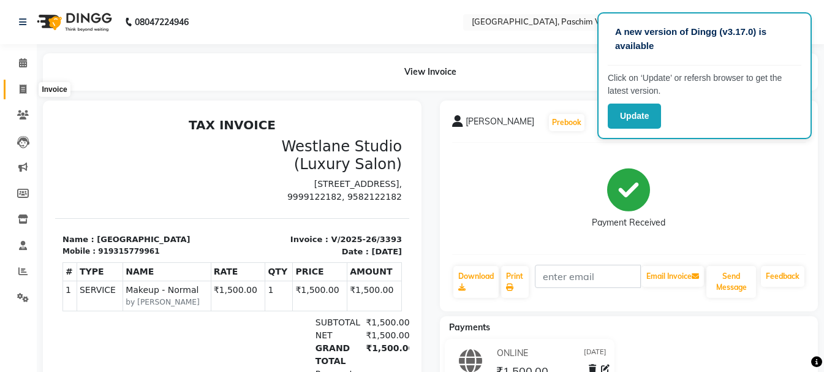
click at [23, 93] on icon at bounding box center [23, 89] width 7 height 9
select select "service"
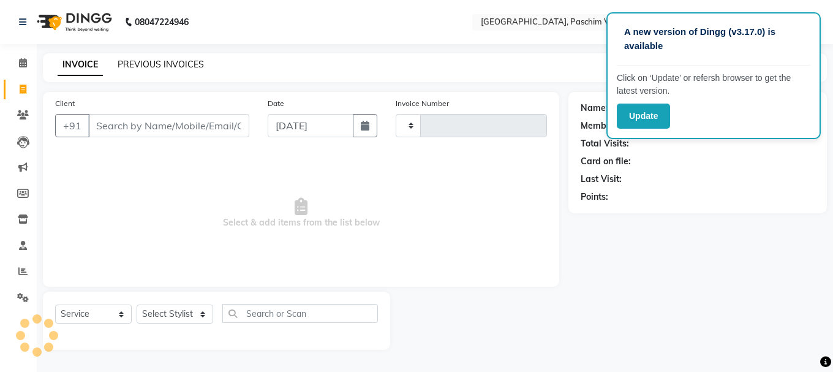
type input "3394"
select select "223"
click at [150, 64] on link "PREVIOUS INVOICES" at bounding box center [161, 64] width 86 height 11
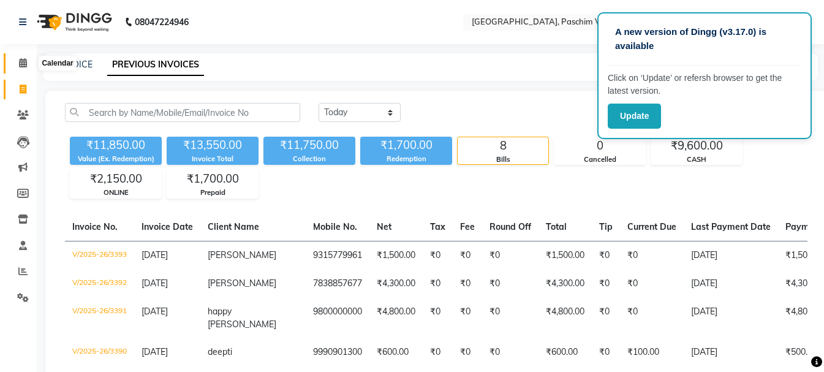
click at [21, 64] on icon at bounding box center [23, 62] width 8 height 9
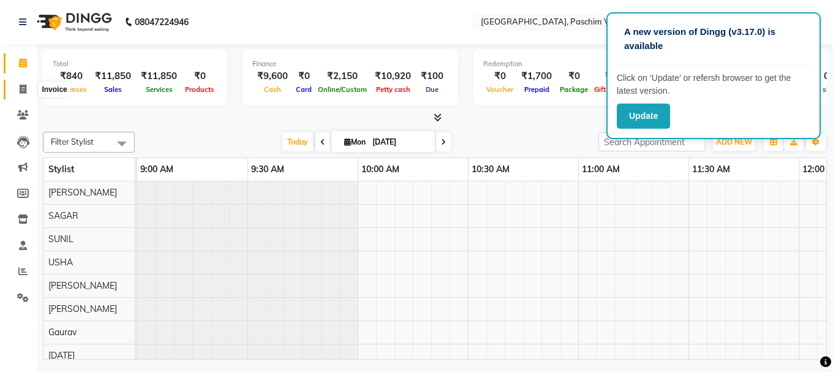
click at [21, 91] on icon at bounding box center [23, 89] width 7 height 9
select select "service"
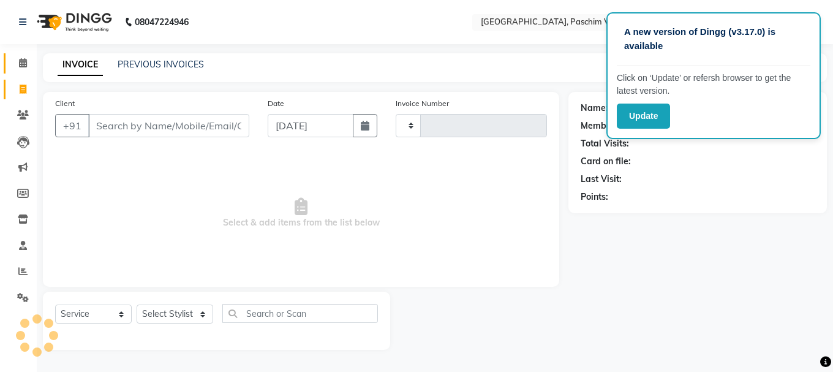
click at [18, 56] on span at bounding box center [22, 63] width 21 height 14
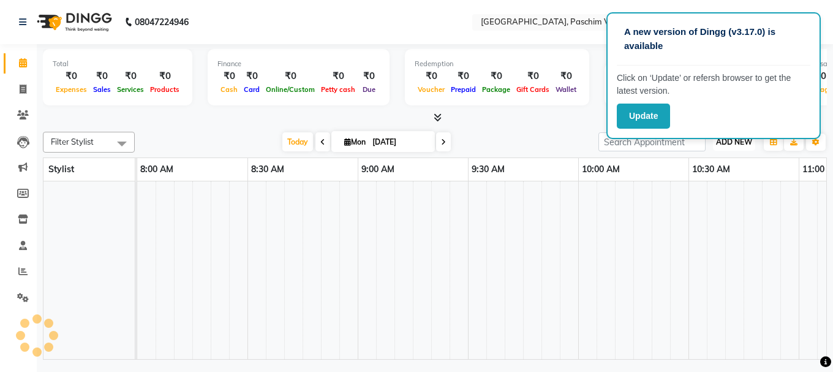
click at [723, 143] on span "ADD NEW" at bounding box center [734, 141] width 36 height 9
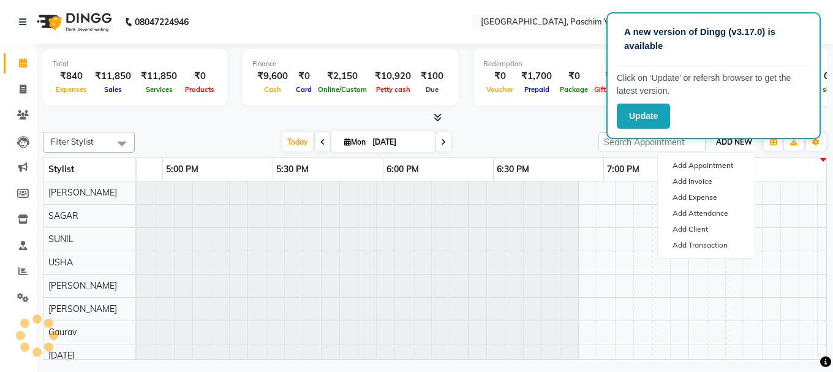
scroll to position [0, 1960]
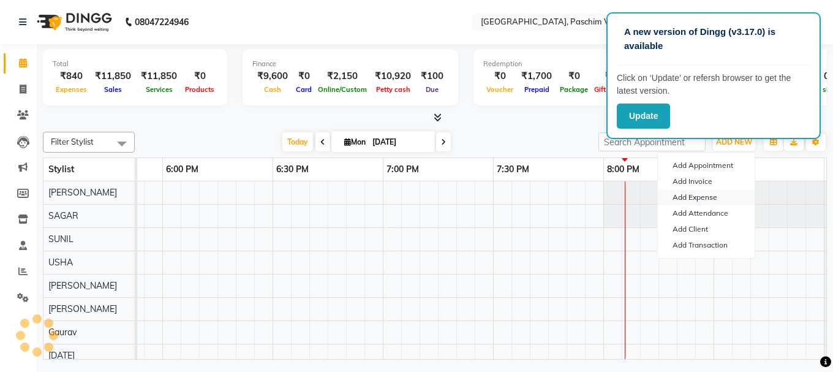
click at [715, 199] on link "Add Expense" at bounding box center [706, 197] width 97 height 16
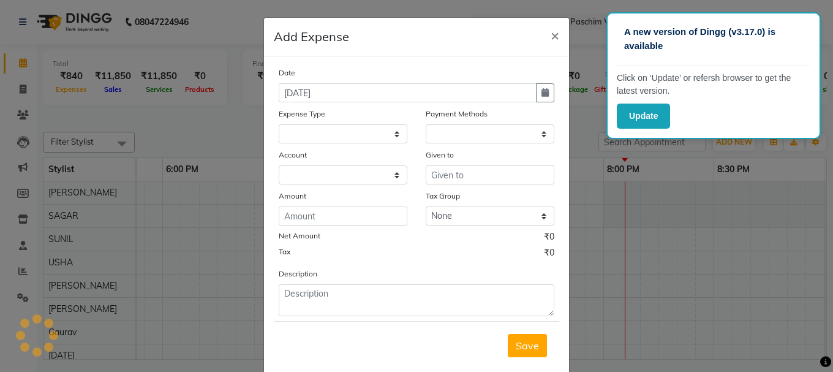
scroll to position [0, 0]
select select
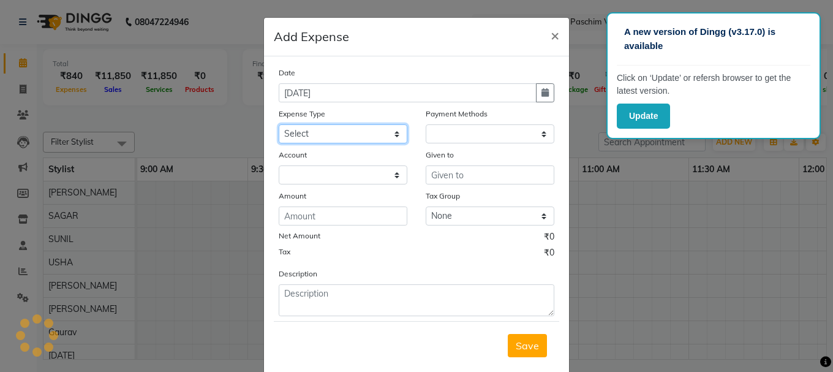
select select "1"
select select "2523"
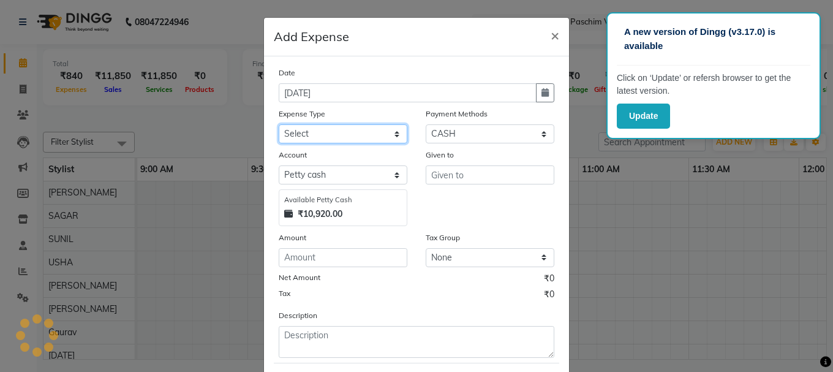
click at [344, 132] on select "Select Advance Salary Bank charges Cash transfer to bank Cash transfer to hub C…" at bounding box center [343, 133] width 129 height 19
click at [279, 124] on select "Select Advance Salary Bank charges Cash transfer to bank Cash transfer to hub C…" at bounding box center [343, 133] width 129 height 19
click at [361, 131] on select "Select Advance Salary Bank charges Cash transfer to bank Cash transfer to hub C…" at bounding box center [343, 133] width 129 height 19
select select "85"
click at [279, 124] on select "Select Advance Salary Bank charges Cash transfer to bank Cash transfer to hub C…" at bounding box center [343, 133] width 129 height 19
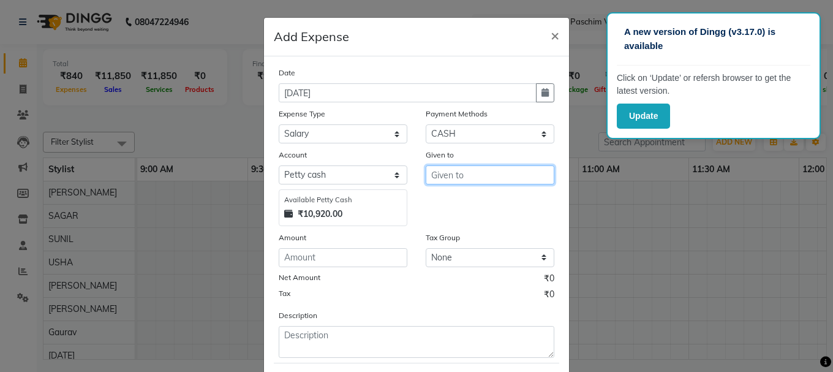
click at [453, 172] on input "text" at bounding box center [490, 174] width 129 height 19
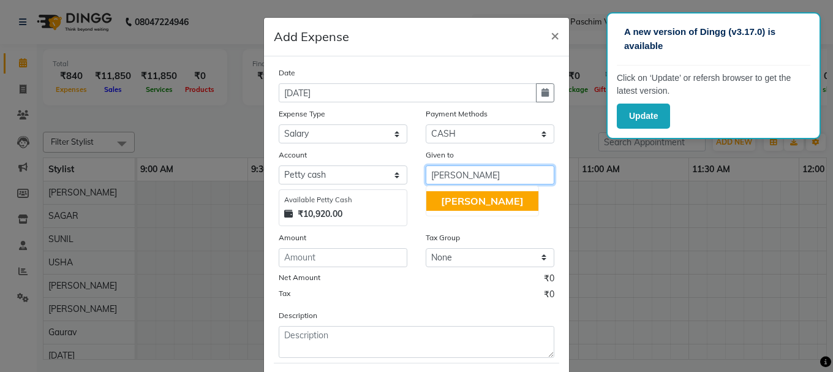
click at [472, 209] on button "[PERSON_NAME]" at bounding box center [482, 201] width 112 height 20
type input "[PERSON_NAME]"
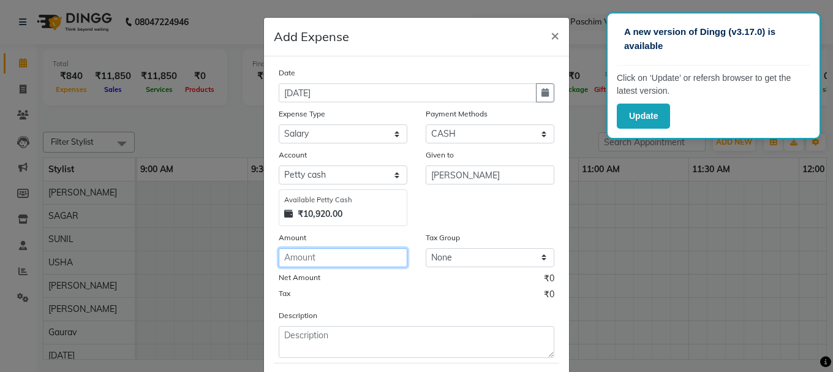
click at [353, 252] on input "number" at bounding box center [343, 257] width 129 height 19
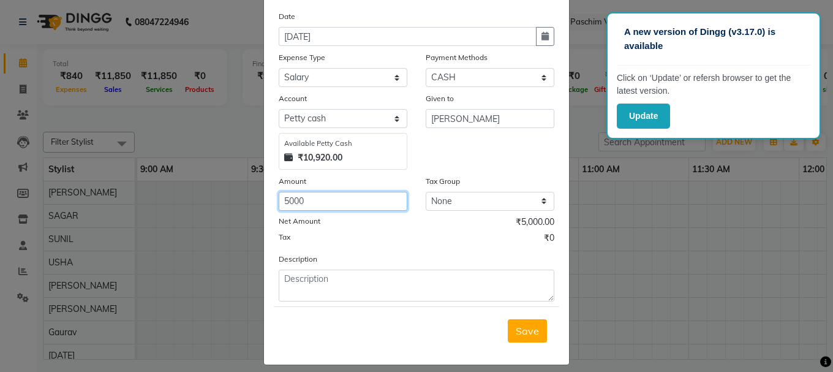
scroll to position [61, 0]
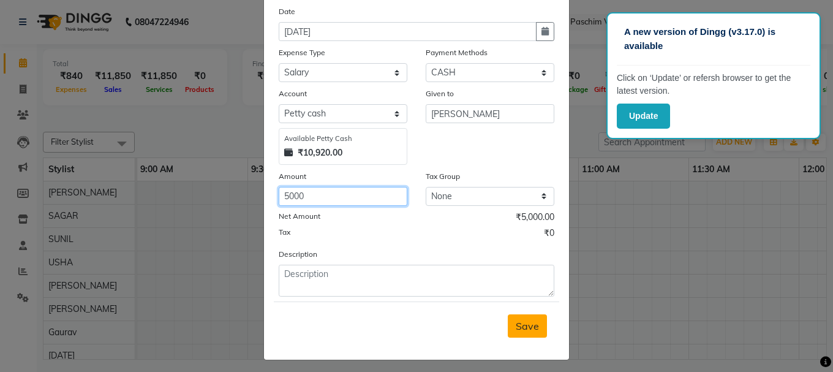
type input "5000"
click at [526, 325] on span "Save" at bounding box center [527, 326] width 23 height 12
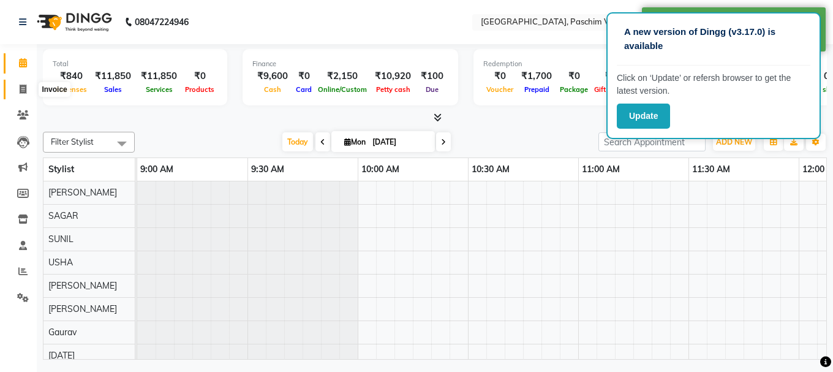
click at [20, 87] on icon at bounding box center [23, 89] width 7 height 9
select select "service"
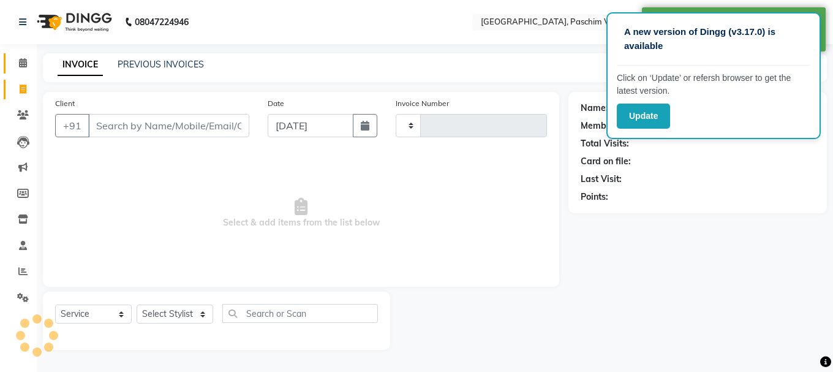
click at [21, 67] on span at bounding box center [22, 63] width 21 height 14
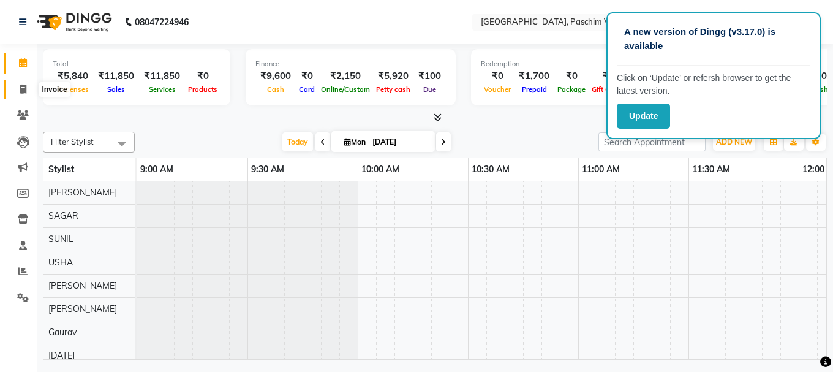
click at [25, 89] on icon at bounding box center [23, 89] width 7 height 9
select select "service"
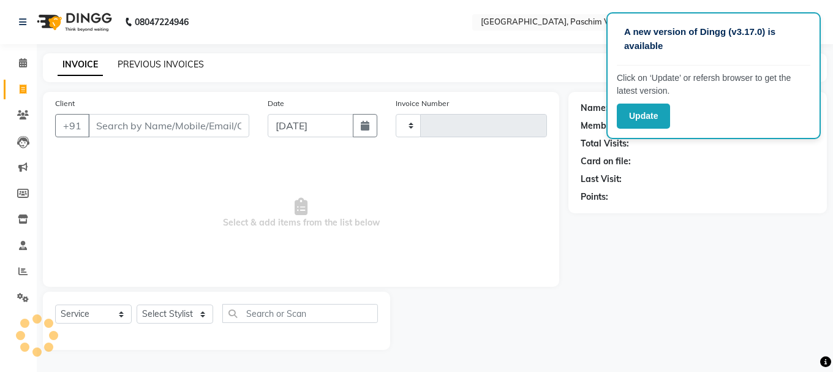
click at [174, 64] on link "PREVIOUS INVOICES" at bounding box center [161, 64] width 86 height 11
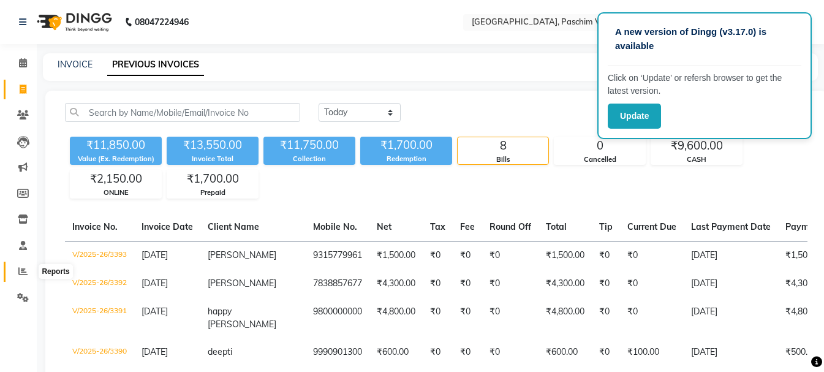
click at [20, 274] on icon at bounding box center [22, 270] width 9 height 9
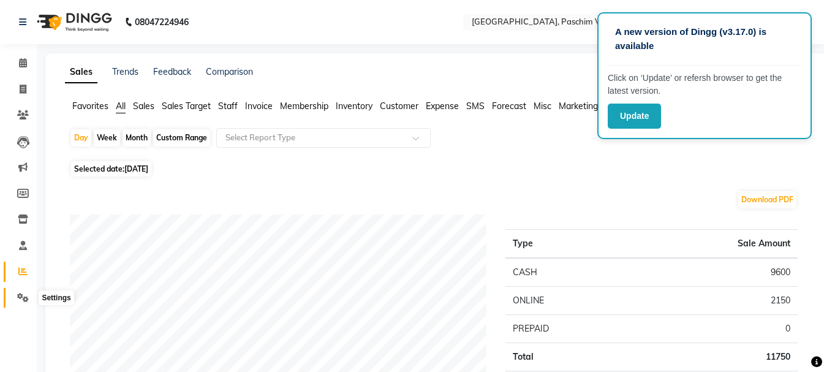
click at [29, 293] on span at bounding box center [22, 298] width 21 height 14
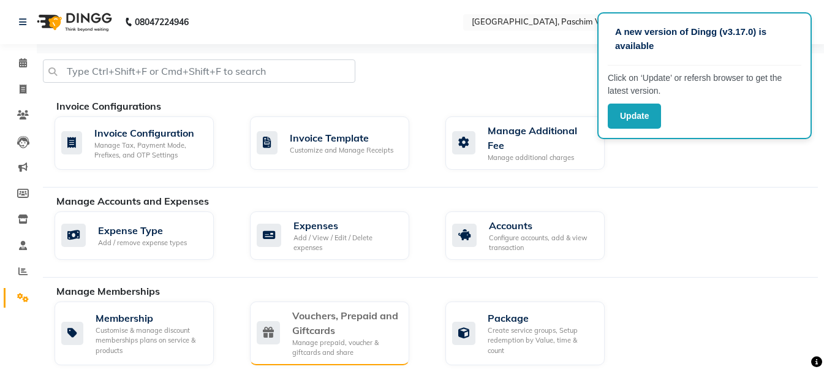
scroll to position [61, 0]
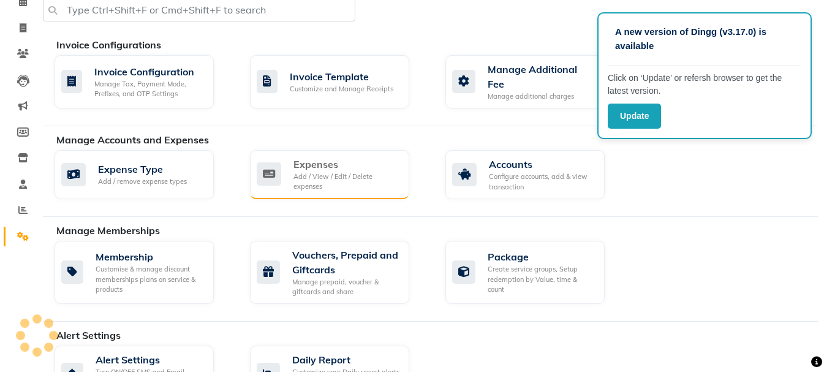
click at [327, 194] on div "Expenses Add / View / Edit / Delete expenses" at bounding box center [329, 174] width 159 height 49
